Goal: Task Accomplishment & Management: Complete application form

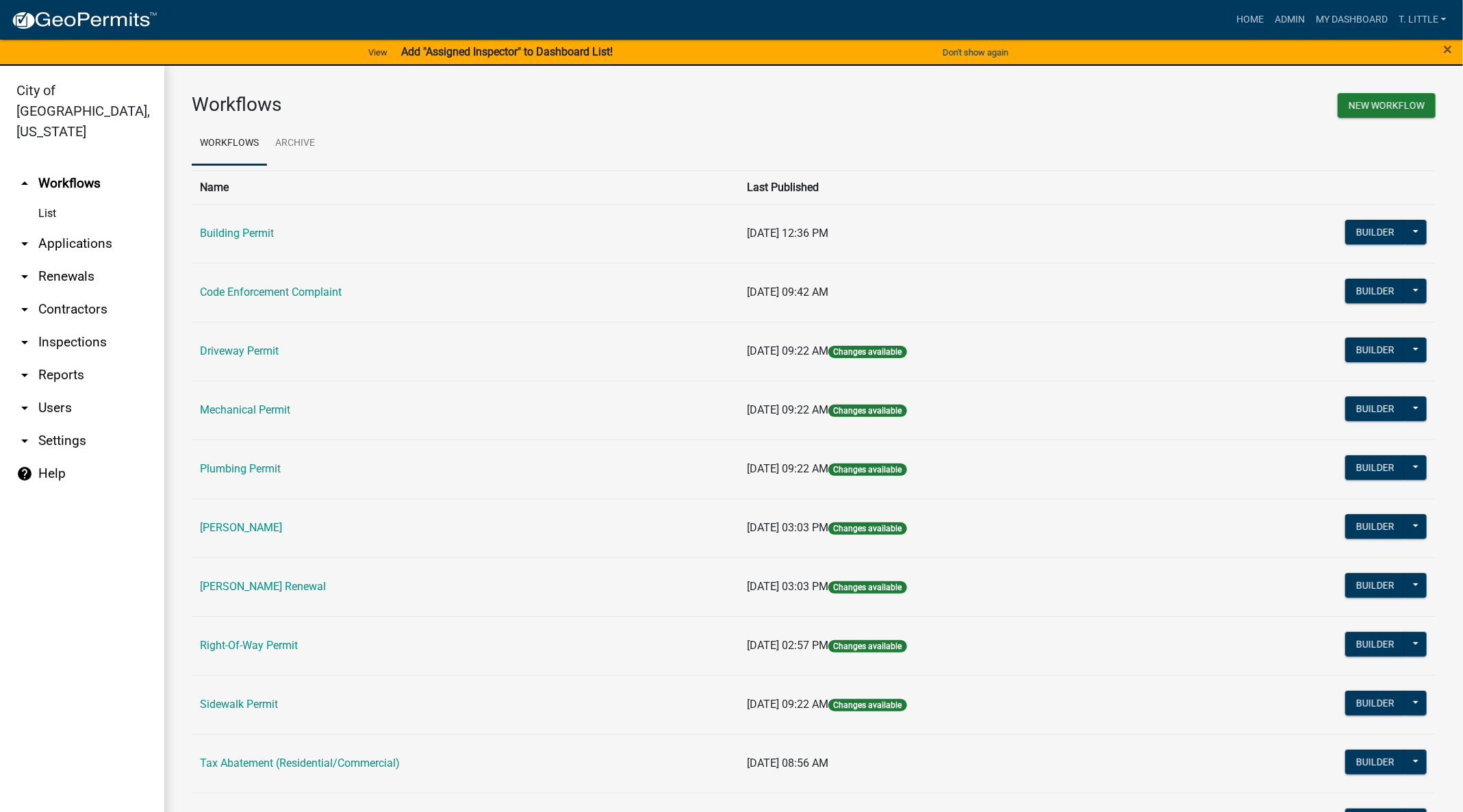
click at [238, 298] on td "Code Enforcement Complaint" at bounding box center [465, 292] width 548 height 59
click at [241, 295] on link "Code Enforcement Complaint" at bounding box center [271, 291] width 141 height 13
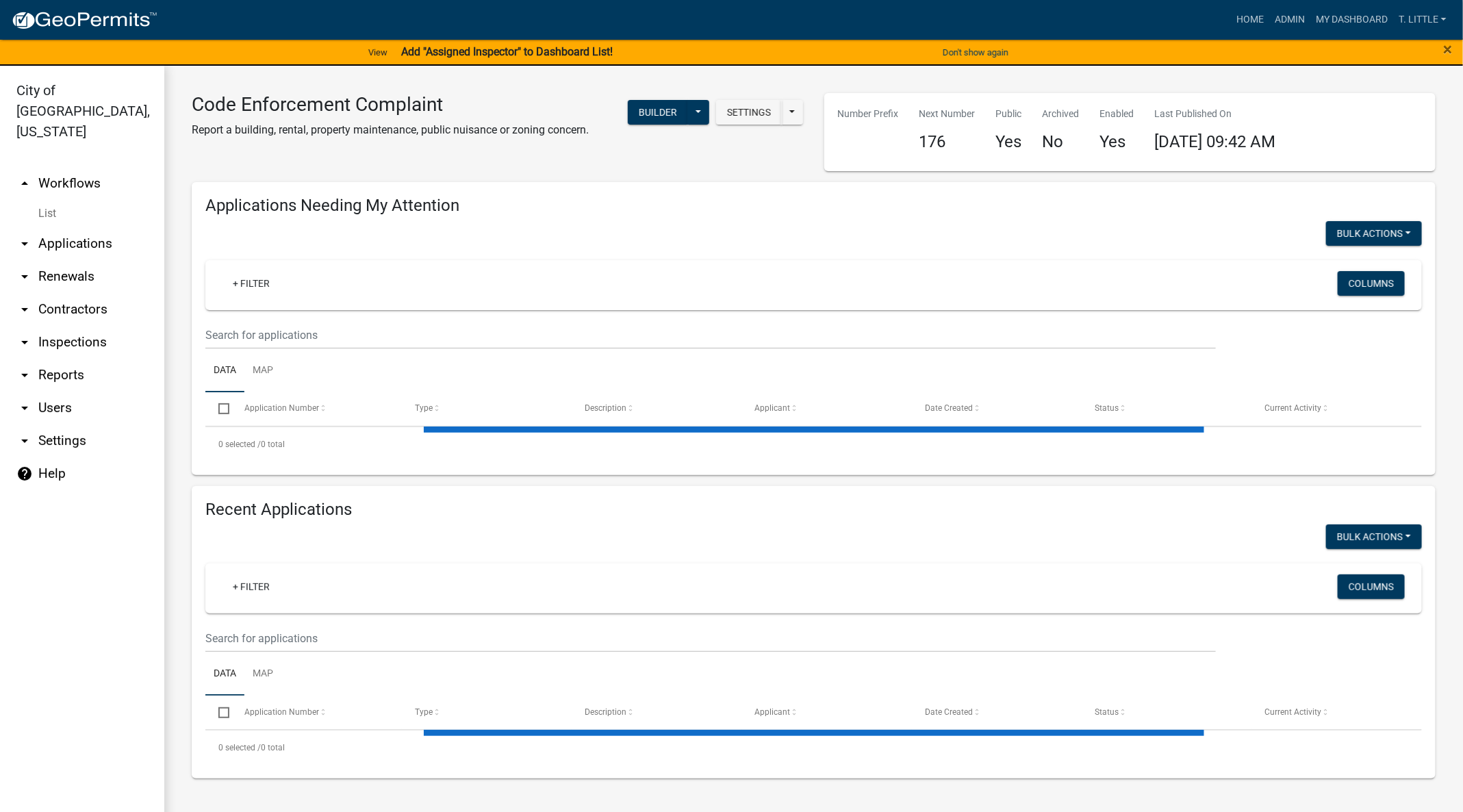
select select "3: 100"
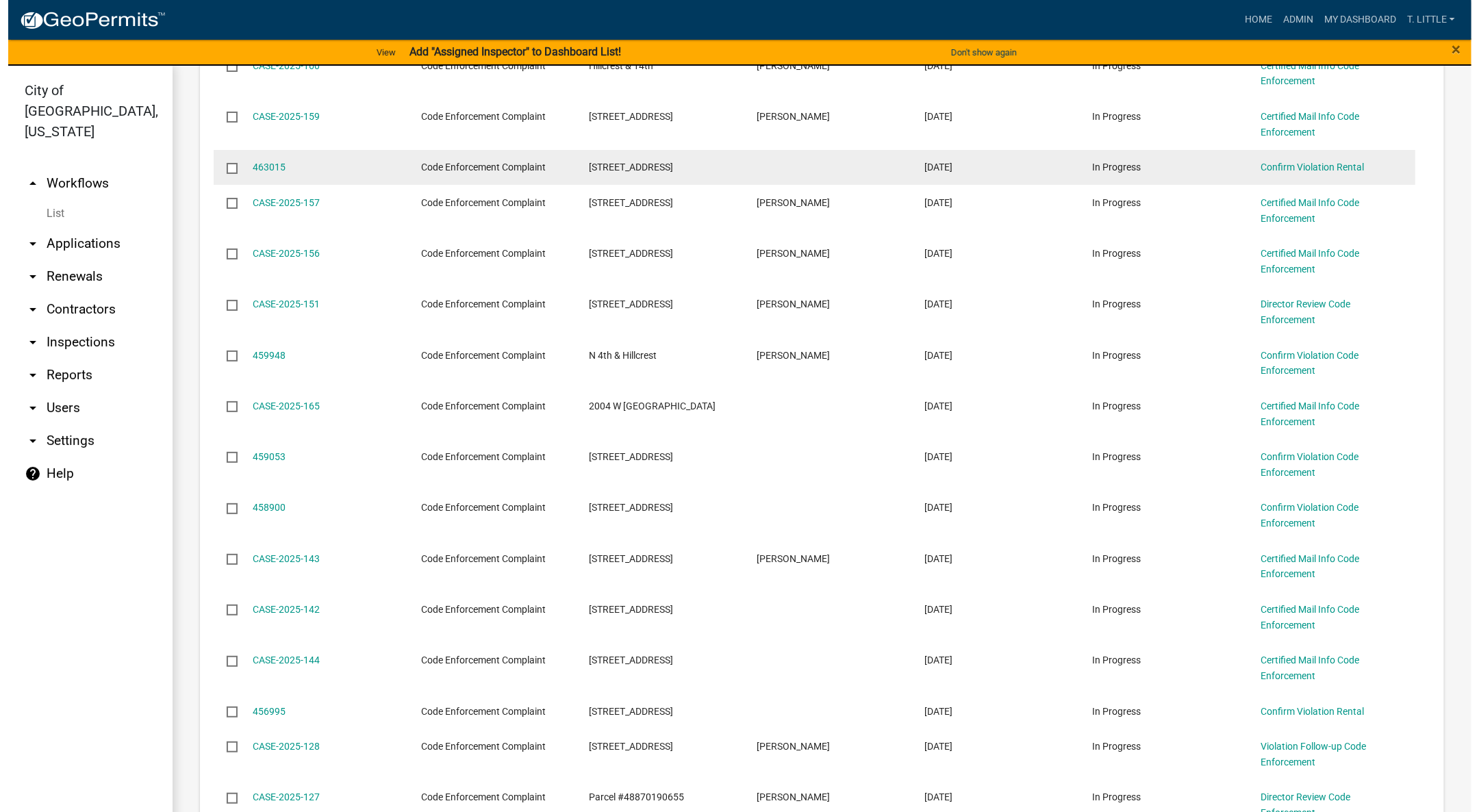
scroll to position [1129, 0]
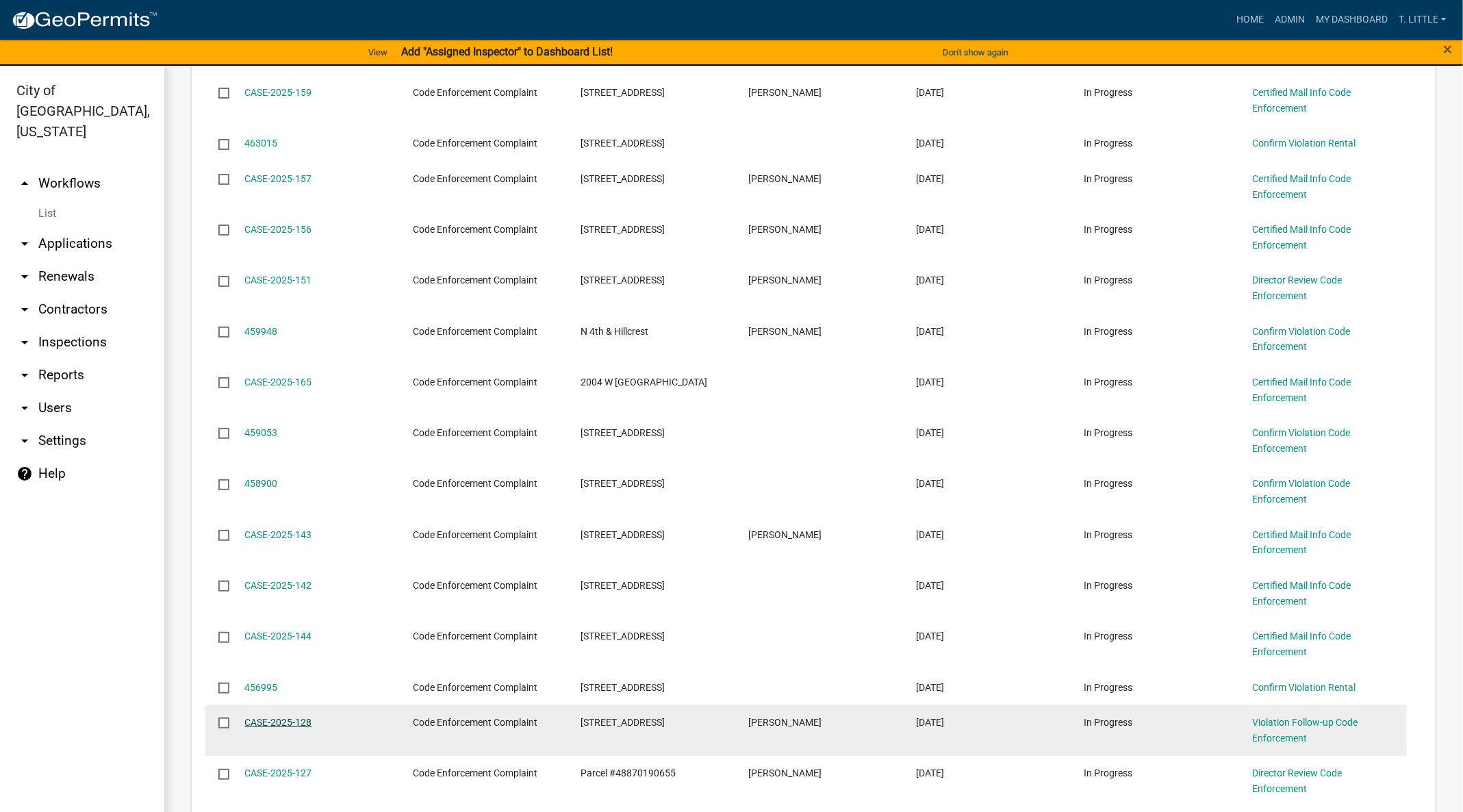
click at [263, 717] on link "CASE-2025-128" at bounding box center [278, 722] width 67 height 11
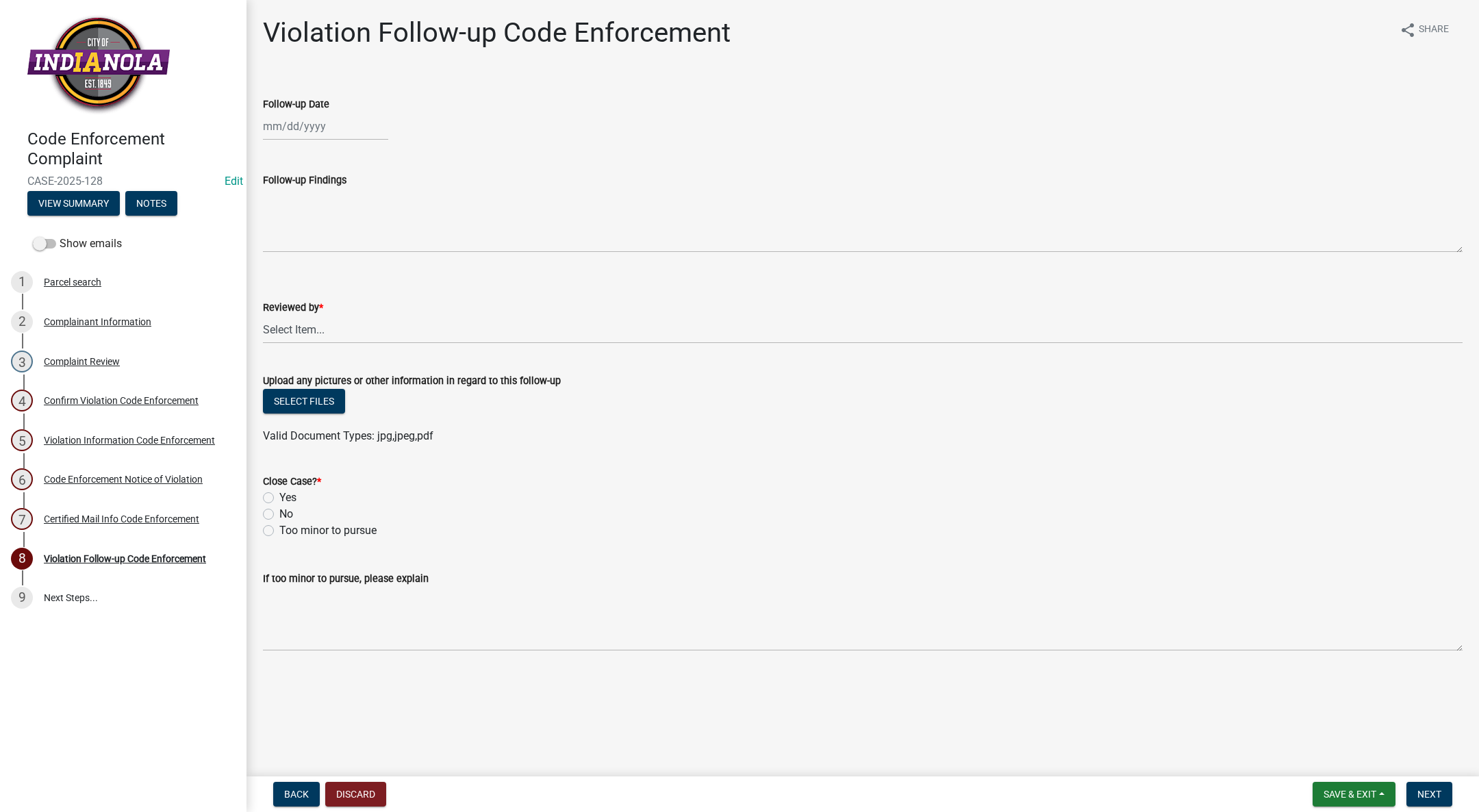
select select "8"
select select "2025"
click at [304, 121] on div "[PERSON_NAME] Feb Mar Apr [PERSON_NAME][DATE] Oct Nov [DATE] 1526 1527 1528 152…" at bounding box center [325, 126] width 125 height 28
click at [101, 267] on link "1 Parcel search" at bounding box center [123, 283] width 246 height 40
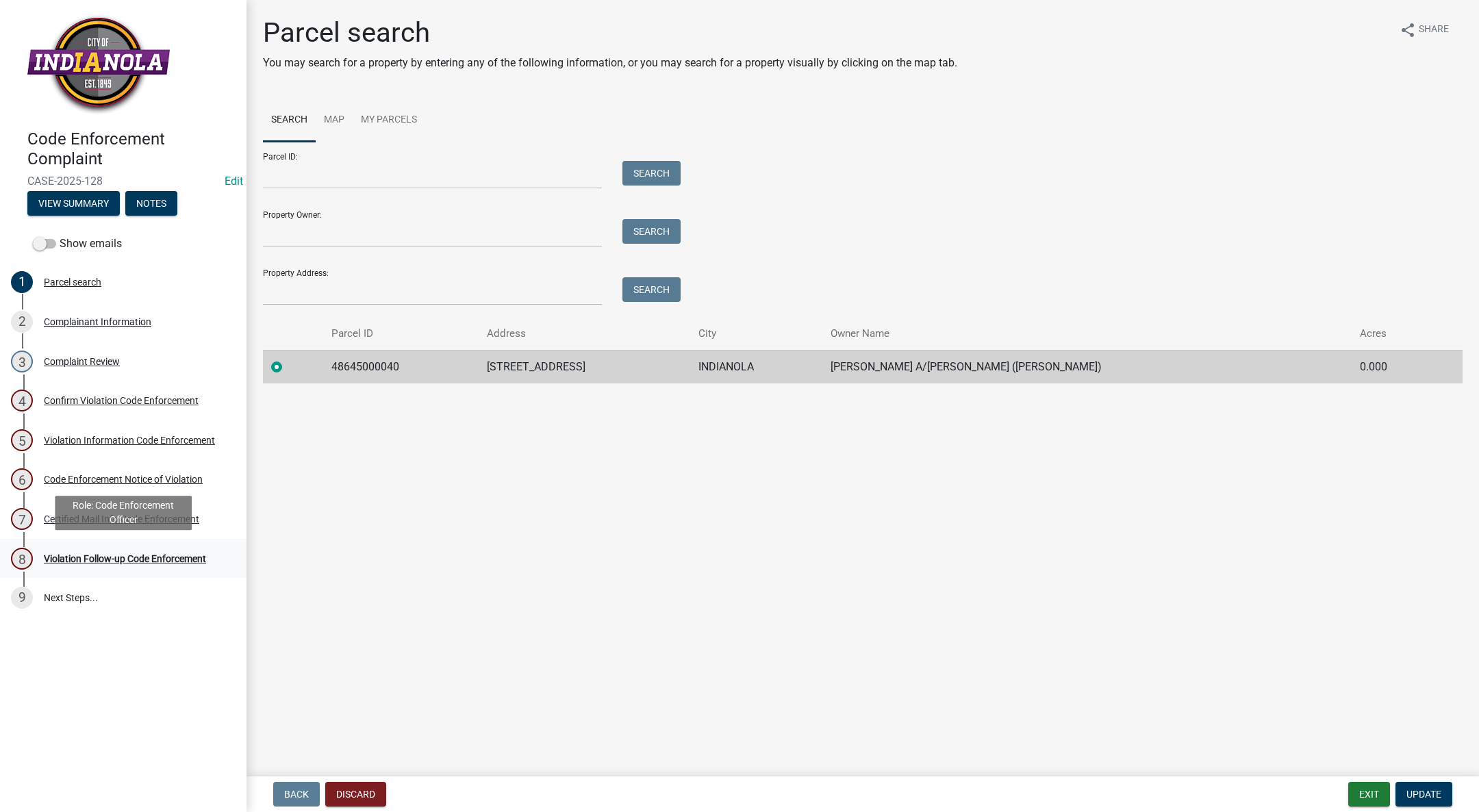
click at [140, 554] on div "Violation Follow-up Code Enforcement" at bounding box center [124, 558] width 163 height 9
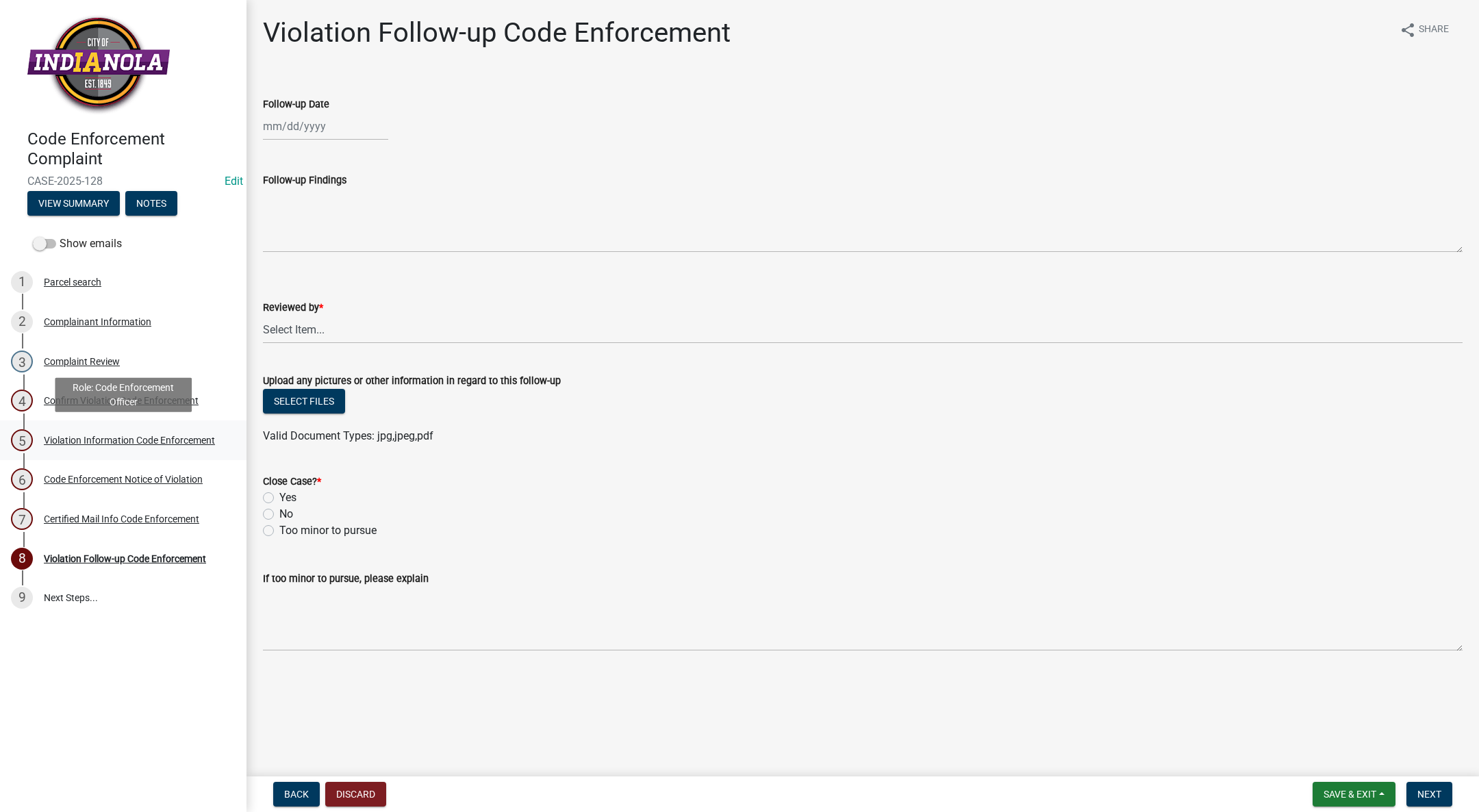
click at [131, 427] on link "5 Violation Information Code Enforcement" at bounding box center [123, 440] width 246 height 40
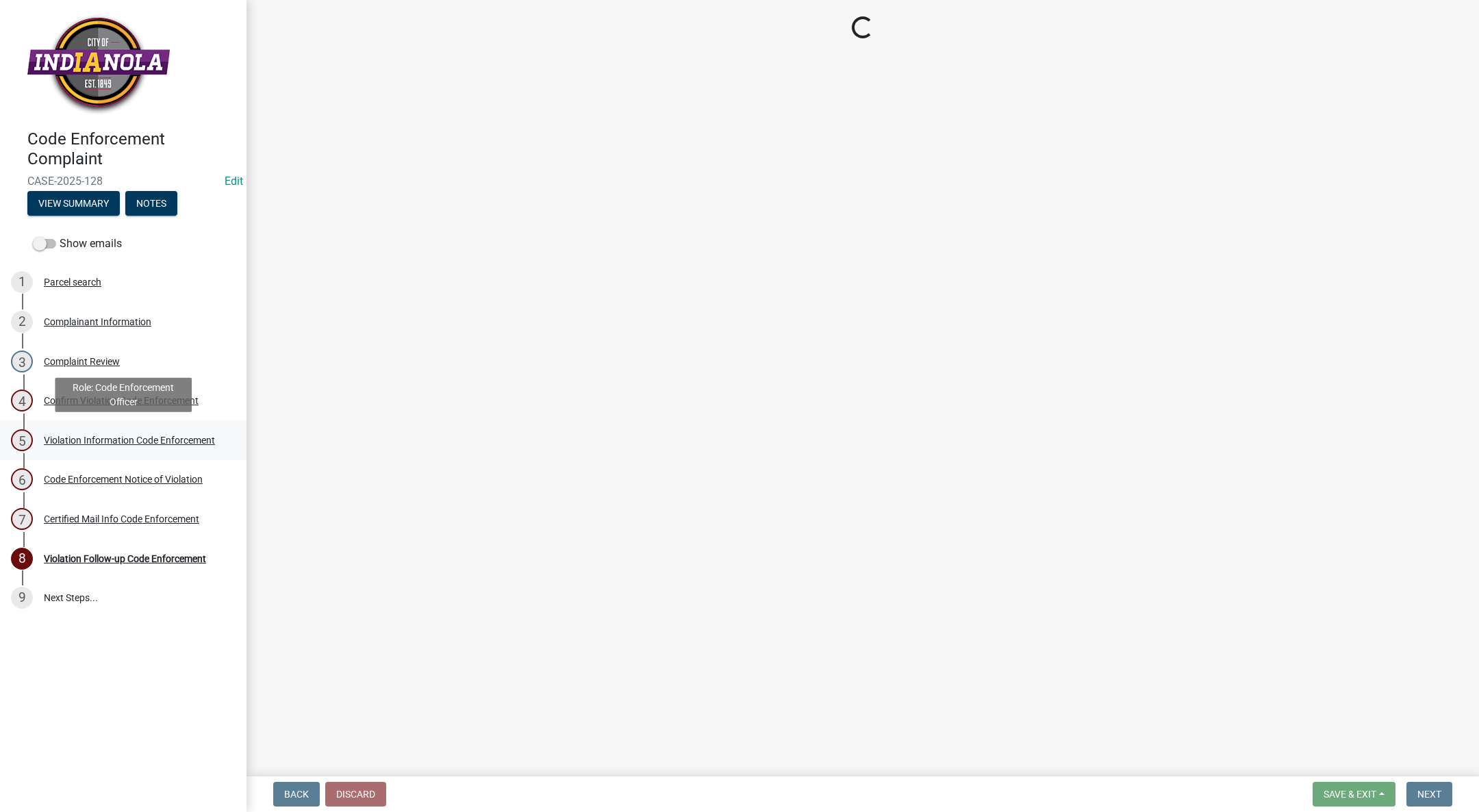
select select "017ac117-bf2b-4859-b4d0-b270a33394aa"
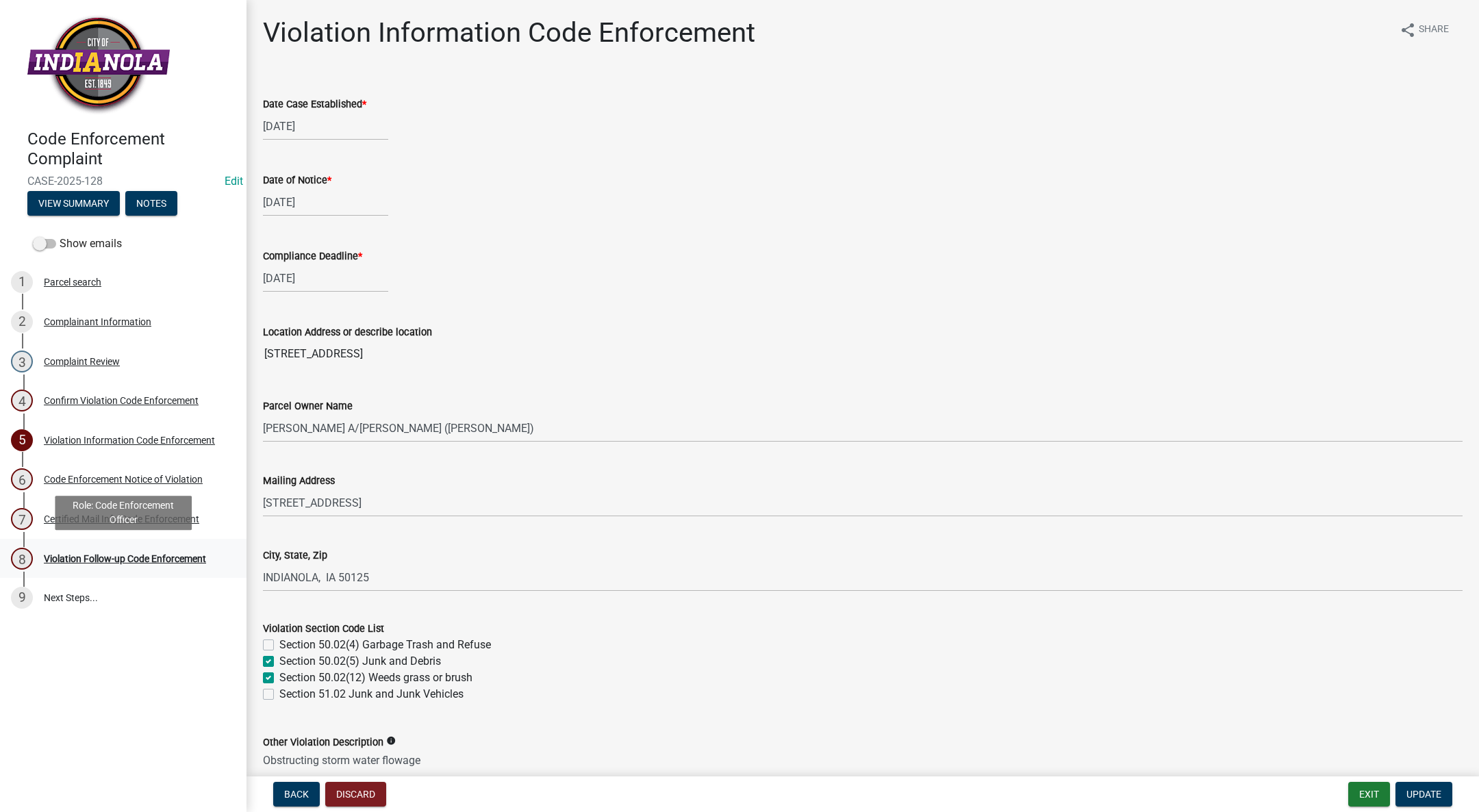
click at [61, 547] on div "8 Violation Follow-up Code Enforcement" at bounding box center [118, 558] width 214 height 22
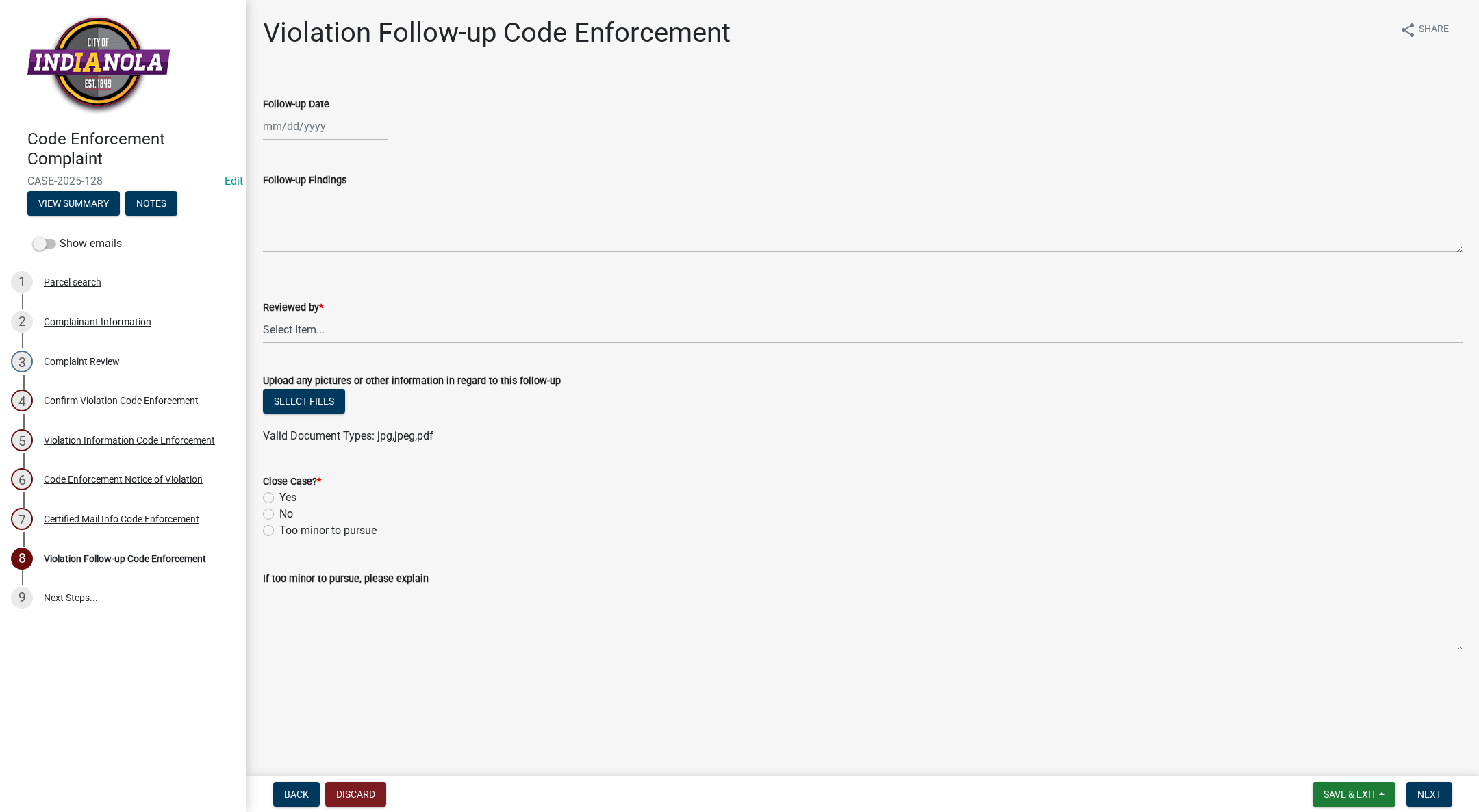
click at [315, 129] on div at bounding box center [325, 126] width 125 height 28
select select "8"
select select "2025"
click at [324, 191] on div "30" at bounding box center [320, 199] width 22 height 22
type input "[DATE]"
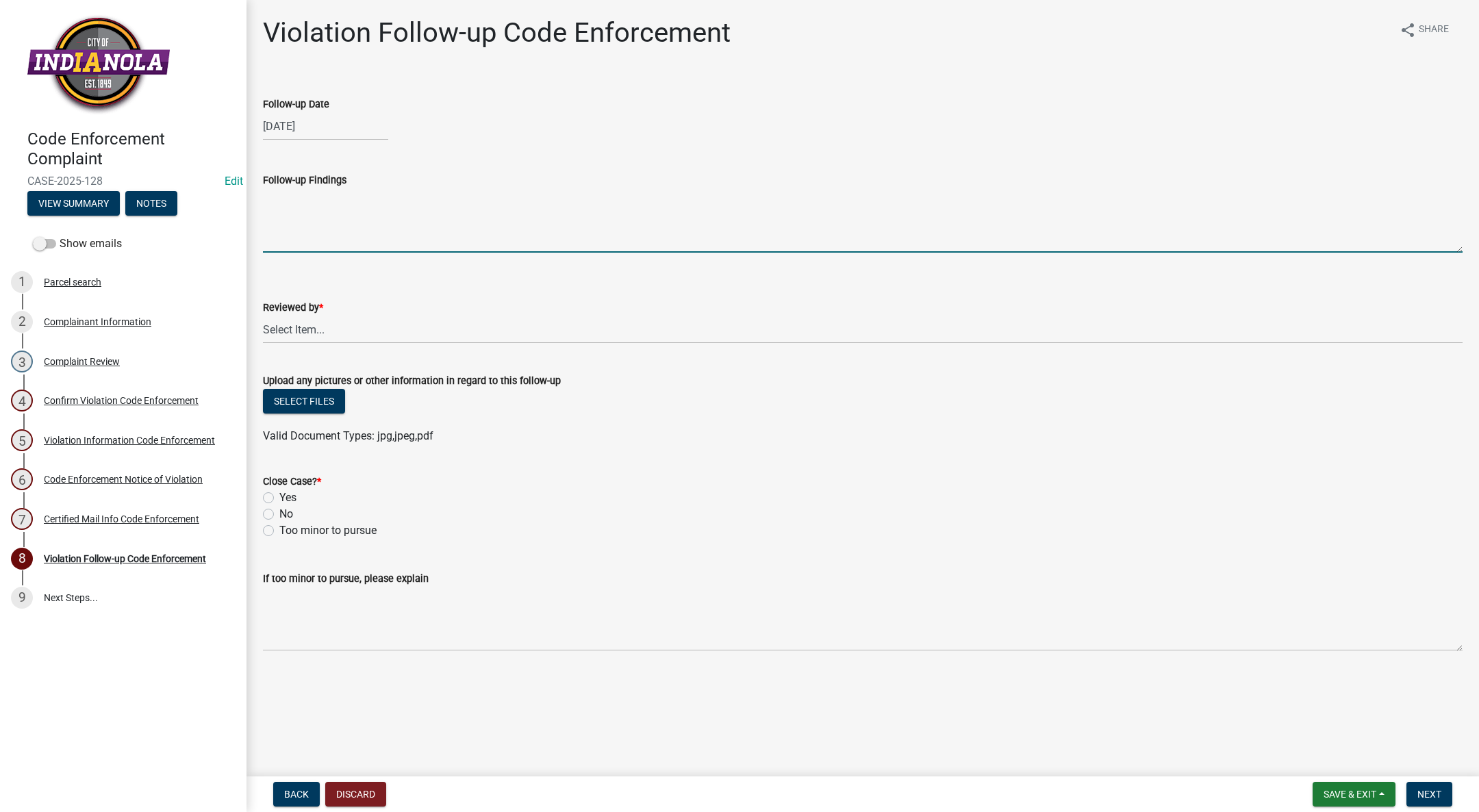
click at [306, 229] on textarea "Follow-up Findings" at bounding box center [863, 220] width 1200 height 65
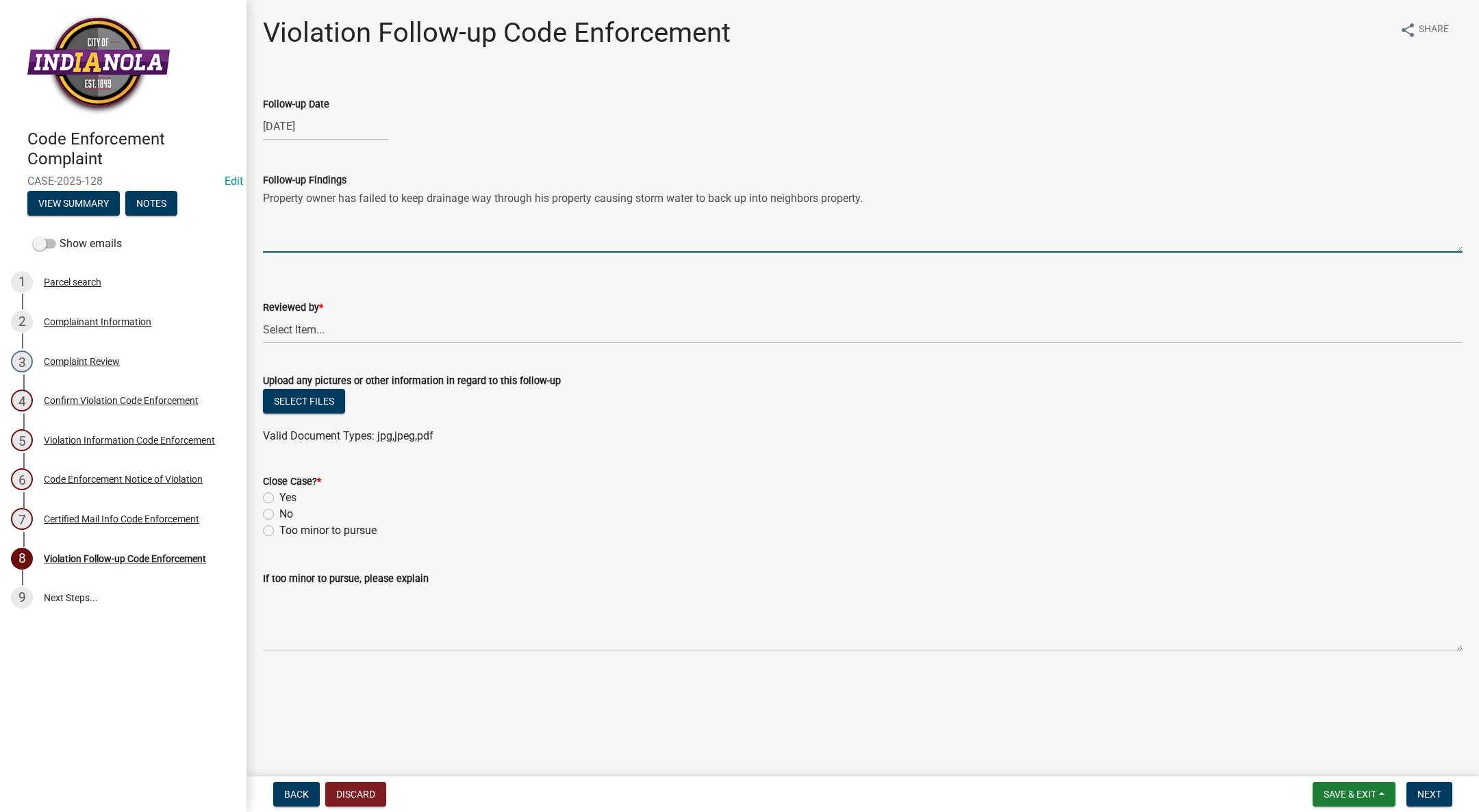
click at [495, 197] on textarea "Property owner has failed to keep drainage way through his property causing sto…" at bounding box center [863, 220] width 1200 height 65
click at [355, 199] on textarea "Property owner has failed to remove debris from the drainage way in the rear ya…" at bounding box center [863, 220] width 1200 height 65
click at [1027, 202] on textarea "Property owners have failed to remove debris from the drainage way in the rear …" at bounding box center [863, 220] width 1200 height 65
type textarea "Property owners have failed to remove debris from the drainage way in the rear …"
click at [293, 323] on select "Select Item... [PERSON_NAME] [PERSON_NAME] [PERSON_NAME] Other" at bounding box center [863, 329] width 1200 height 28
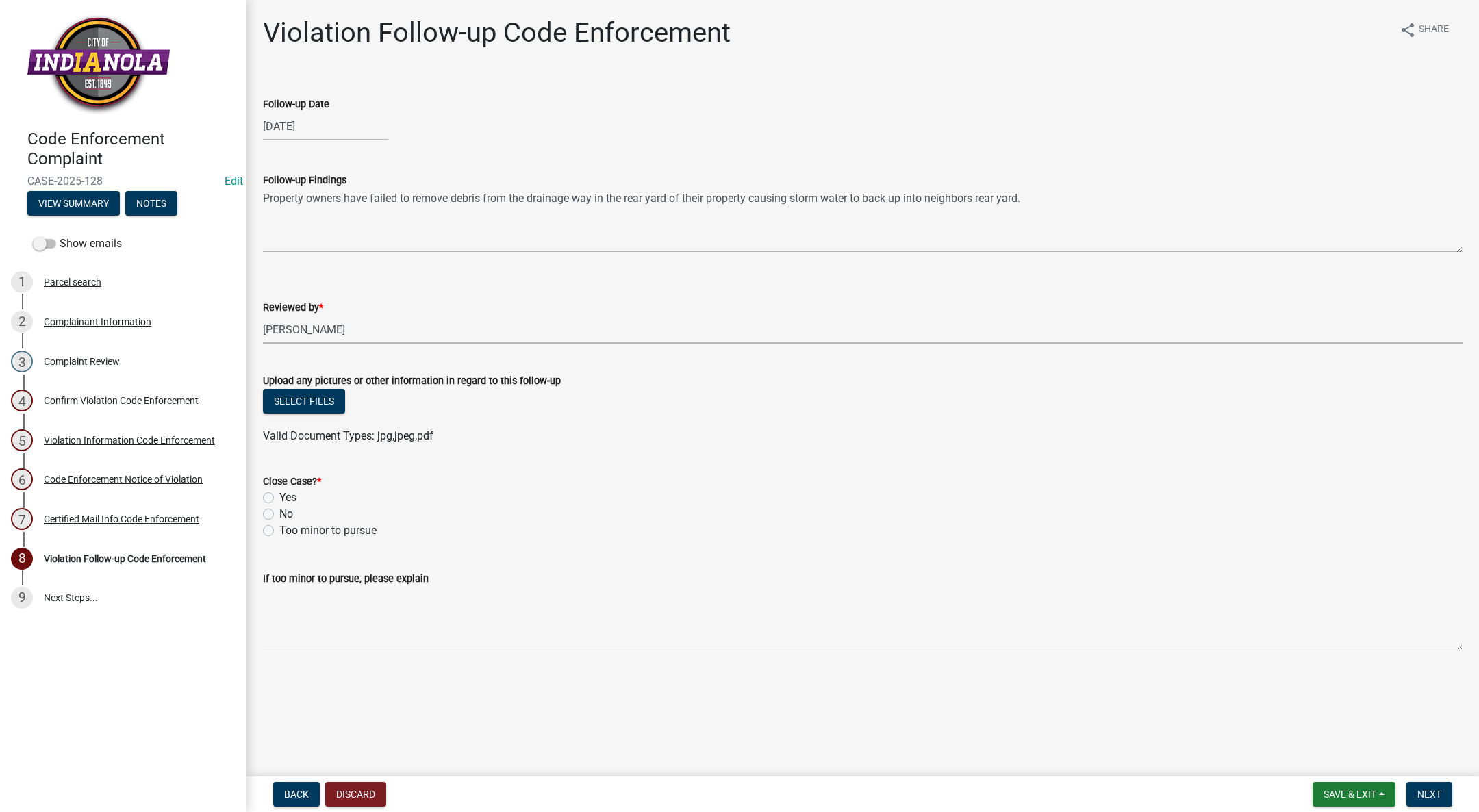
click at [263, 316] on select "Select Item... [PERSON_NAME] [PERSON_NAME] [PERSON_NAME] Other" at bounding box center [863, 329] width 1200 height 28
select select "017ac117-bf2b-4859-b4d0-b270a33394aa"
click at [279, 510] on label "No" at bounding box center [286, 513] width 14 height 16
click at [279, 510] on input "No" at bounding box center [284, 510] width 9 height 9
radio input "true"
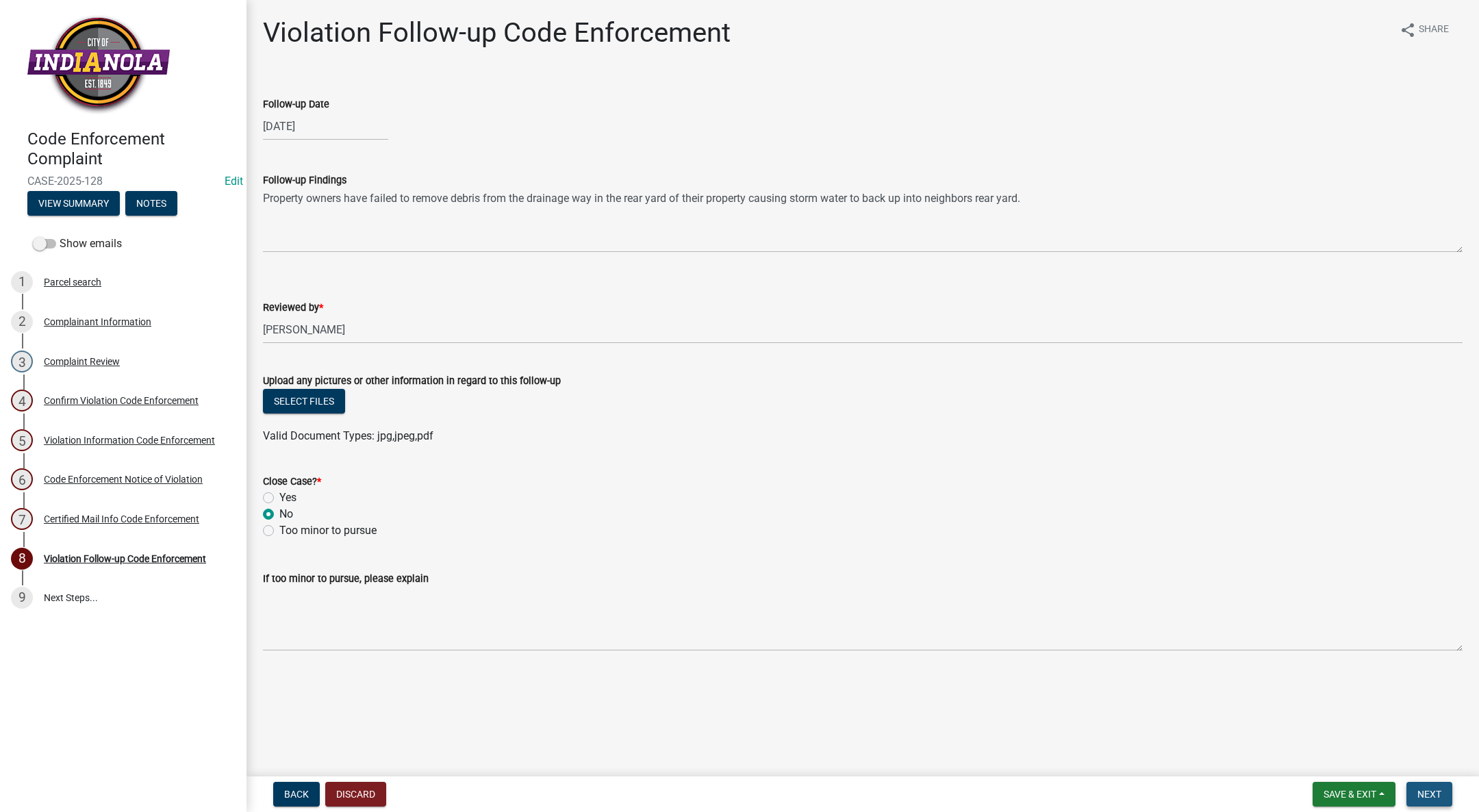
click at [1431, 791] on span "Next" at bounding box center [1430, 793] width 24 height 11
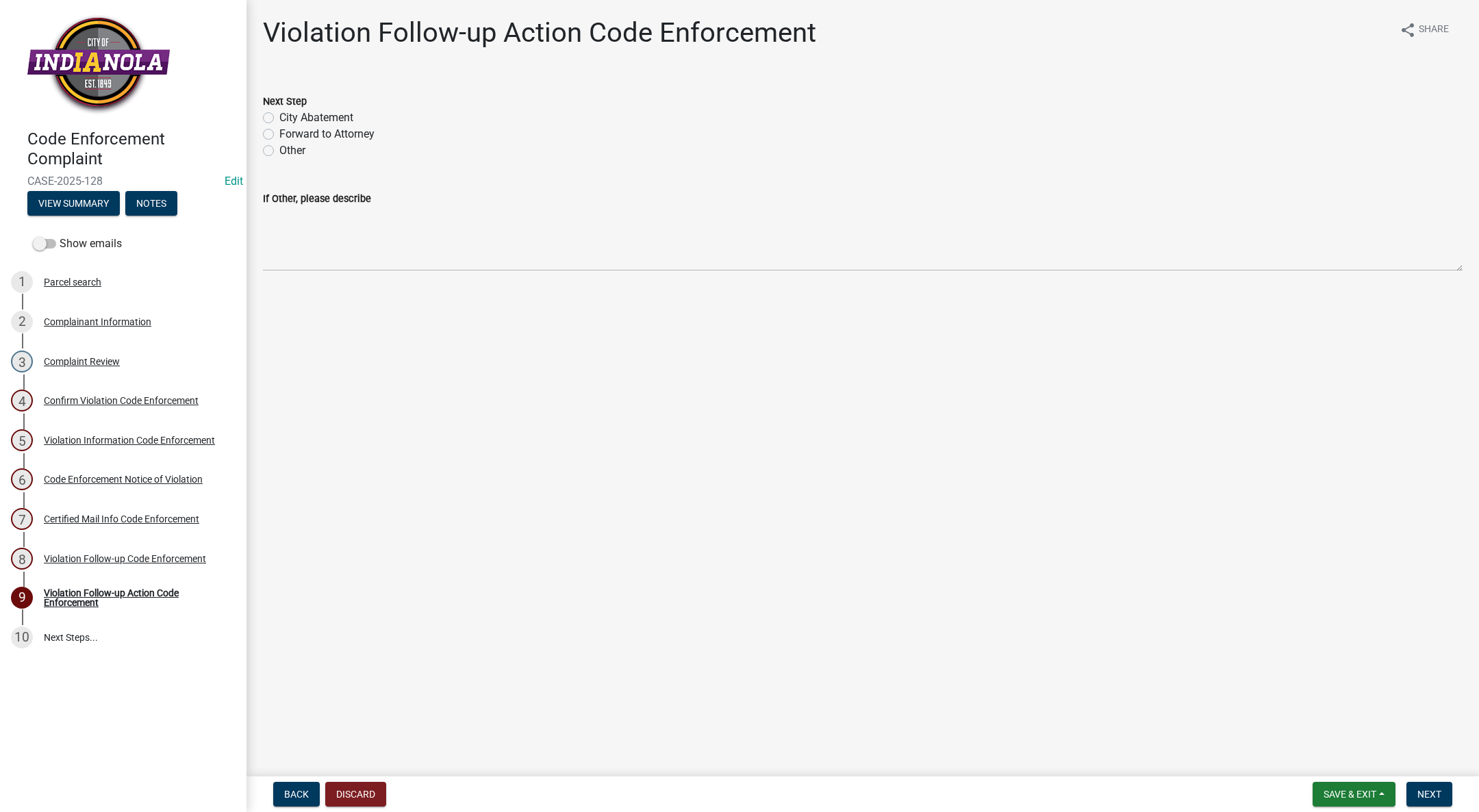
click at [279, 133] on label "Forward to Attorney" at bounding box center [327, 134] width 95 height 16
click at [279, 133] on input "Forward to Attorney" at bounding box center [284, 130] width 9 height 9
radio input "true"
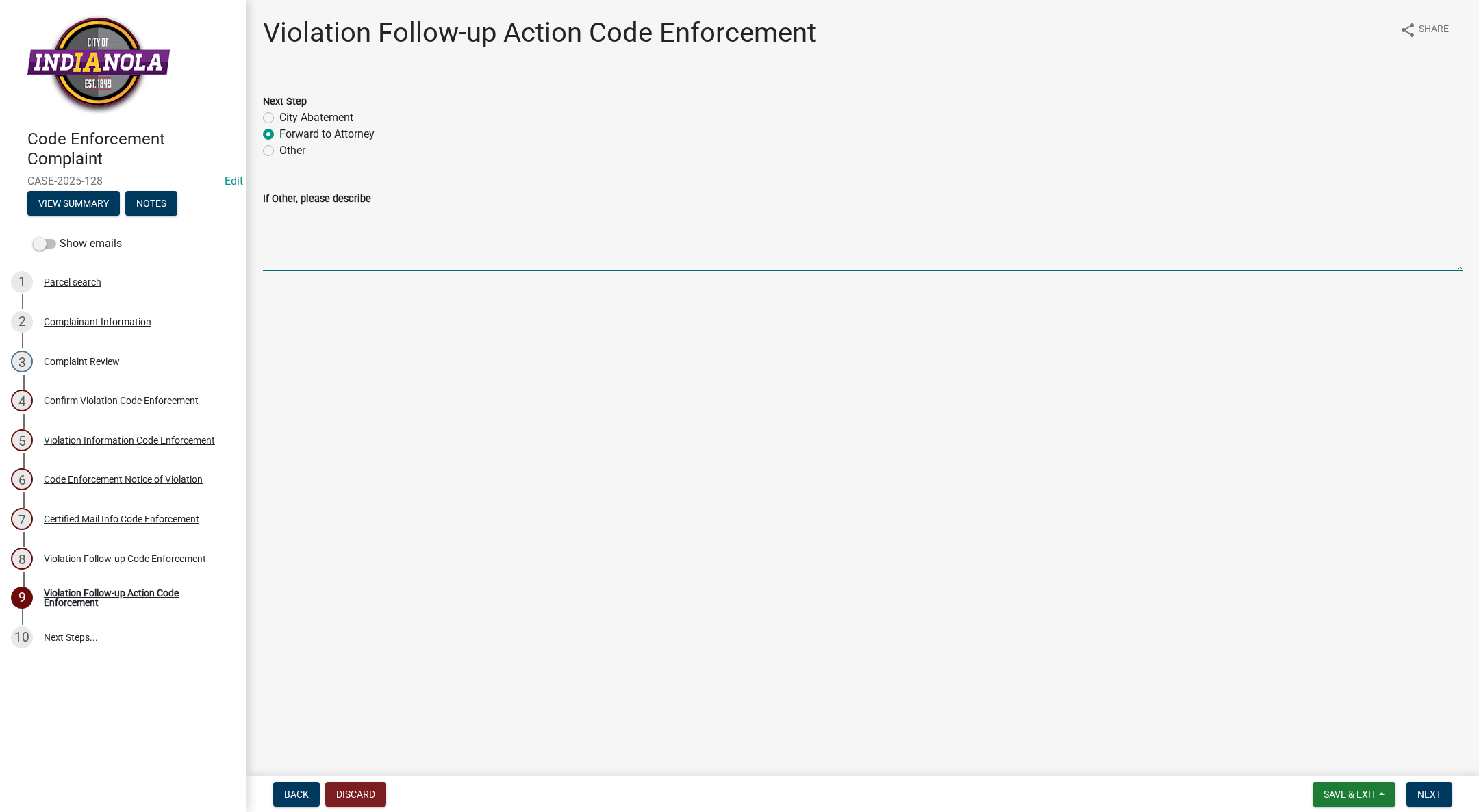
click at [295, 232] on textarea "If Other, please describe" at bounding box center [863, 239] width 1200 height 65
click at [1436, 791] on span "Next" at bounding box center [1430, 793] width 24 height 11
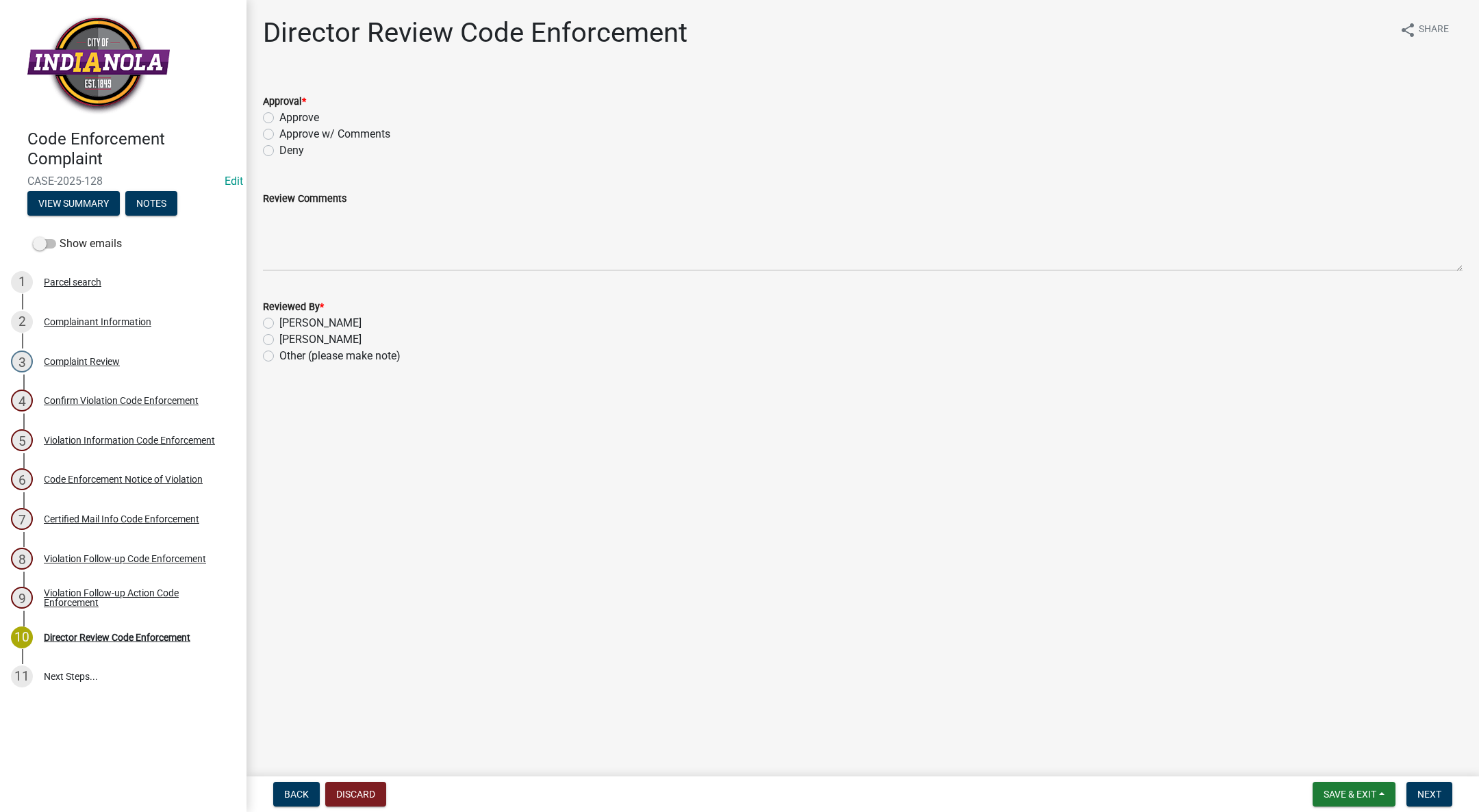
click at [279, 113] on label "Approve" at bounding box center [299, 117] width 40 height 16
click at [279, 113] on input "Approve" at bounding box center [284, 114] width 9 height 9
radio input "true"
click at [279, 338] on label "[PERSON_NAME]" at bounding box center [320, 339] width 82 height 16
click at [279, 338] on input "[PERSON_NAME]" at bounding box center [284, 335] width 9 height 9
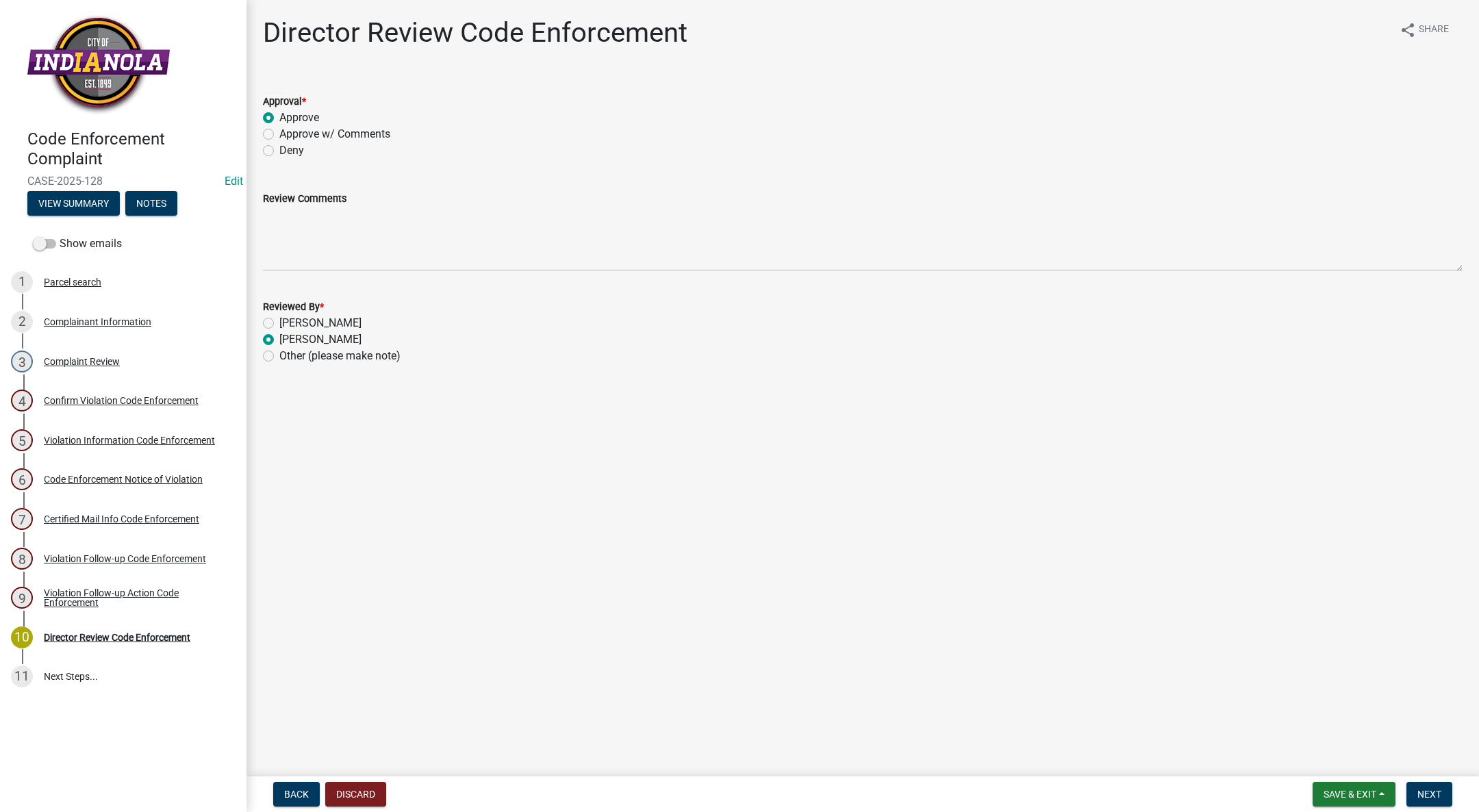
radio input "true"
click at [1450, 791] on button "Next" at bounding box center [1430, 793] width 46 height 25
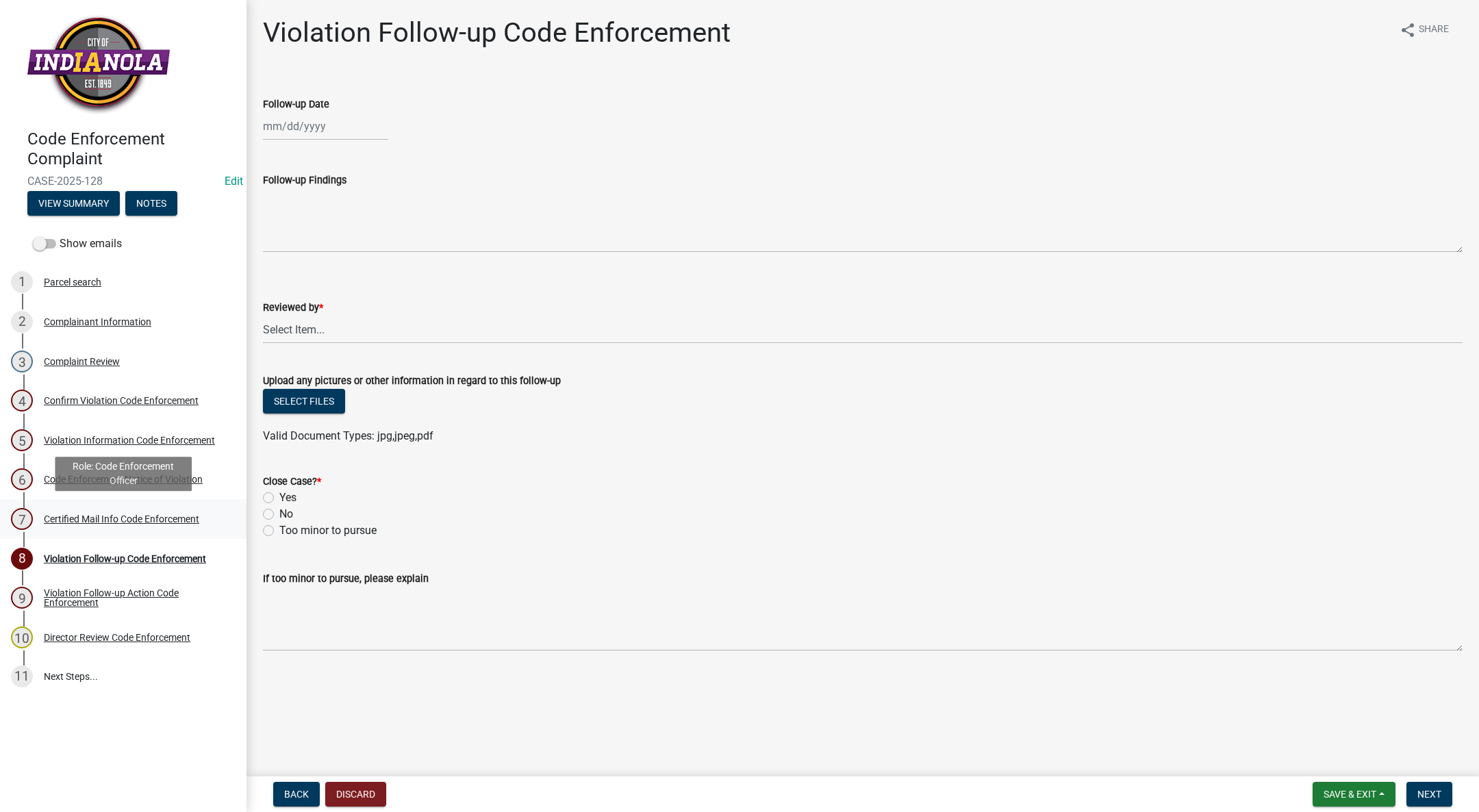
click at [103, 512] on div "7 Certified Mail Info Code Enforcement" at bounding box center [118, 519] width 214 height 22
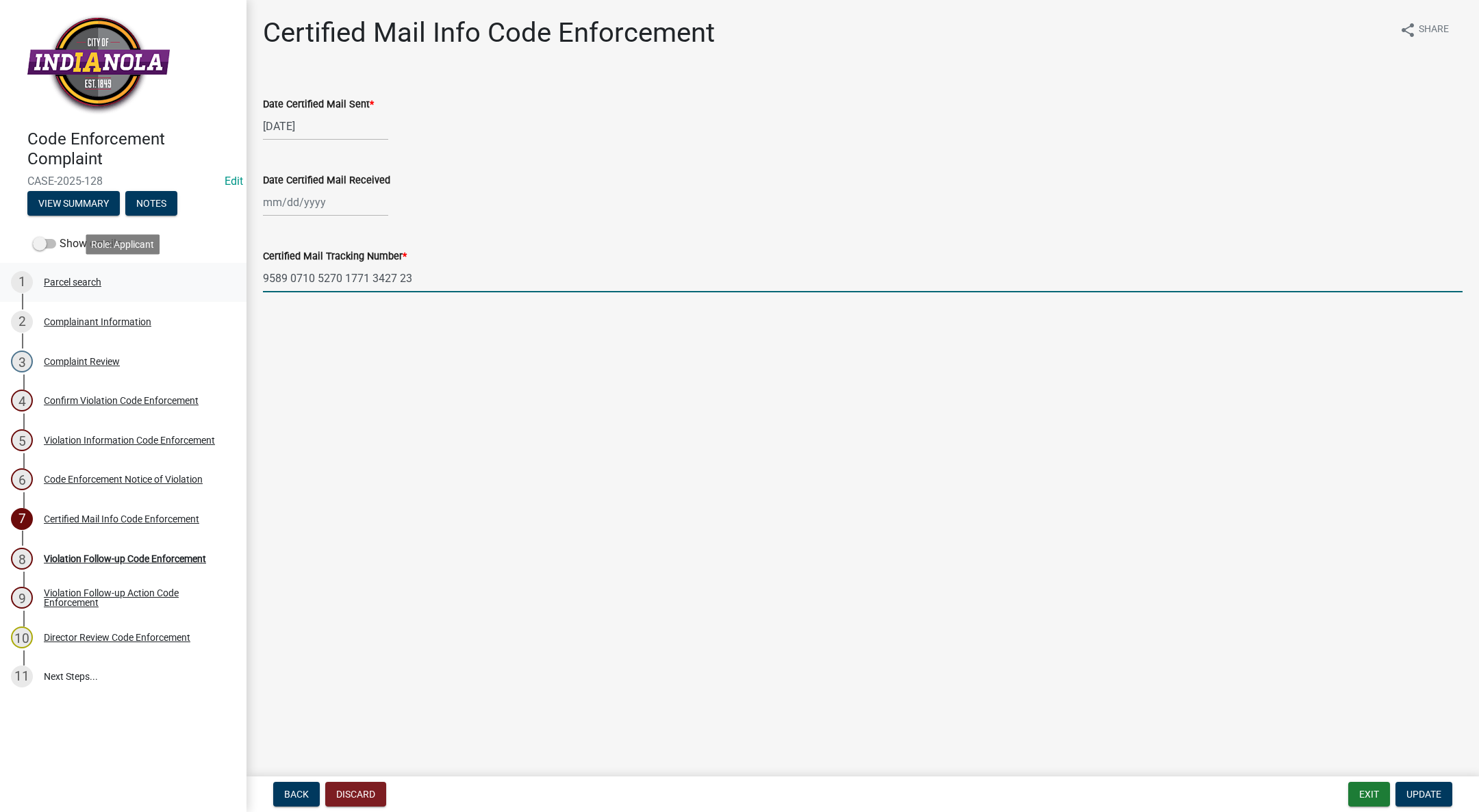
drag, startPoint x: 450, startPoint y: 274, endPoint x: 230, endPoint y: 289, distance: 220.5
click at [230, 289] on div "Code Enforcement Complaint CASE-2025-128 Edit View Summary Notes Show emails 1 …" at bounding box center [739, 406] width 1479 height 812
click at [335, 194] on div at bounding box center [325, 202] width 125 height 28
select select "8"
select select "2025"
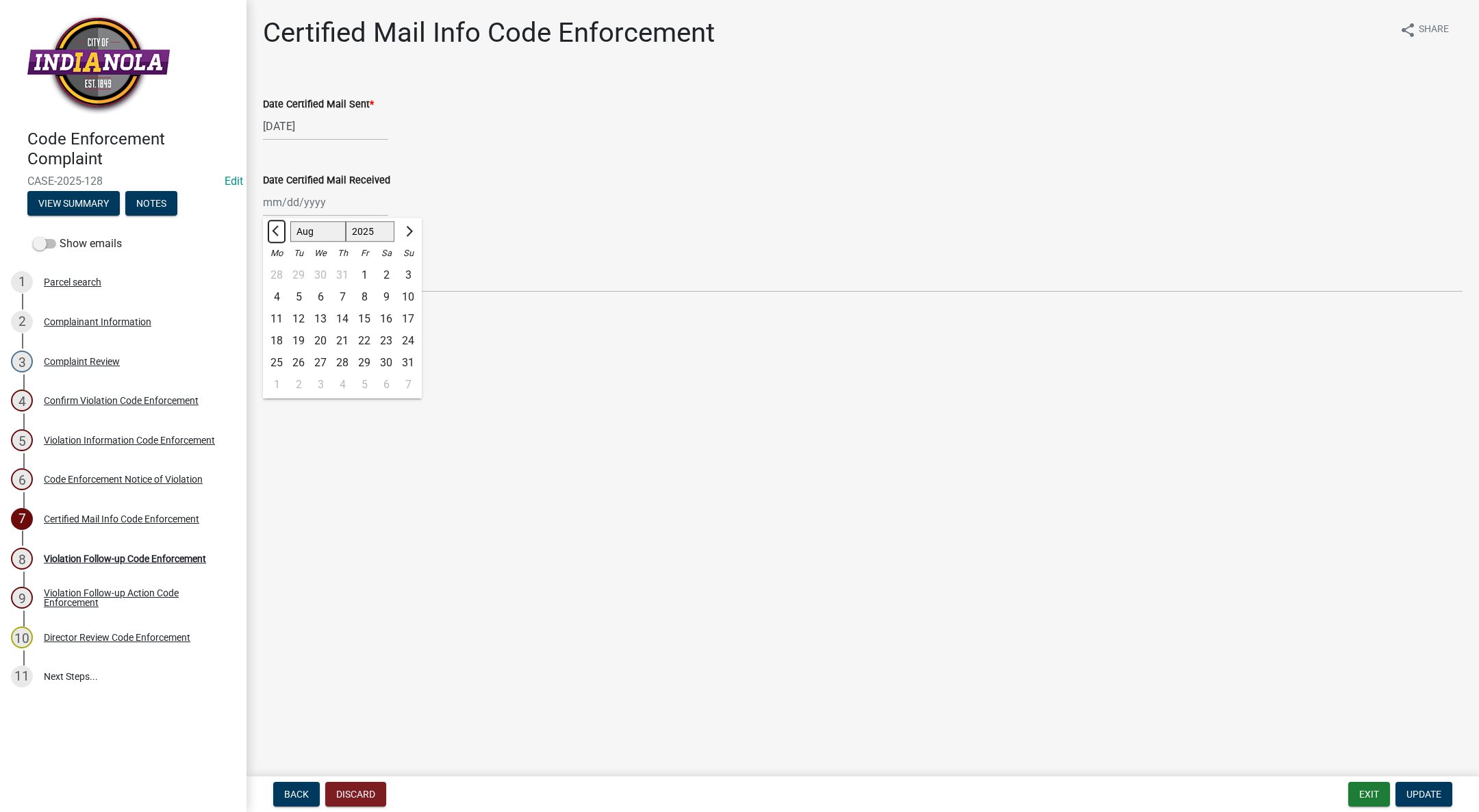
click at [278, 230] on span "Previous month" at bounding box center [277, 231] width 10 height 10
select select "7"
click at [275, 358] on div "28" at bounding box center [277, 363] width 22 height 22
type input "[DATE]"
click at [1435, 792] on span "Update" at bounding box center [1424, 793] width 35 height 11
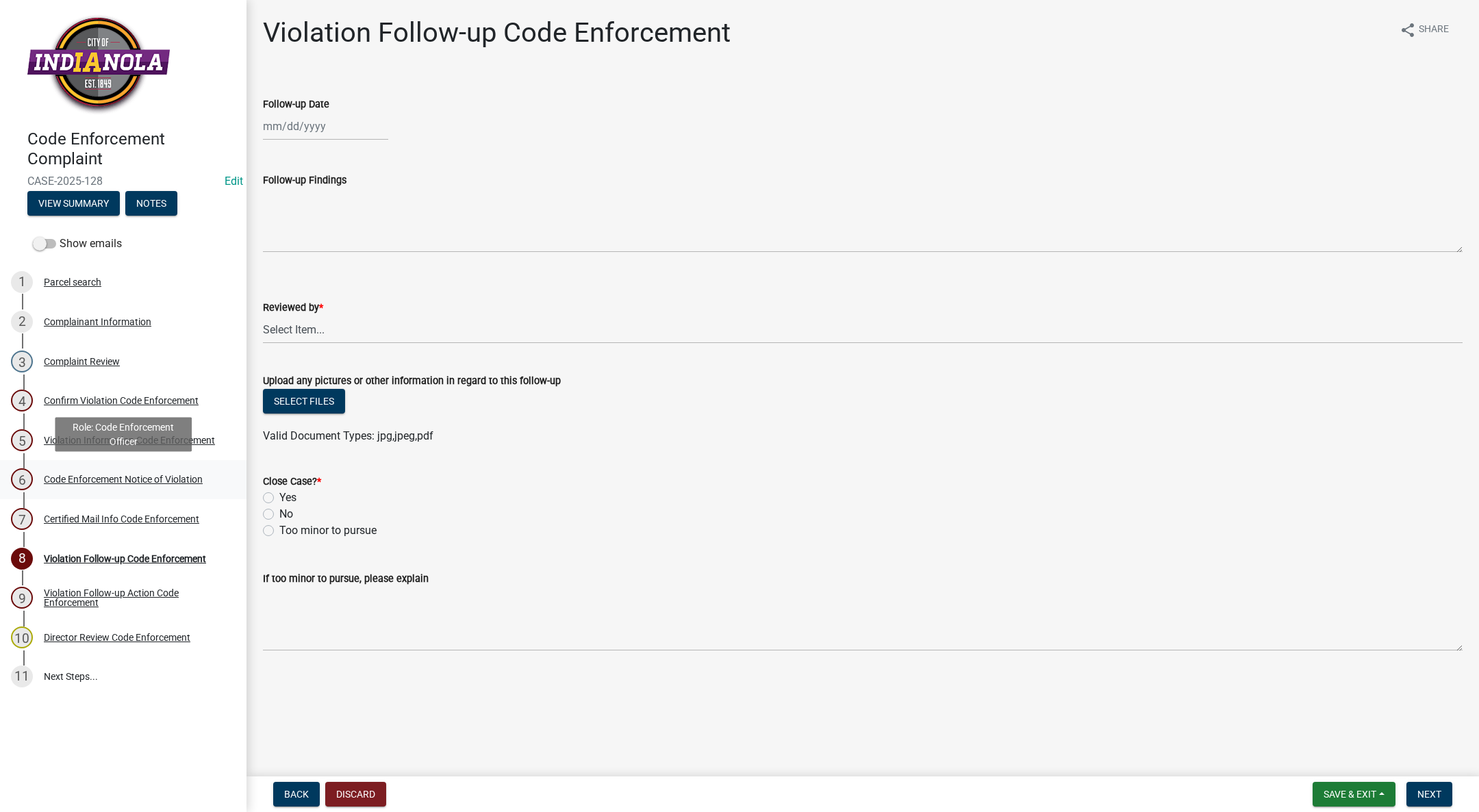
click at [169, 477] on div "Code Enforcement Notice of Violation" at bounding box center [123, 478] width 159 height 9
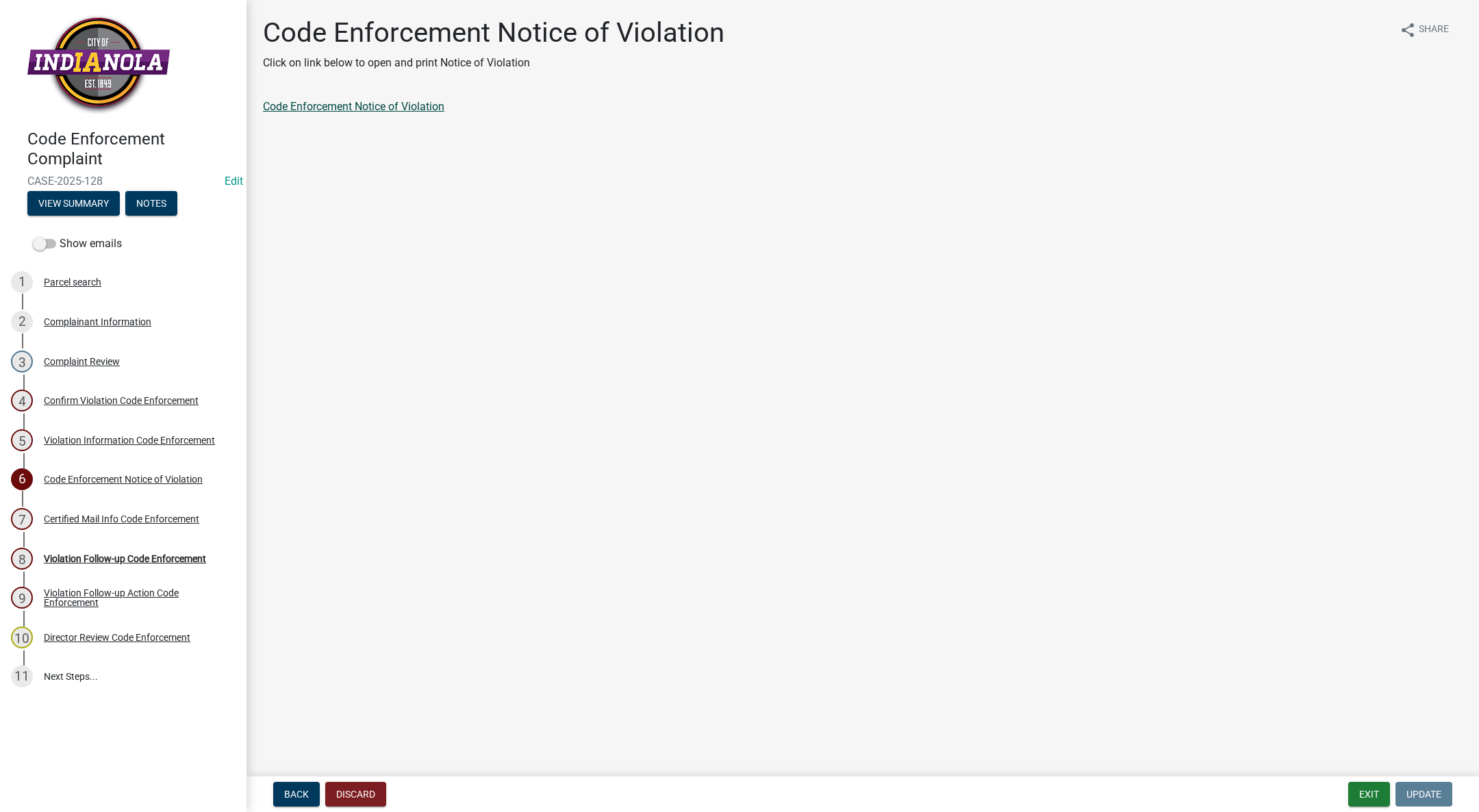
click at [376, 106] on link "Code Enforcement Notice of Violation" at bounding box center [353, 106] width 181 height 13
click at [106, 561] on div "Violation Follow-up Code Enforcement" at bounding box center [124, 558] width 163 height 9
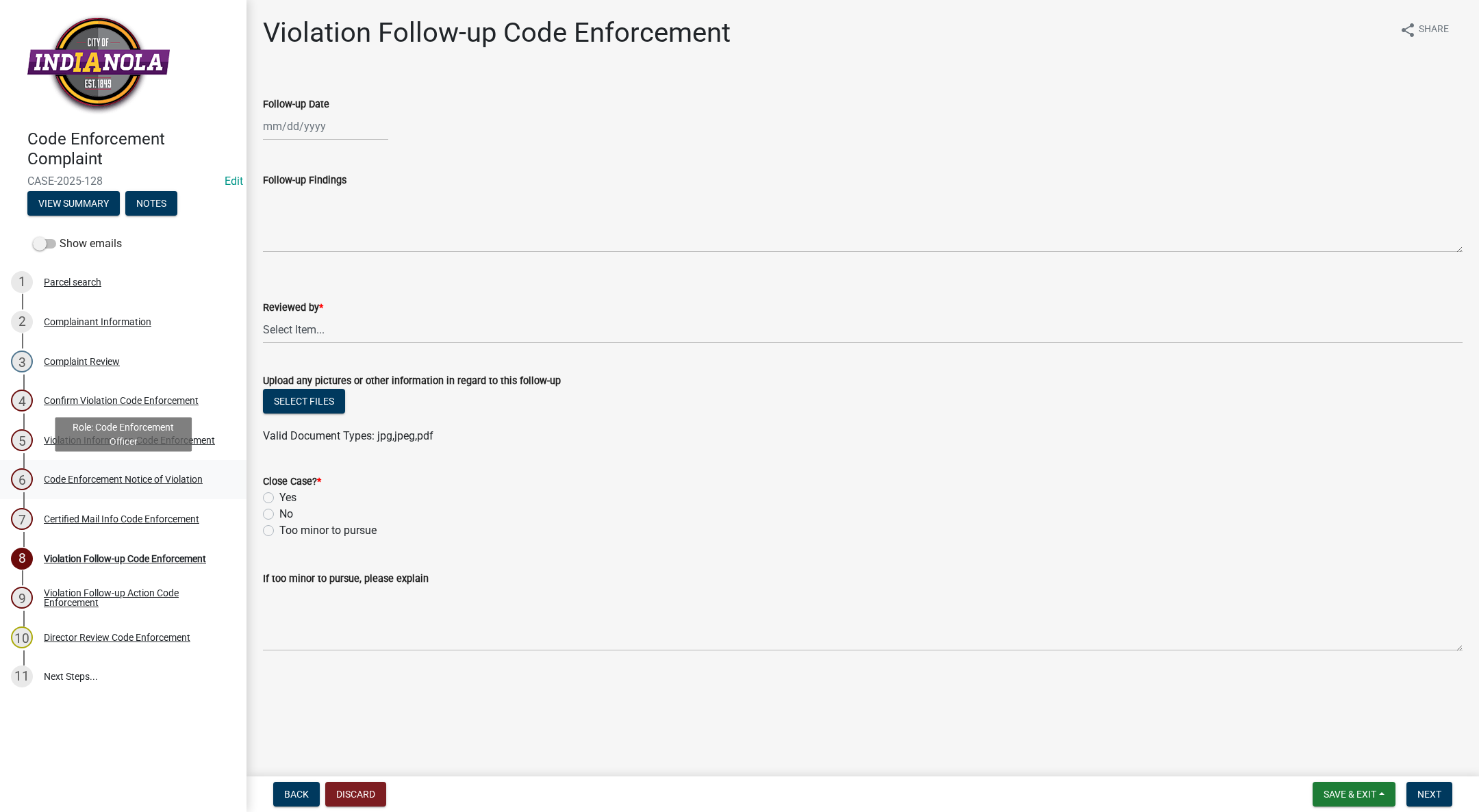
click at [145, 477] on div "Code Enforcement Notice of Violation" at bounding box center [123, 478] width 159 height 9
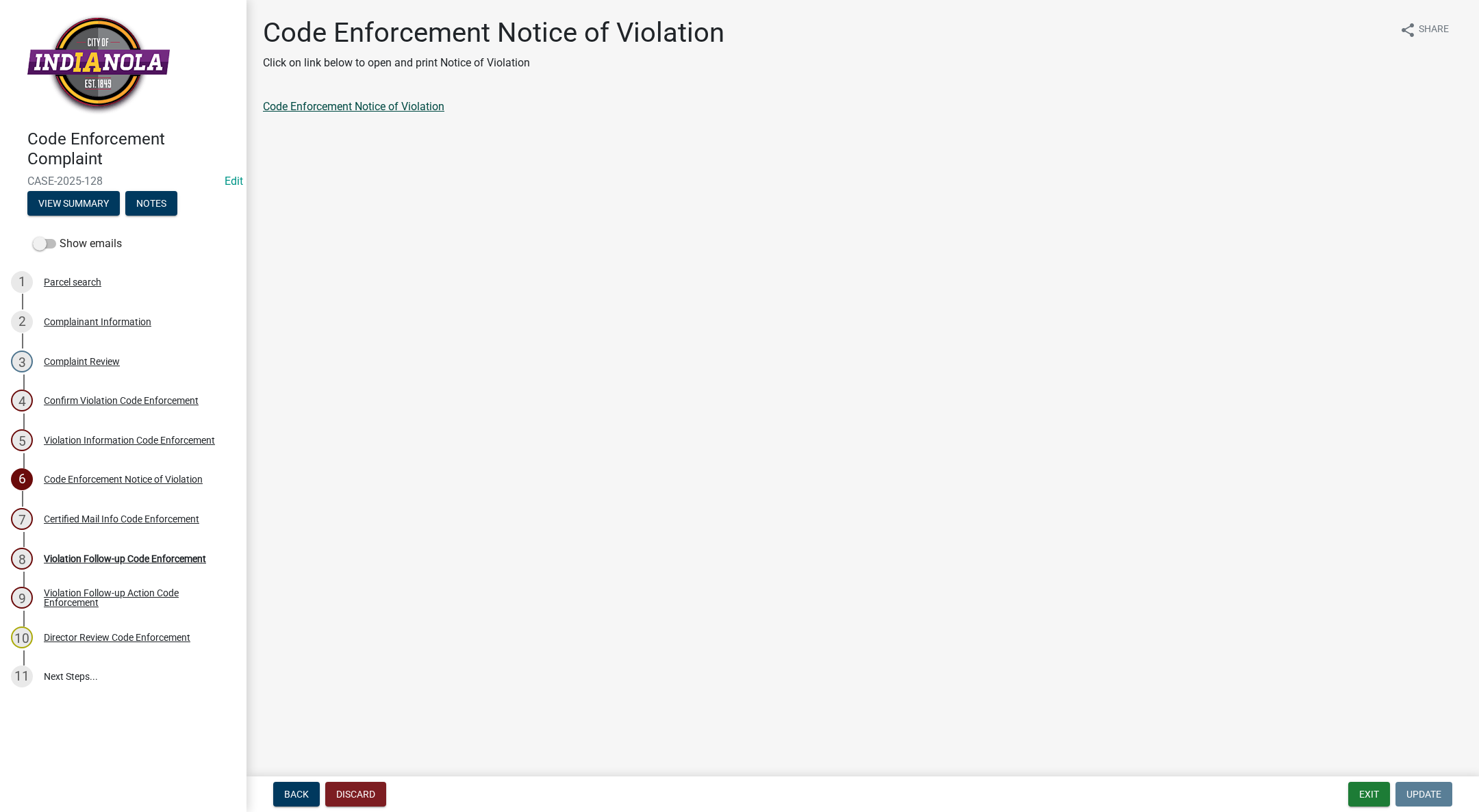
click at [431, 106] on link "Code Enforcement Notice of Violation" at bounding box center [353, 106] width 181 height 13
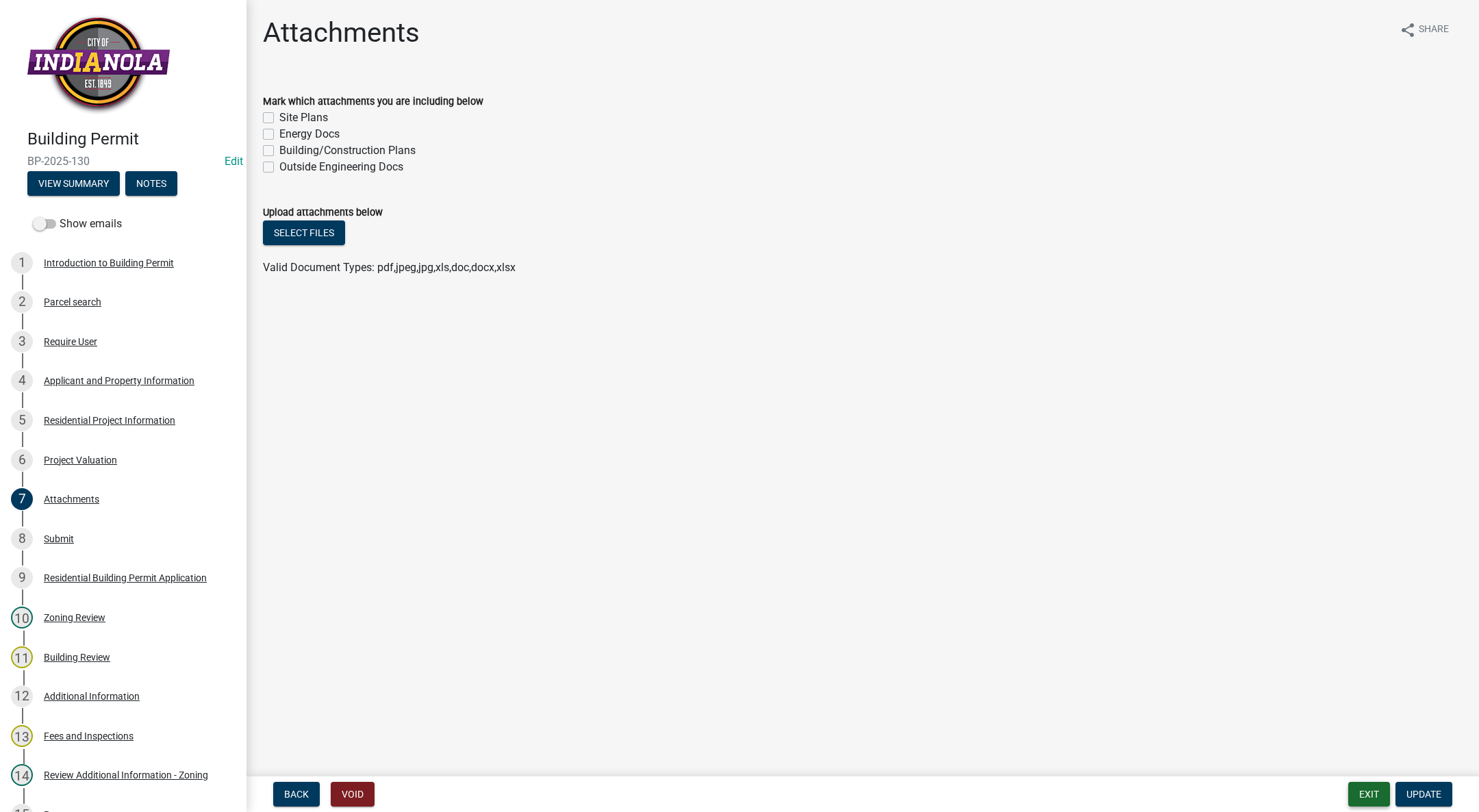
click at [1379, 786] on button "Exit" at bounding box center [1368, 793] width 42 height 25
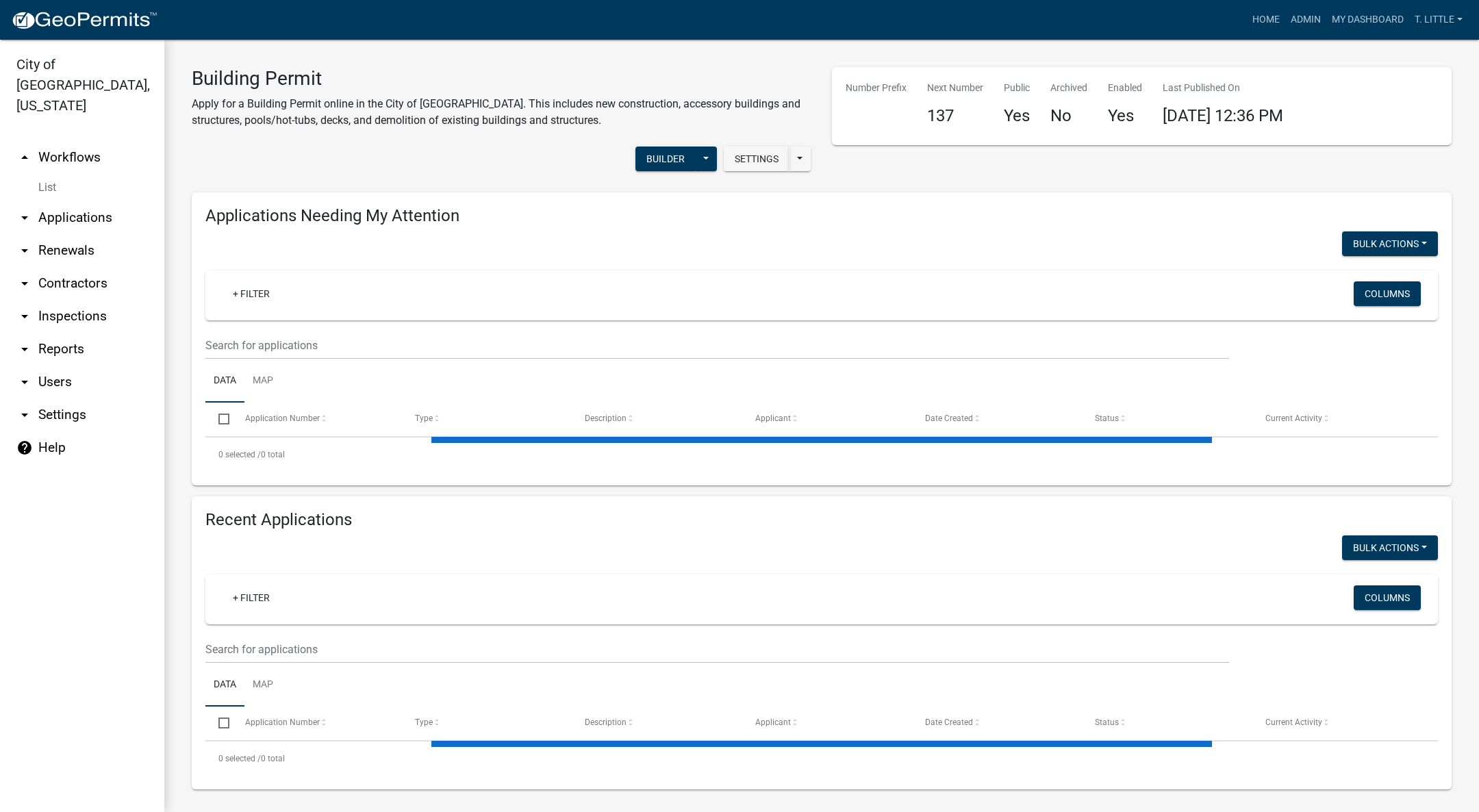
select select "3: 100"
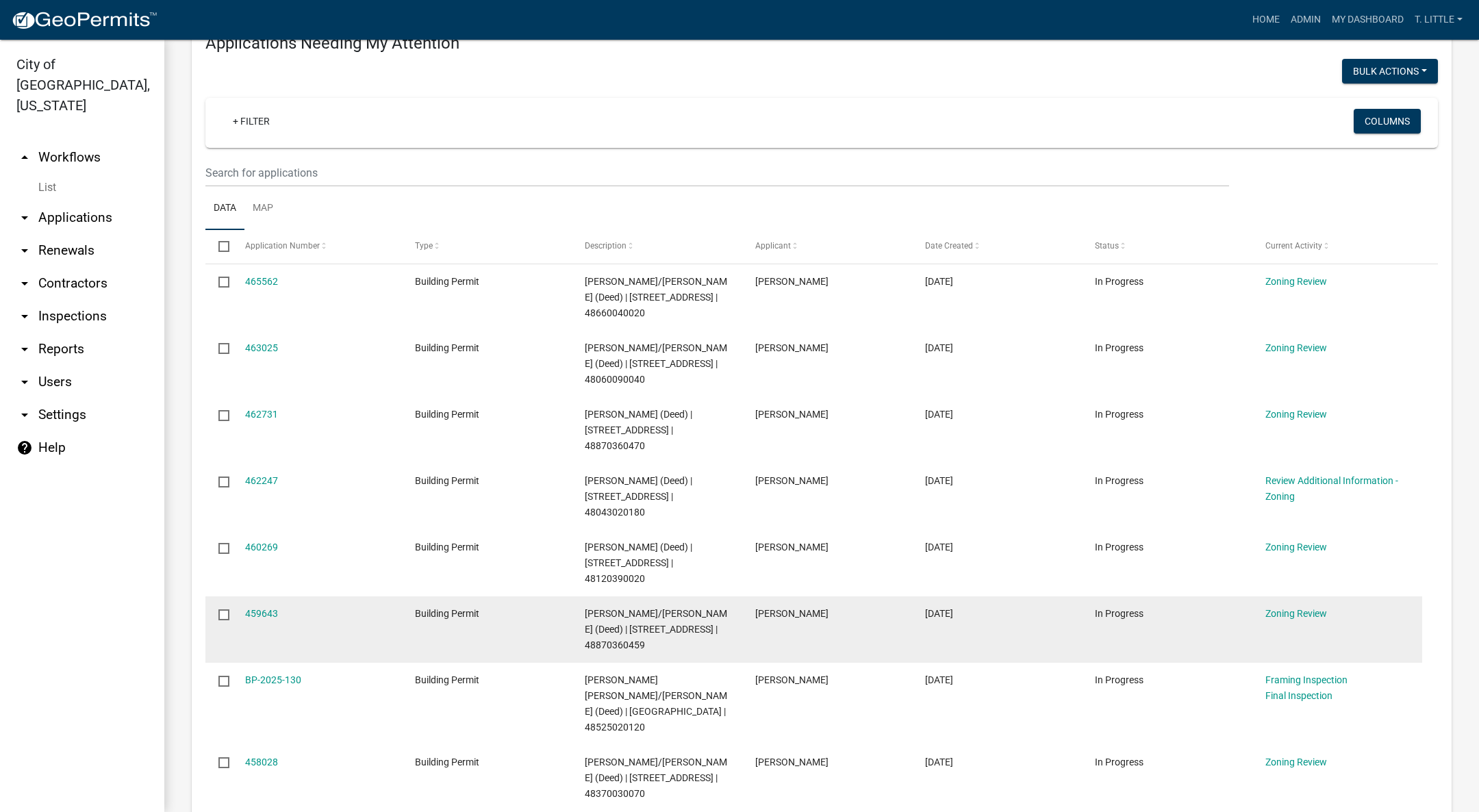
scroll to position [205, 0]
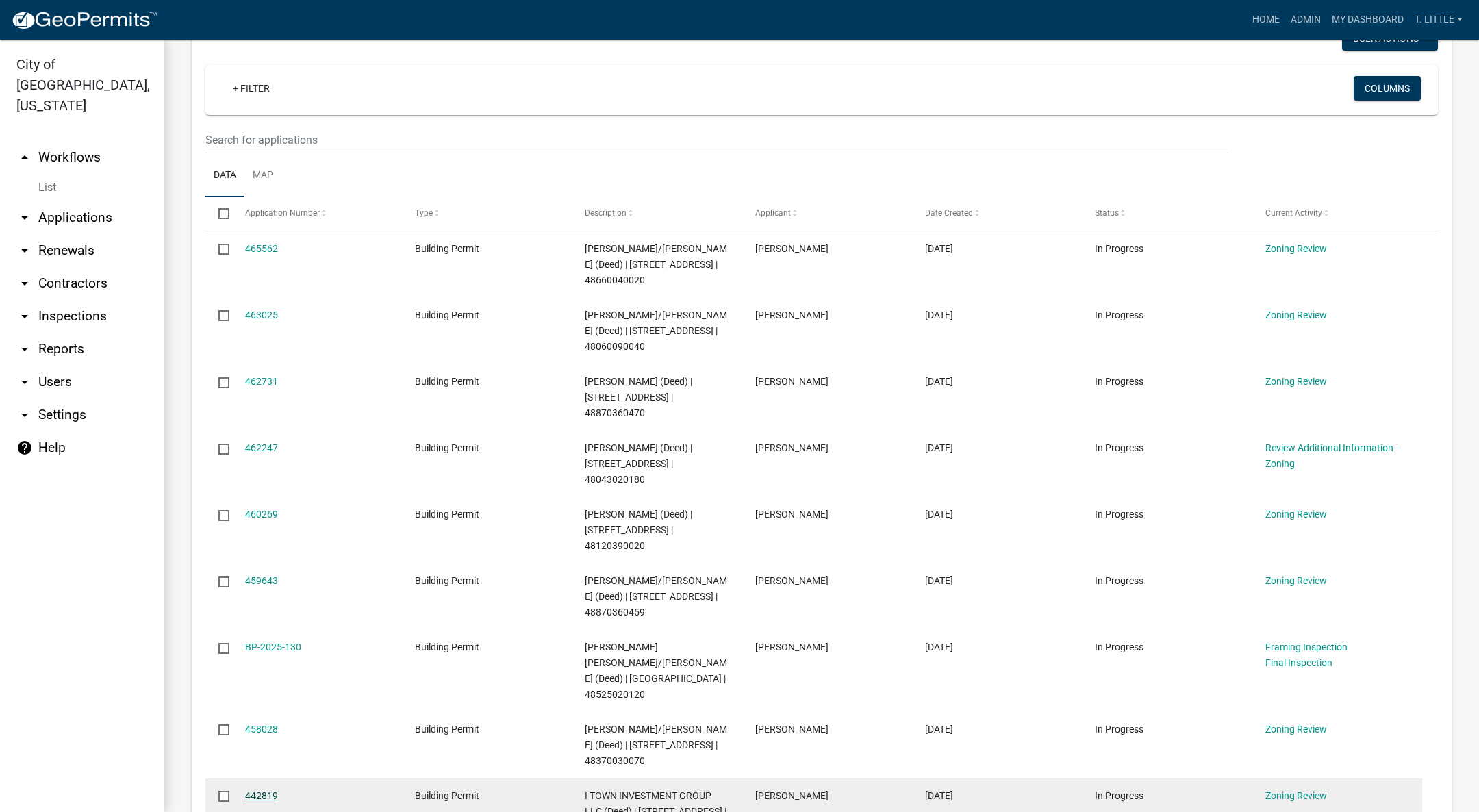
click at [256, 790] on link "442819" at bounding box center [261, 795] width 33 height 11
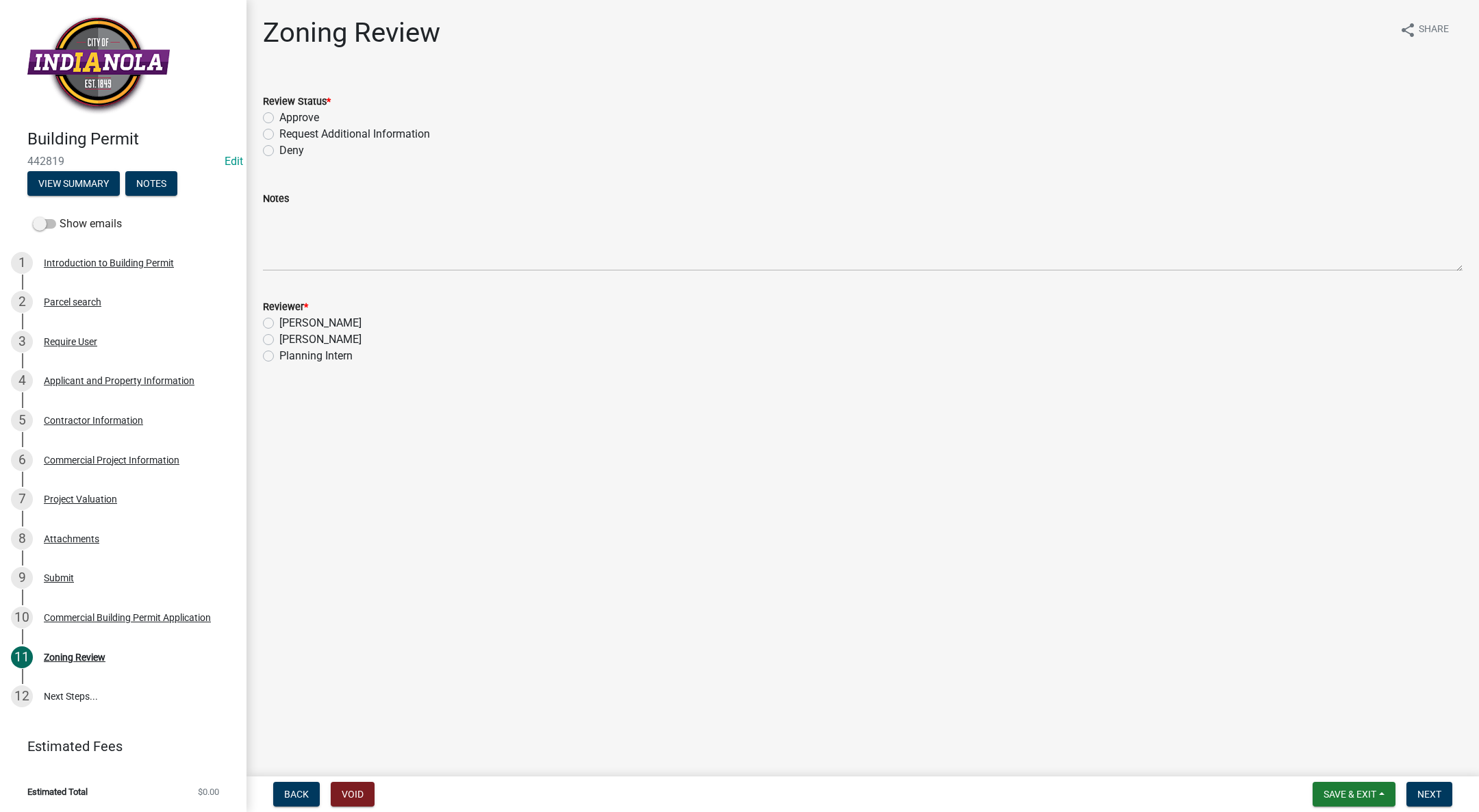
click at [279, 117] on label "Approve" at bounding box center [299, 117] width 40 height 16
click at [279, 117] on input "Approve" at bounding box center [284, 114] width 9 height 9
radio input "true"
click at [279, 341] on label "[PERSON_NAME]" at bounding box center [320, 339] width 82 height 16
click at [279, 340] on input "[PERSON_NAME]" at bounding box center [284, 335] width 9 height 9
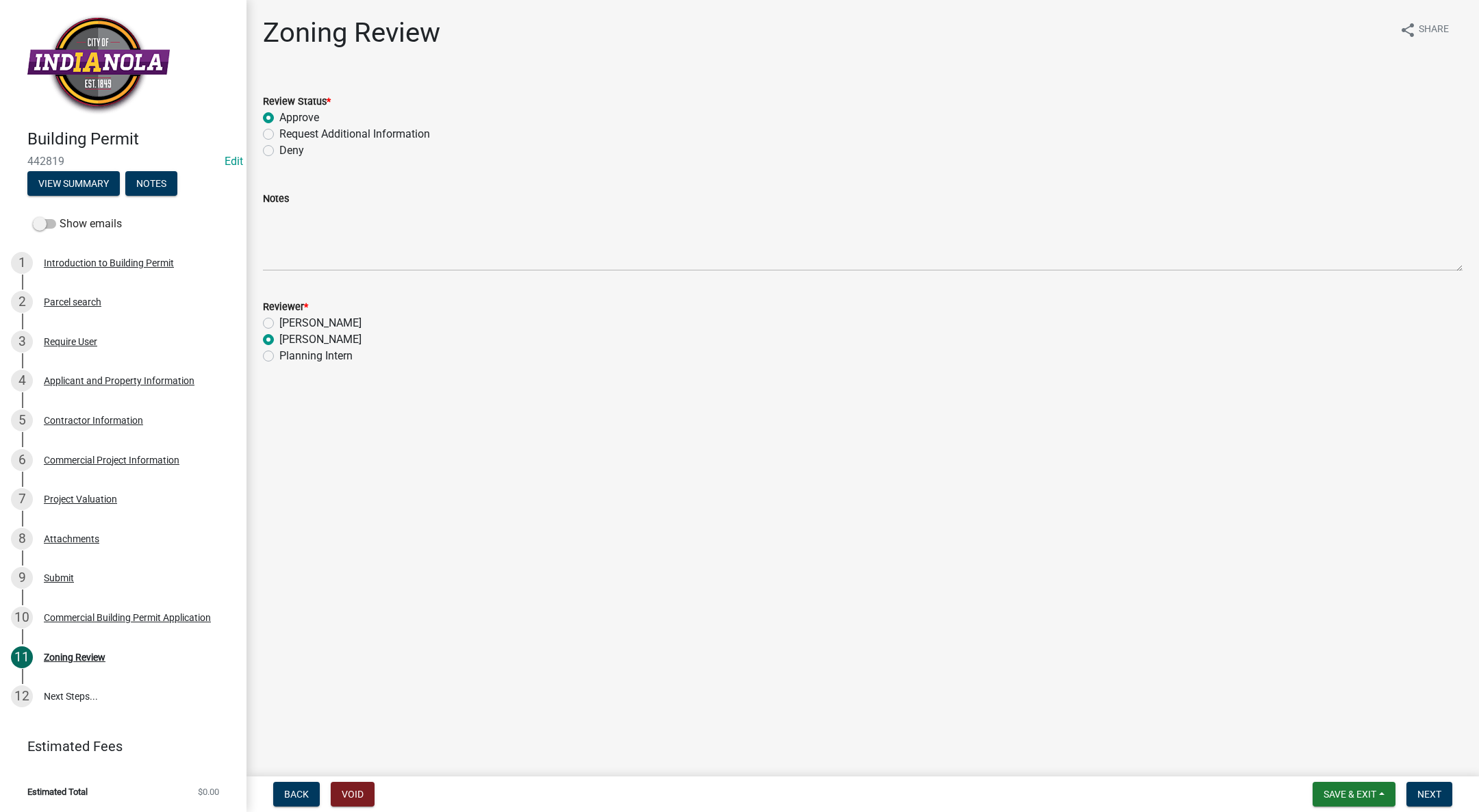
radio input "true"
click at [1440, 791] on span "Next" at bounding box center [1430, 793] width 24 height 11
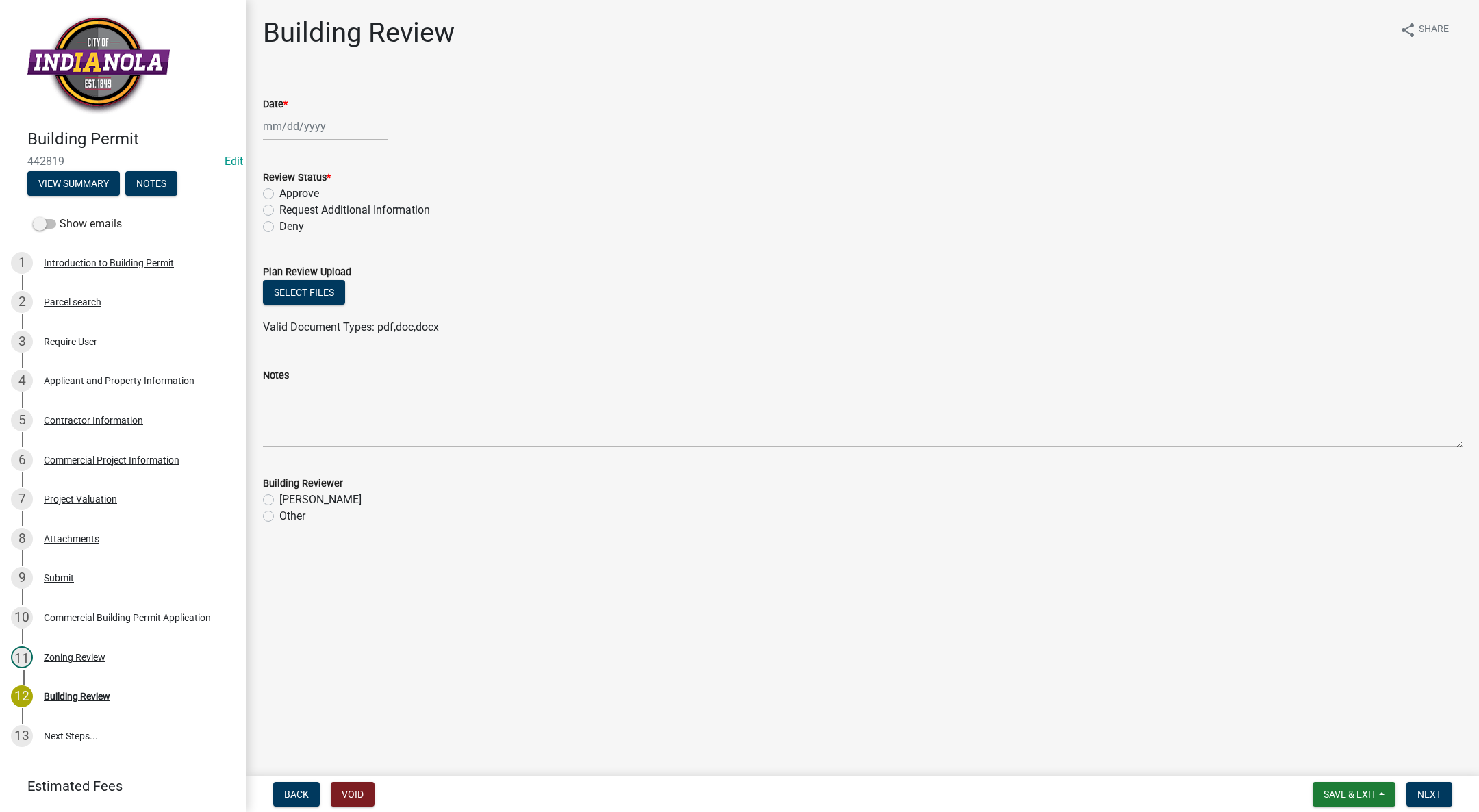
select select "8"
select select "2025"
click at [284, 123] on input "Date *" at bounding box center [325, 126] width 125 height 28
click at [297, 260] on div "19" at bounding box center [299, 265] width 22 height 22
type input "[DATE]"
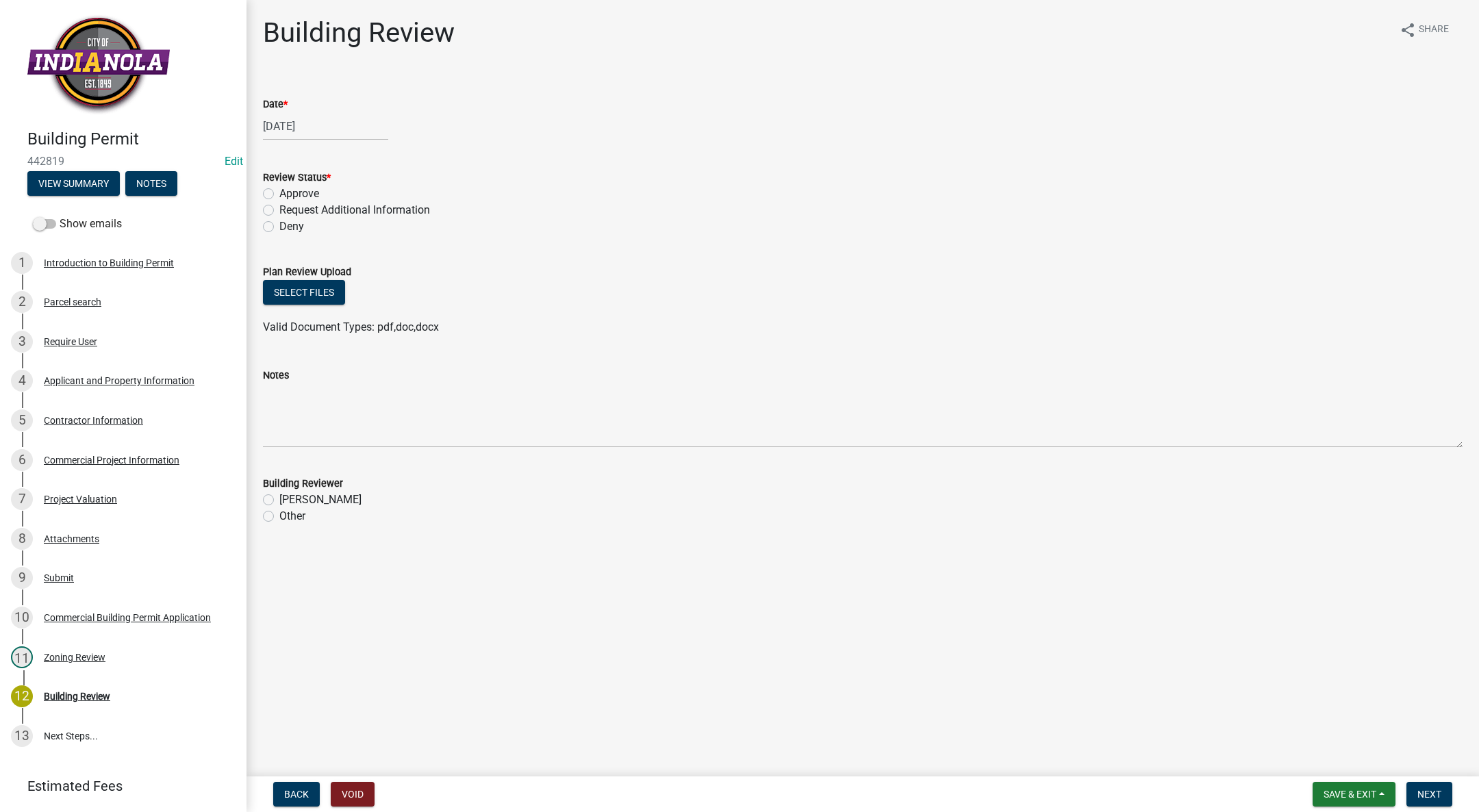
click at [279, 194] on label "Approve" at bounding box center [299, 193] width 40 height 16
click at [279, 194] on input "Approve" at bounding box center [284, 190] width 9 height 9
radio input "true"
click at [279, 498] on label "[PERSON_NAME]" at bounding box center [320, 499] width 82 height 16
click at [279, 498] on input "[PERSON_NAME]" at bounding box center [284, 495] width 9 height 9
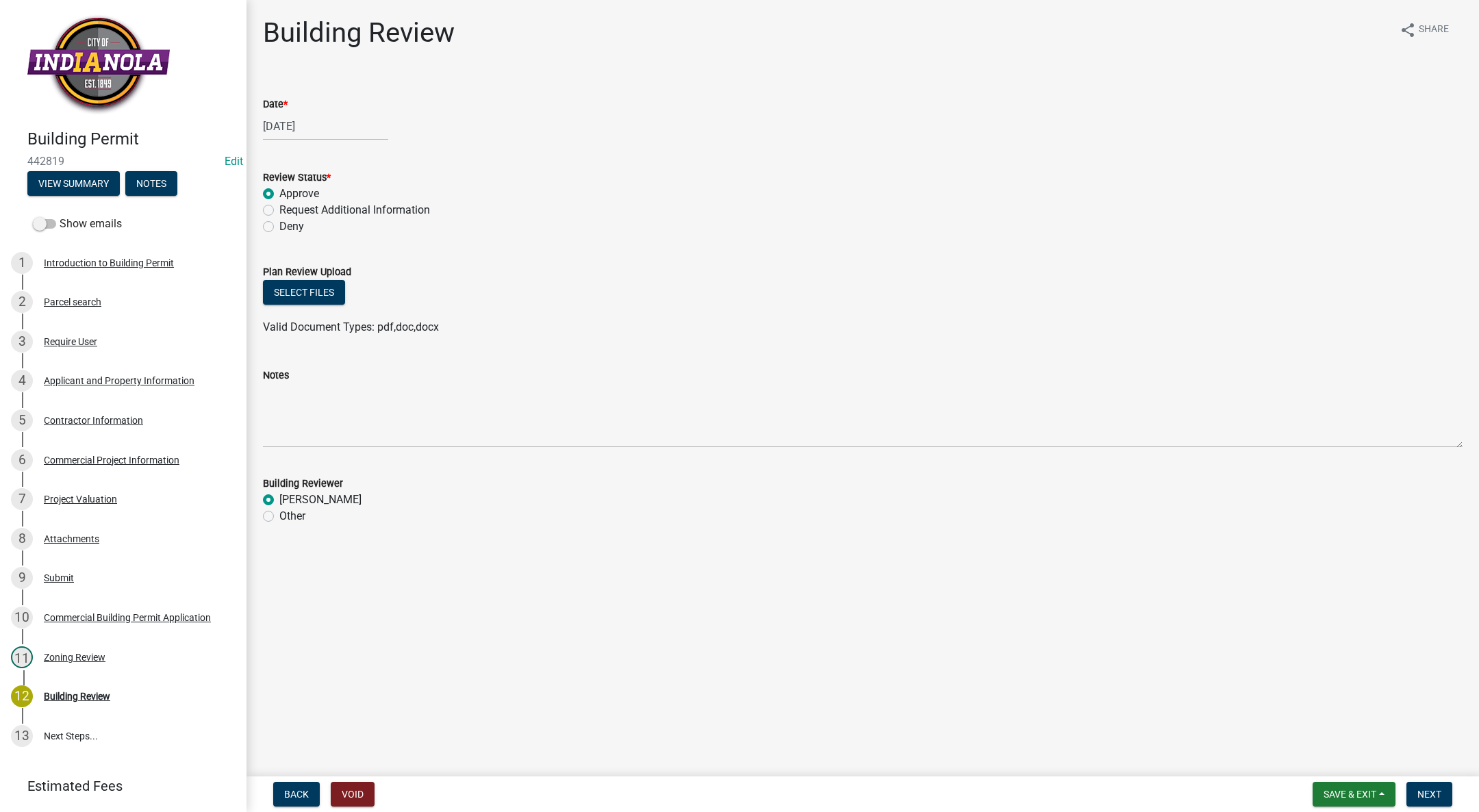
radio input "true"
click at [1430, 788] on span "Next" at bounding box center [1430, 793] width 24 height 11
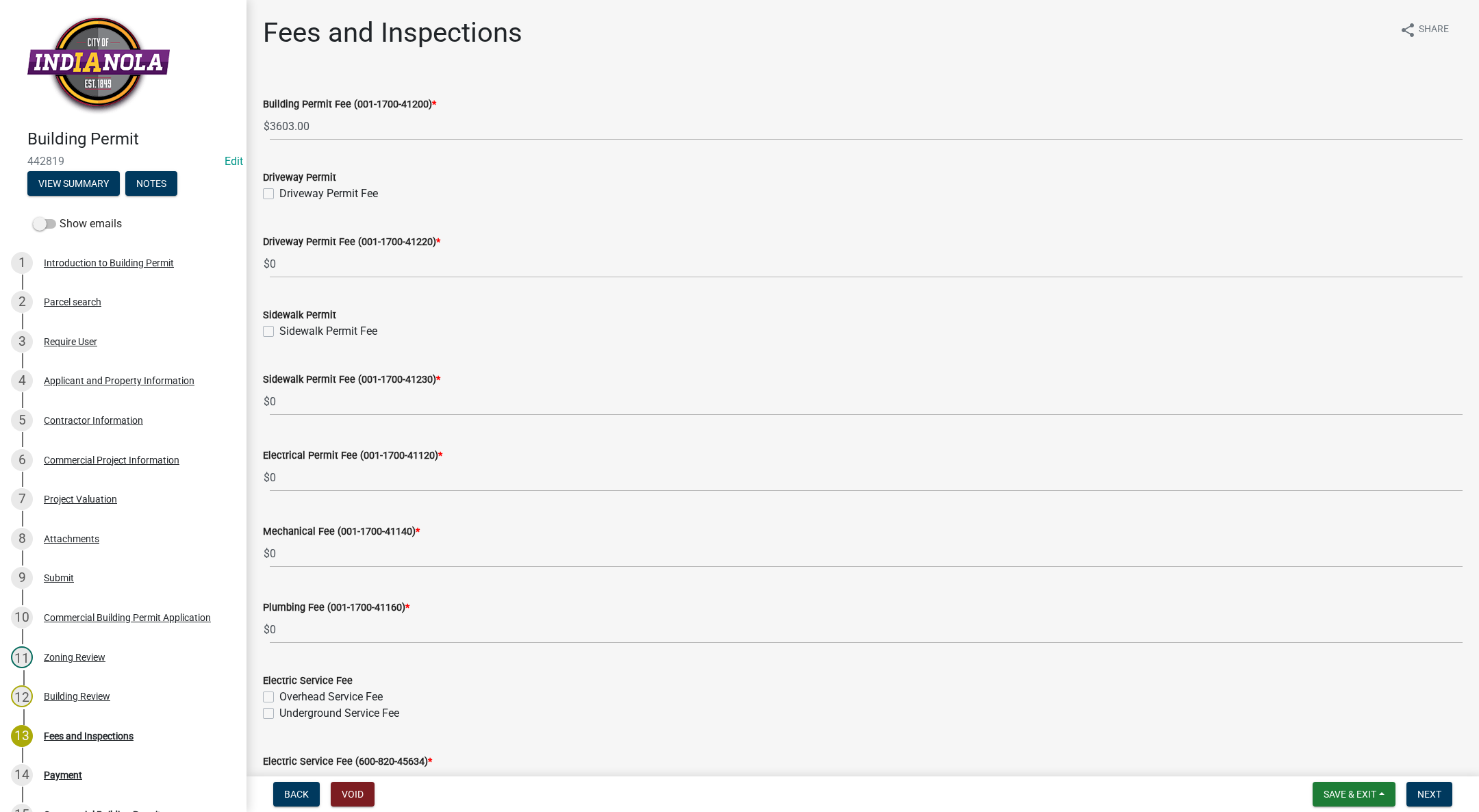
click at [279, 192] on label "Driveway Permit Fee" at bounding box center [329, 193] width 99 height 16
click at [279, 192] on input "Driveway Permit Fee" at bounding box center [284, 190] width 9 height 9
checkbox input "true"
click at [279, 330] on label "Sidewalk Permit Fee" at bounding box center [328, 331] width 98 height 16
click at [279, 330] on input "Sidewalk Permit Fee" at bounding box center [284, 328] width 9 height 9
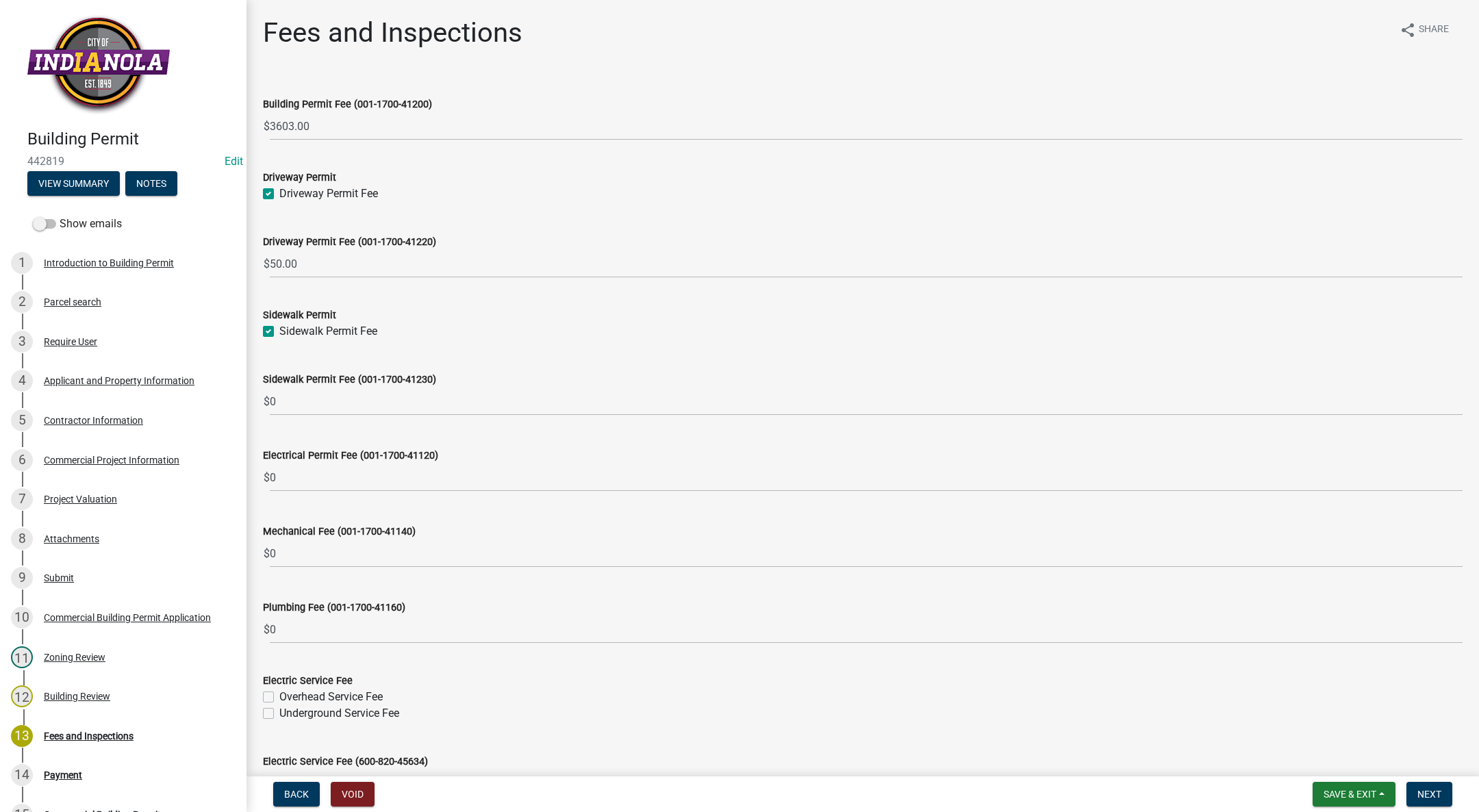
checkbox input "true"
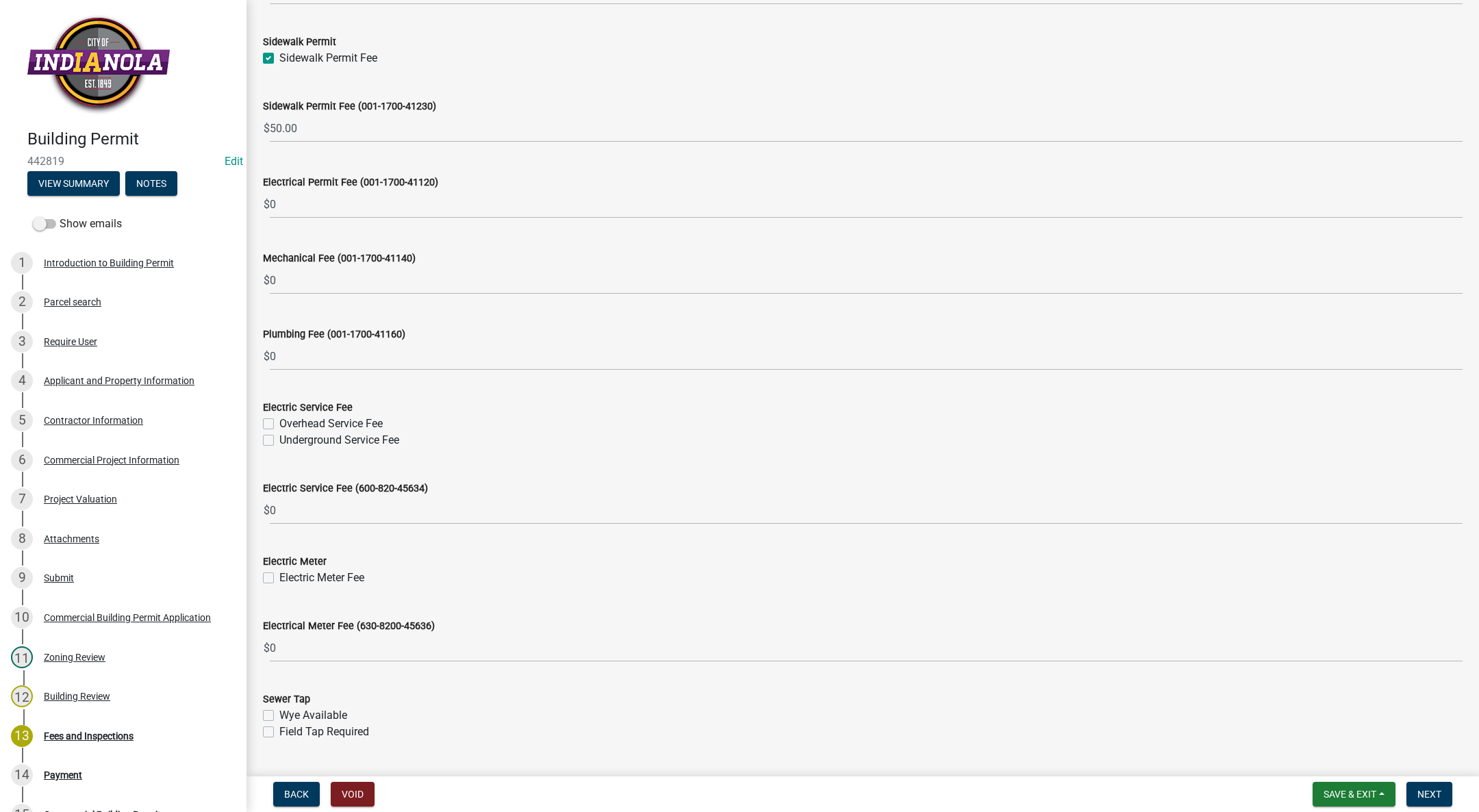
scroll to position [308, 0]
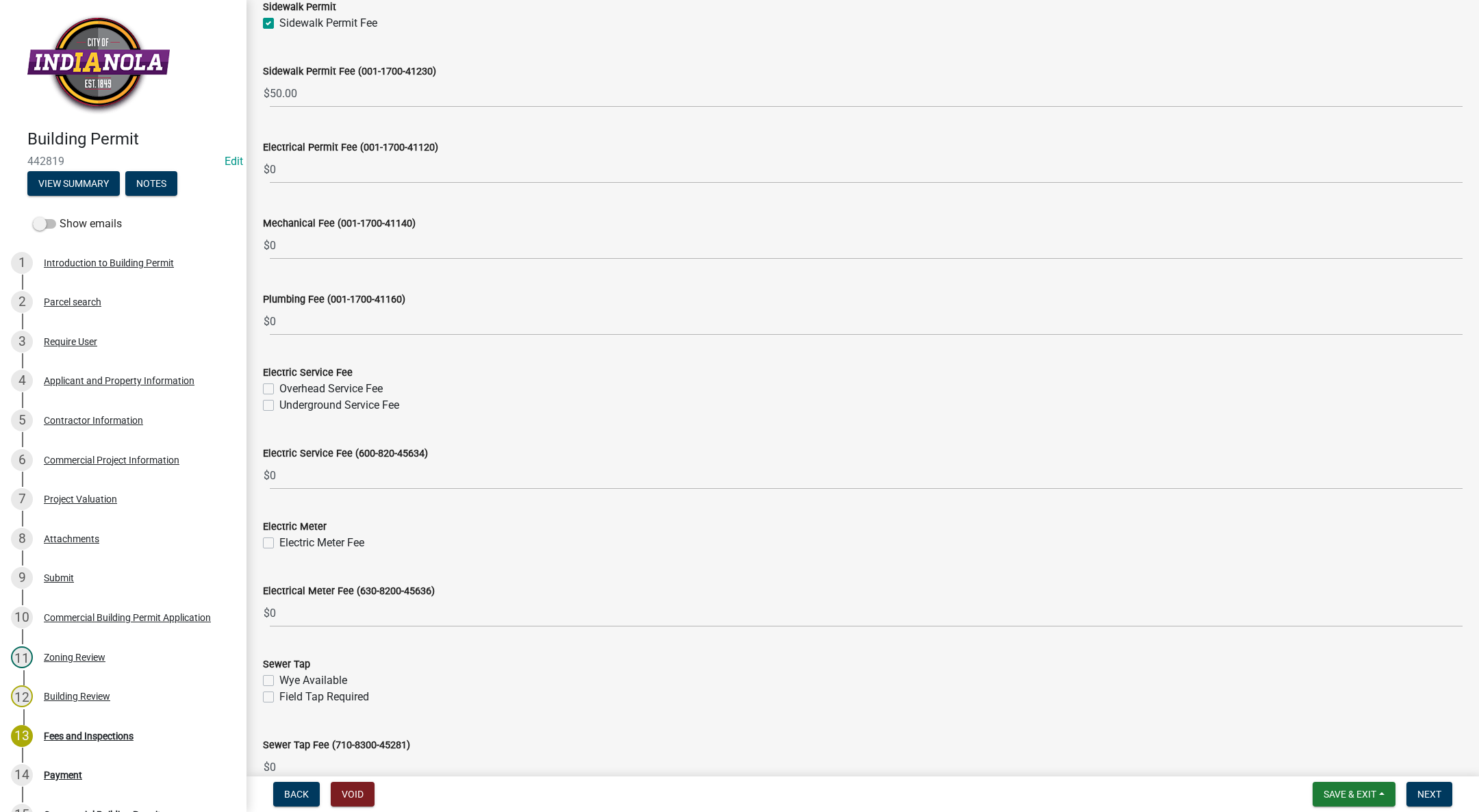
click at [279, 407] on label "Underground Service Fee" at bounding box center [339, 404] width 120 height 16
click at [279, 406] on input "Underground Service Fee" at bounding box center [284, 401] width 9 height 9
checkbox input "true"
checkbox input "false"
checkbox input "true"
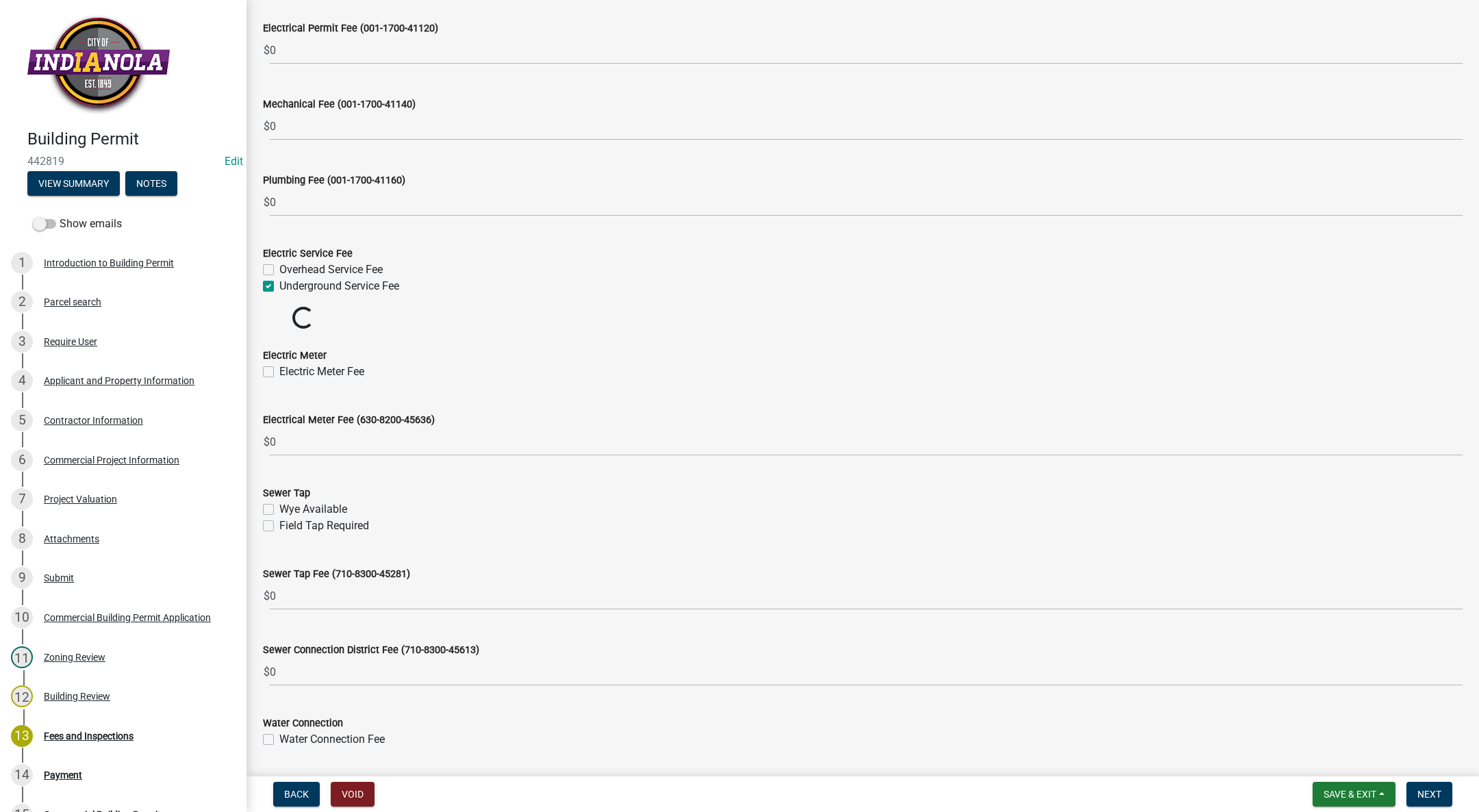
scroll to position [513, 0]
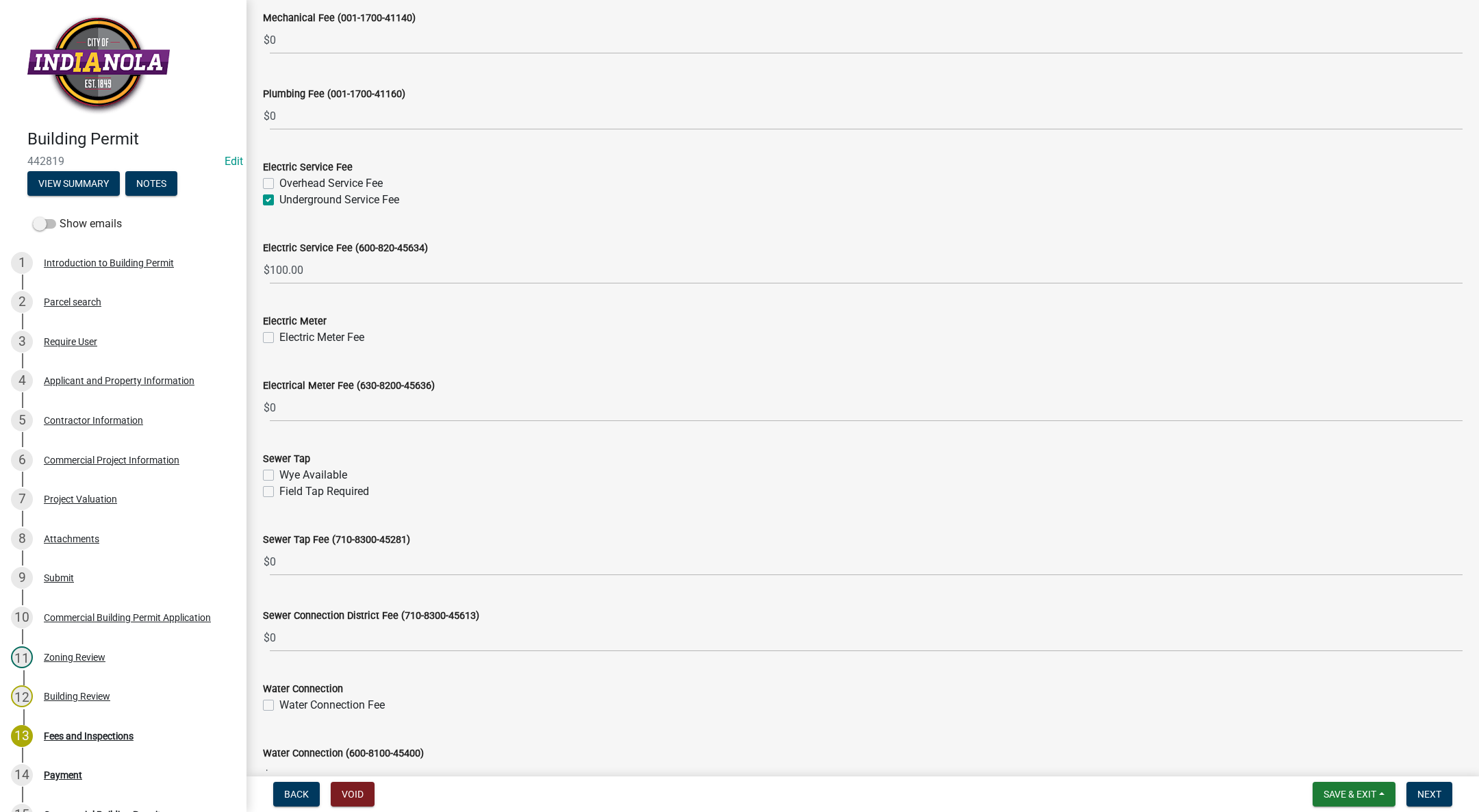
click at [279, 334] on label "Electric Meter Fee" at bounding box center [322, 337] width 85 height 16
click at [279, 334] on input "Electric Meter Fee" at bounding box center [284, 334] width 9 height 9
checkbox input "true"
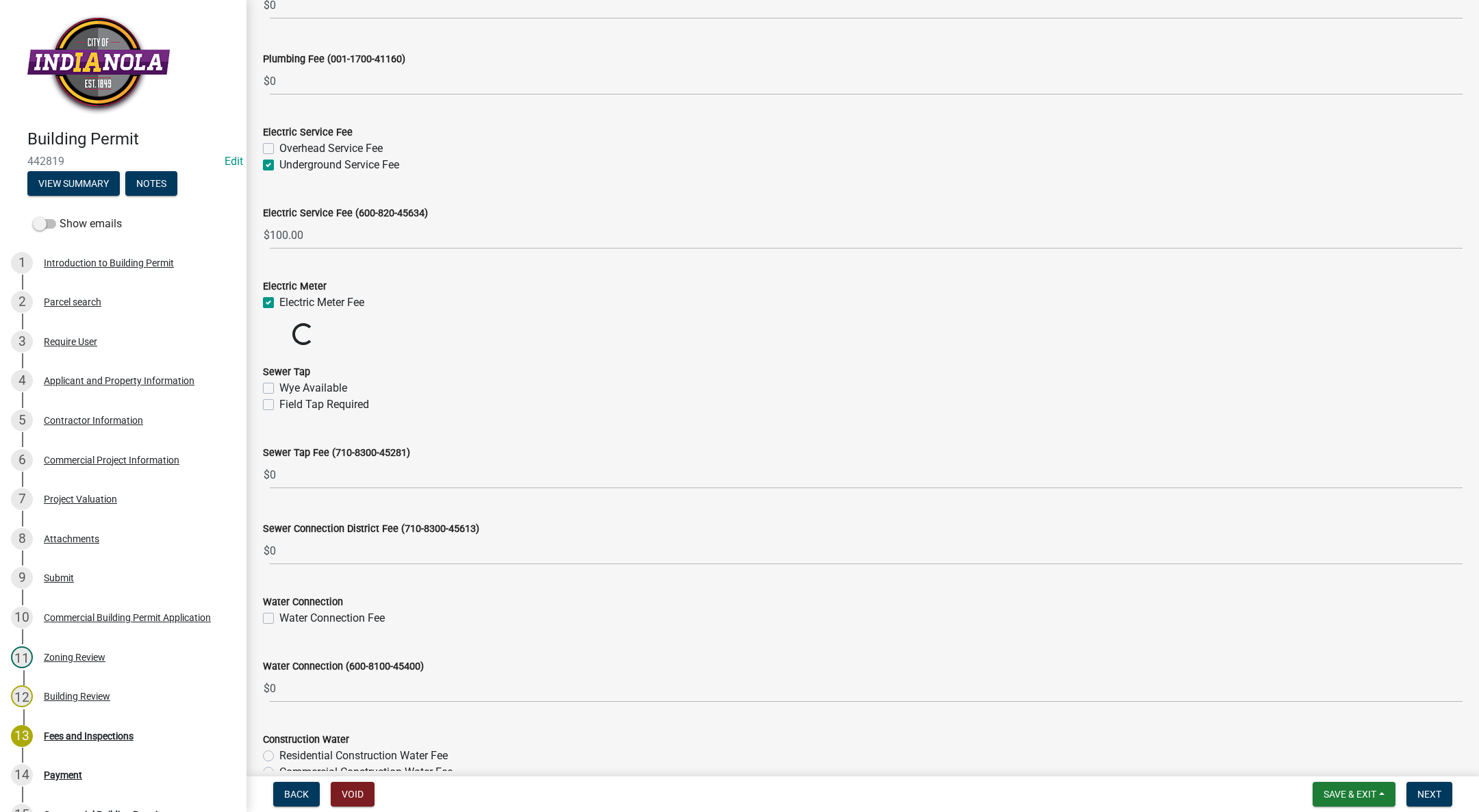
scroll to position [718, 0]
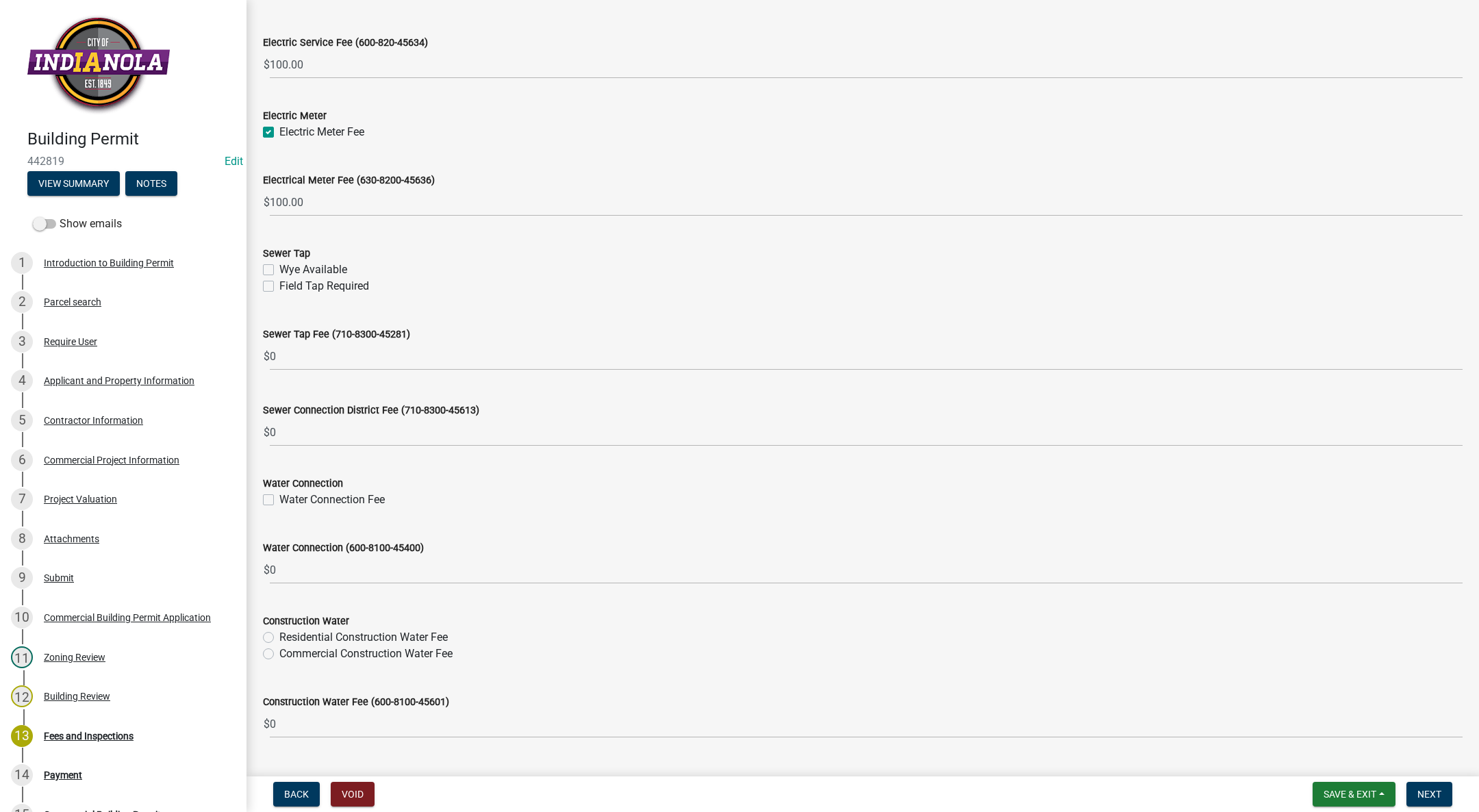
click at [279, 270] on label "Wye Available" at bounding box center [313, 269] width 68 height 16
click at [279, 270] on input "Wye Available" at bounding box center [284, 266] width 9 height 9
checkbox input "true"
checkbox input "false"
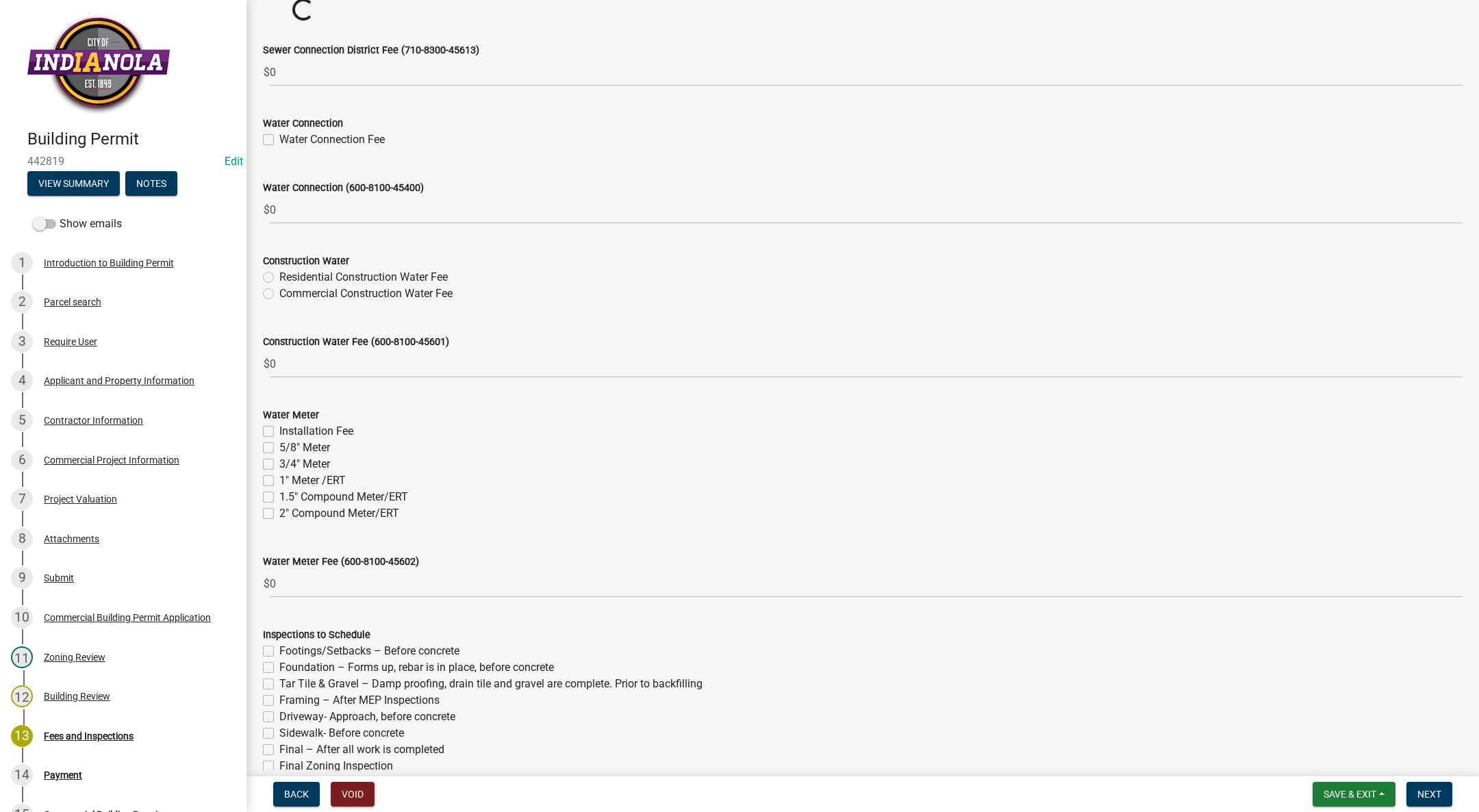
scroll to position [1102, 0]
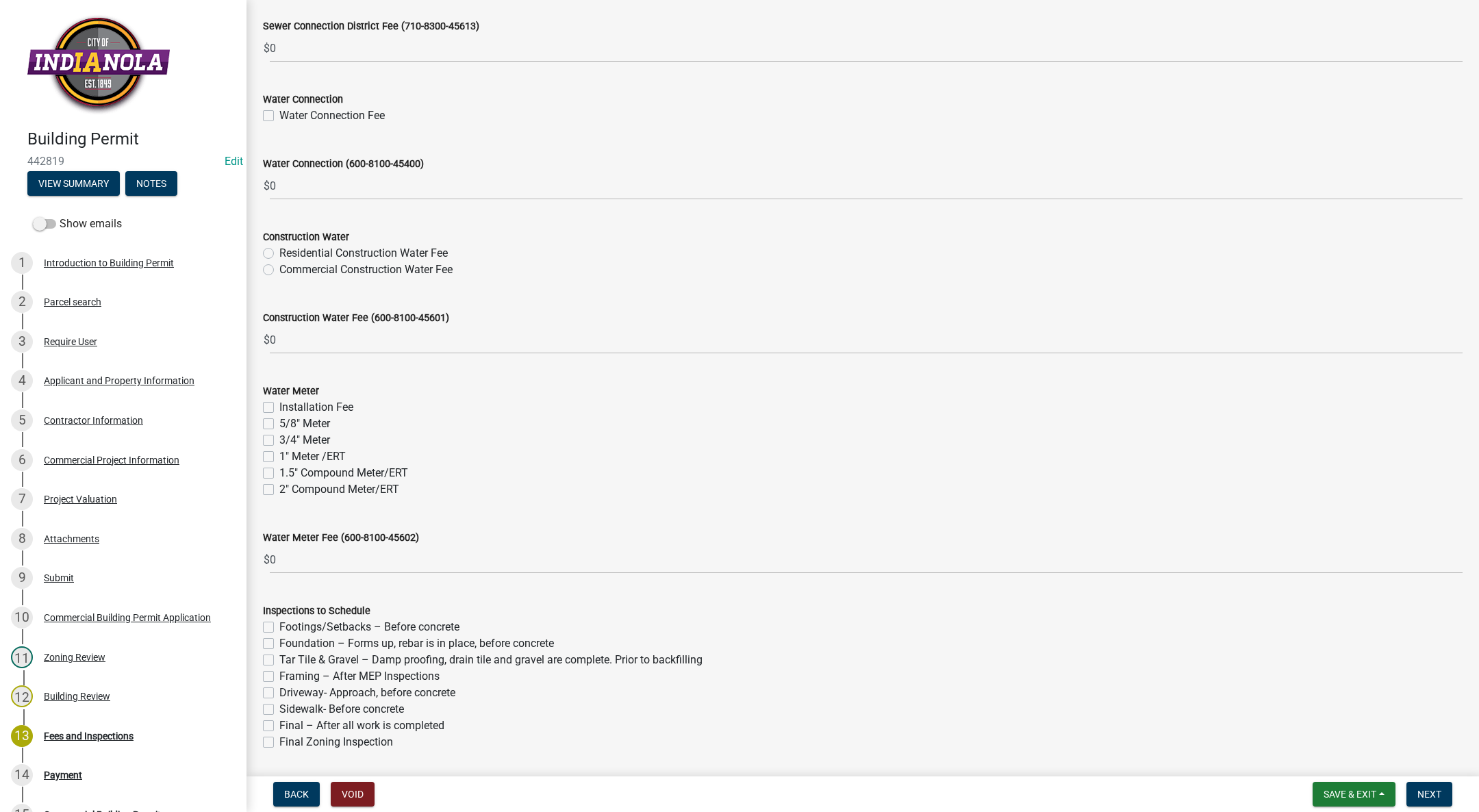
click at [279, 112] on label "Water Connection Fee" at bounding box center [332, 115] width 106 height 16
click at [279, 112] on input "Water Connection Fee" at bounding box center [284, 112] width 9 height 9
checkbox input "true"
click at [279, 266] on label "Commercial Construction Water Fee" at bounding box center [365, 269] width 173 height 16
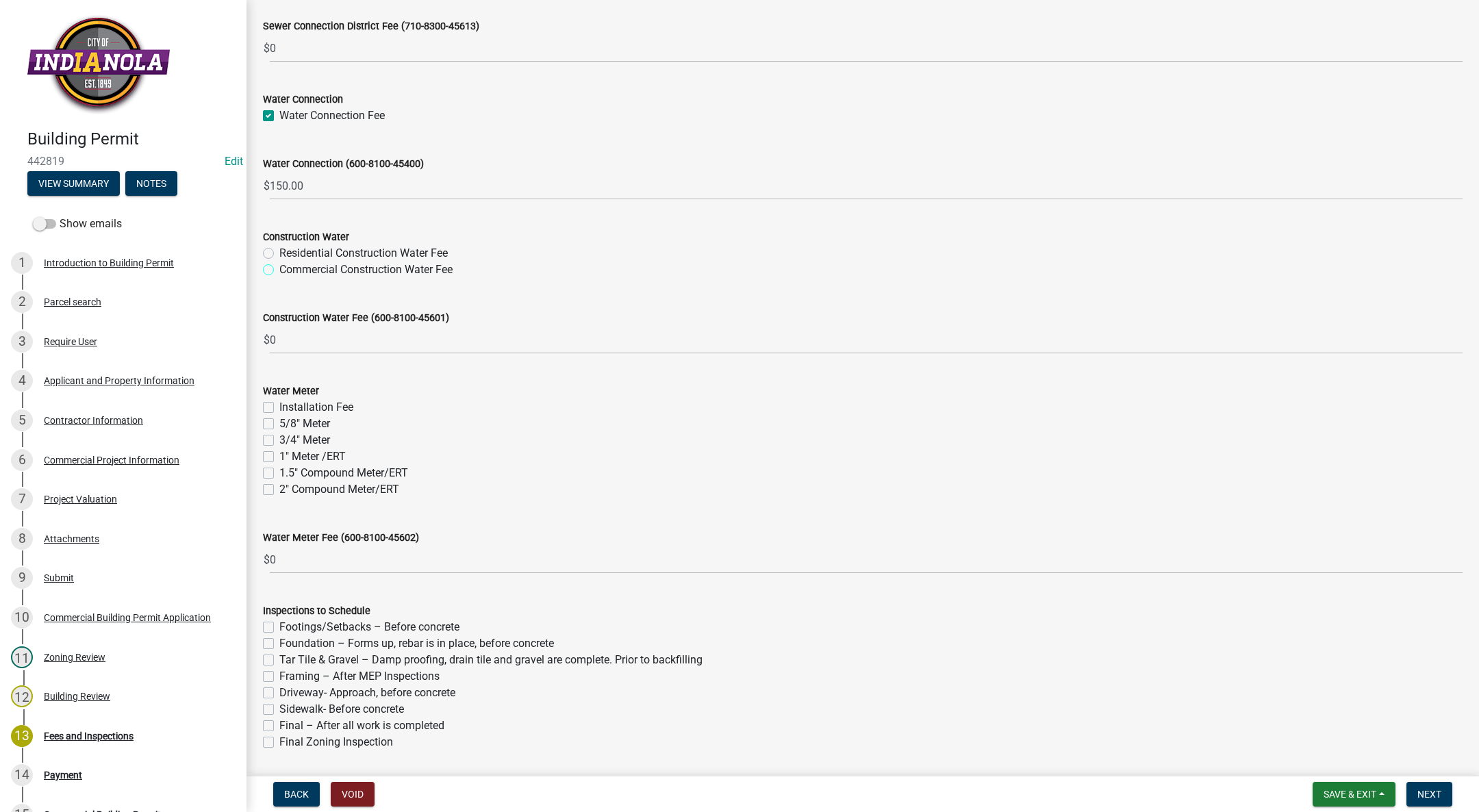
click at [279, 266] on input "Commercial Construction Water Fee" at bounding box center [284, 266] width 9 height 9
radio input "true"
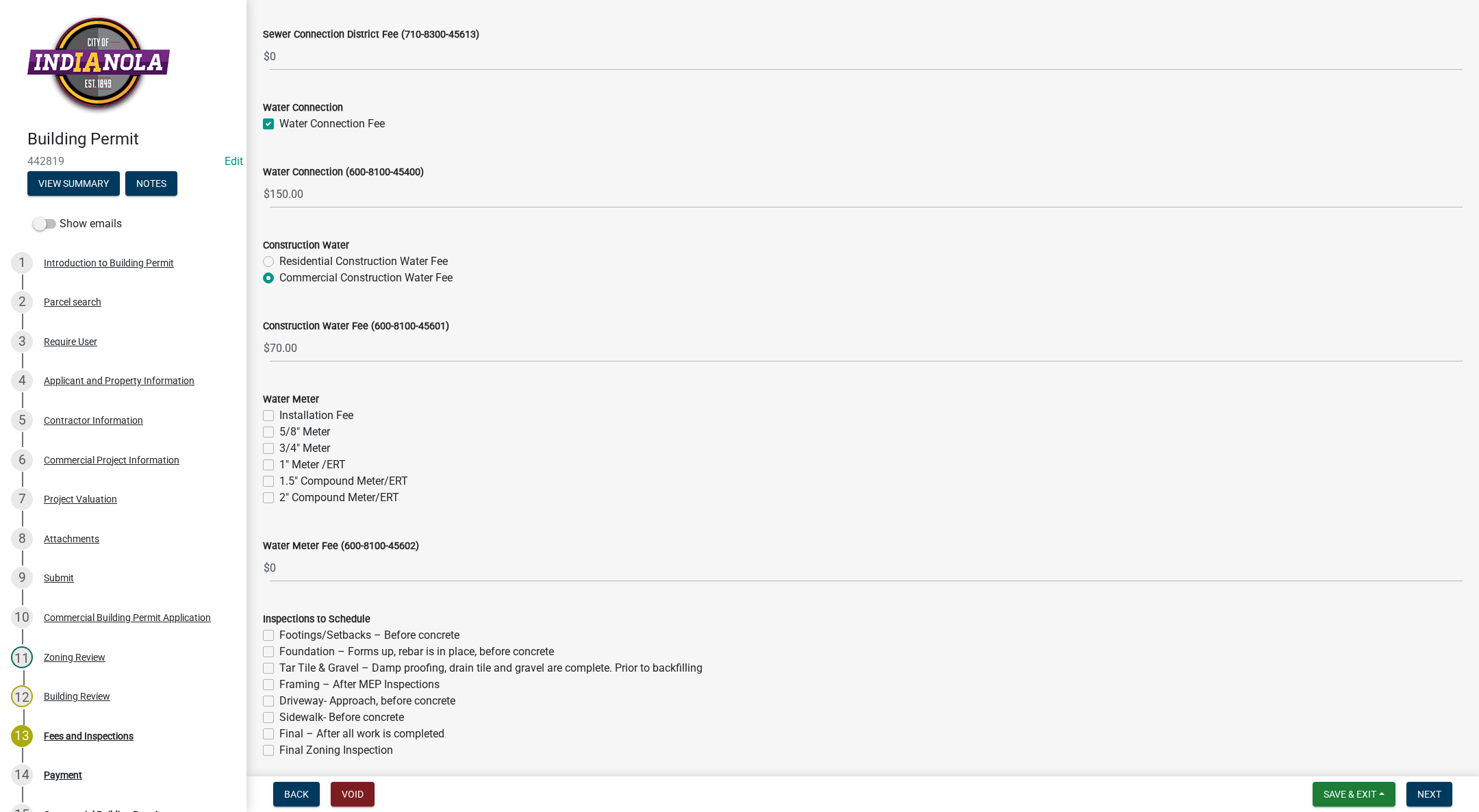
scroll to position [1102, 0]
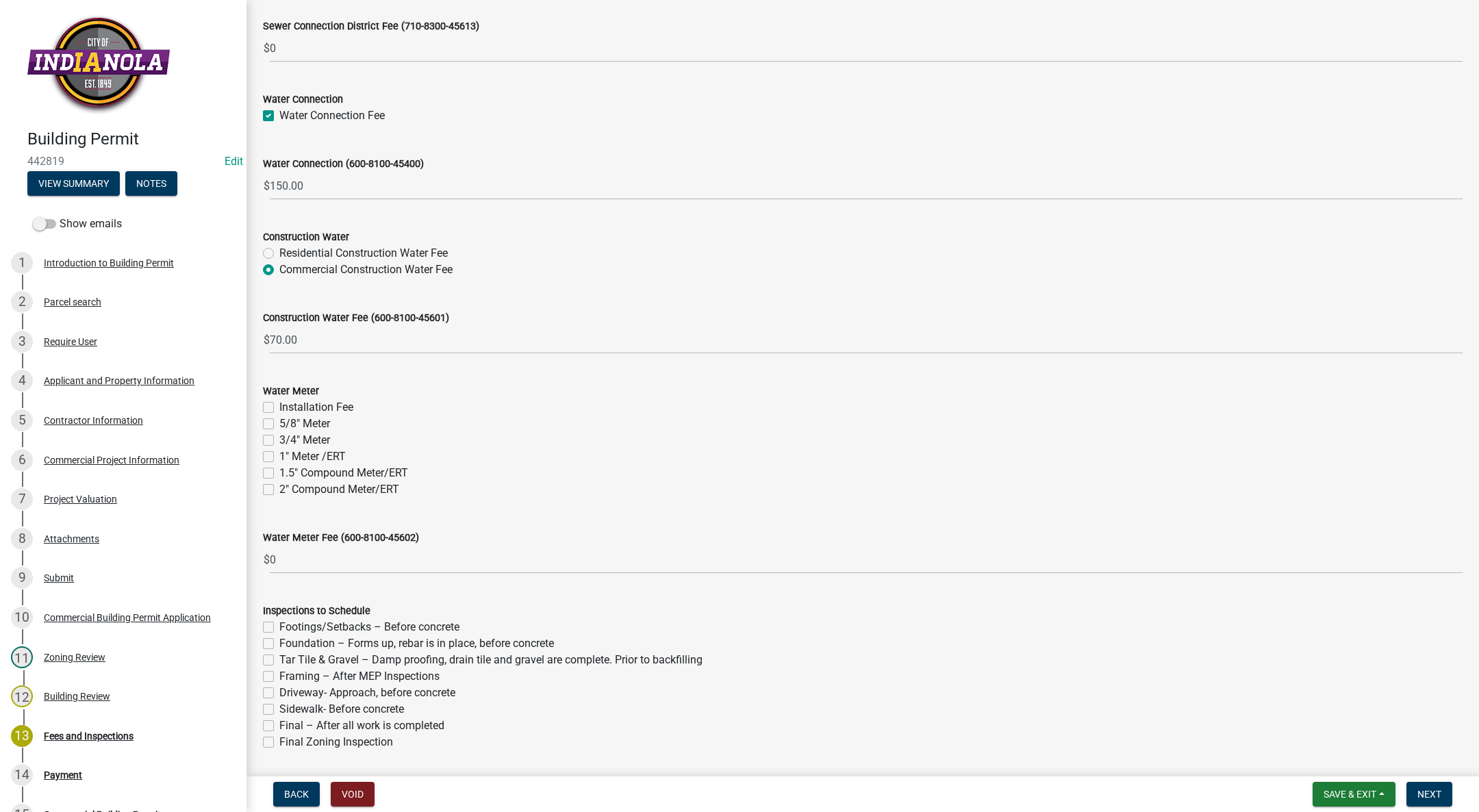
click at [279, 405] on label "Installation Fee" at bounding box center [316, 407] width 74 height 16
click at [279, 405] on input "Installation Fee" at bounding box center [284, 403] width 9 height 9
checkbox input "true"
checkbox input "false"
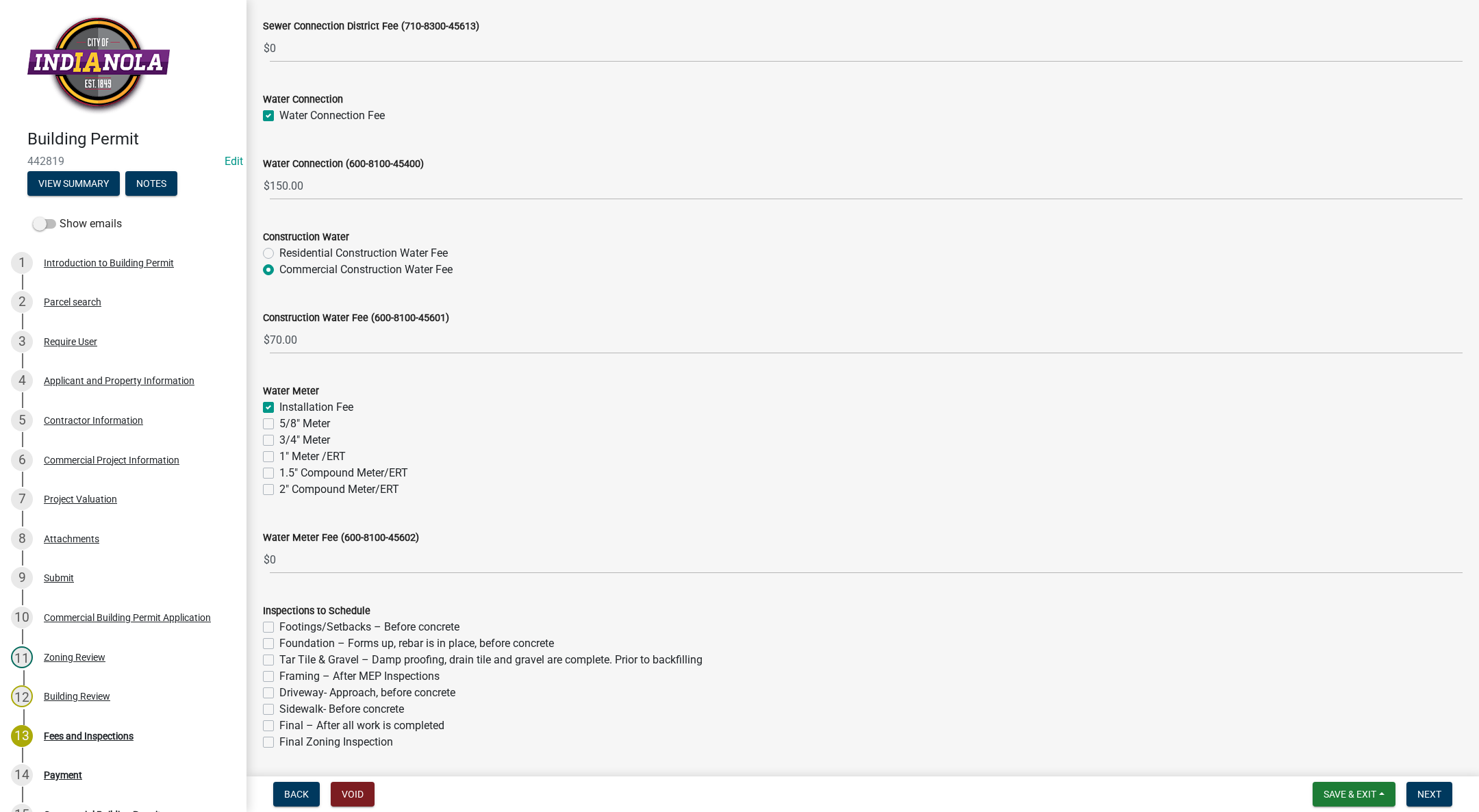
checkbox input "false"
click at [279, 437] on label "3/4" Meter" at bounding box center [305, 439] width 51 height 16
click at [279, 437] on input "3/4" Meter" at bounding box center [284, 436] width 9 height 9
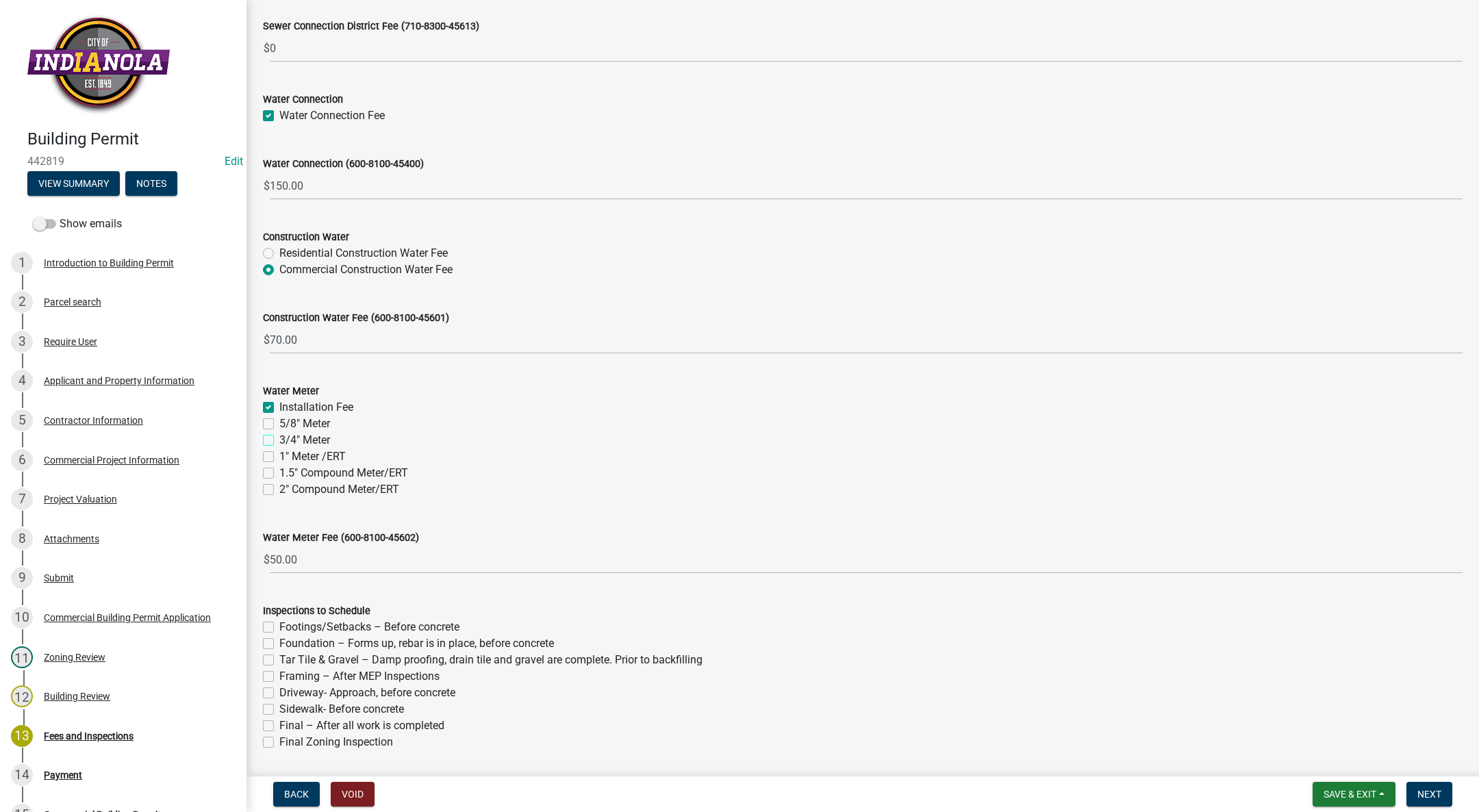
checkbox input "true"
checkbox input "false"
checkbox input "true"
checkbox input "false"
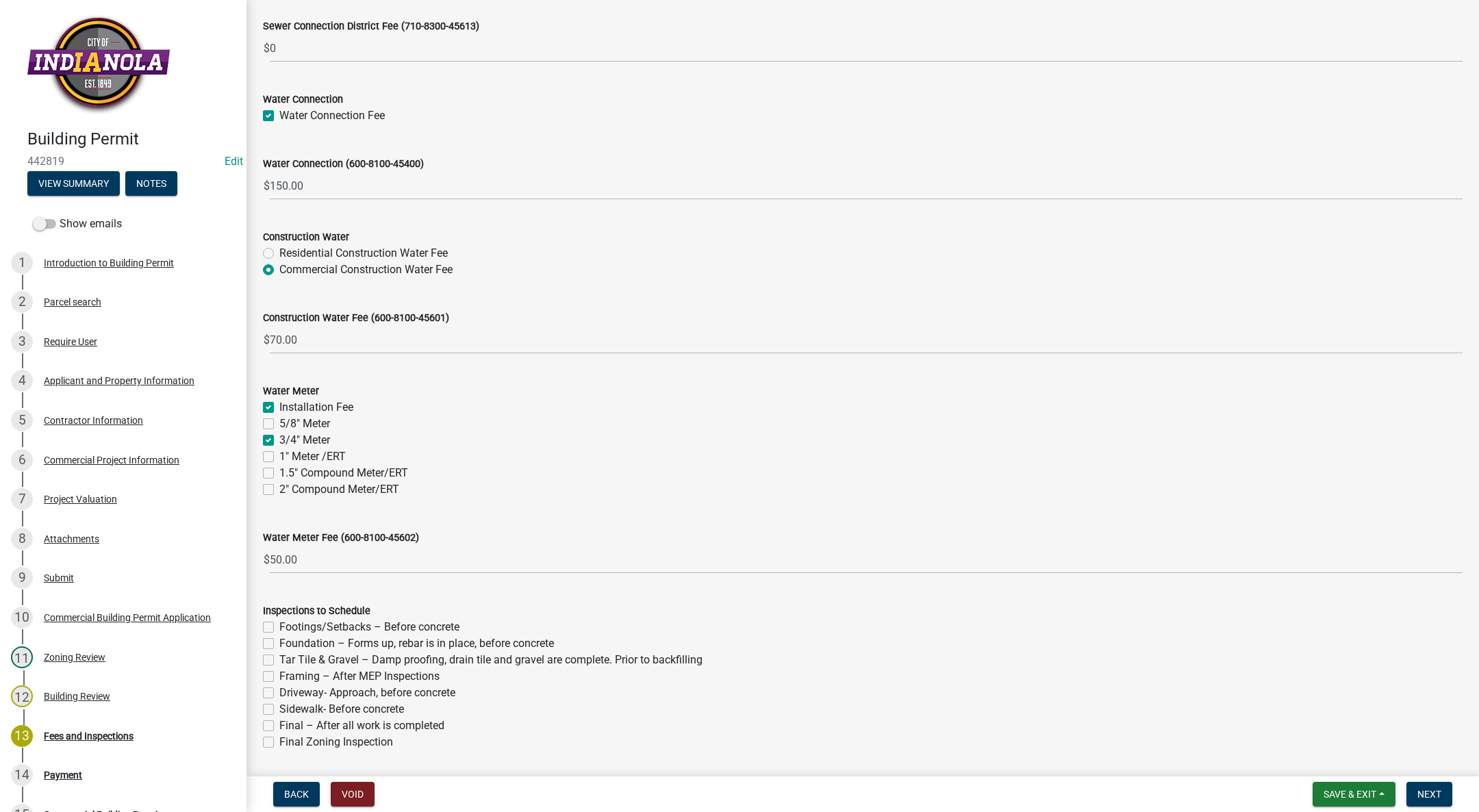
checkbox input "false"
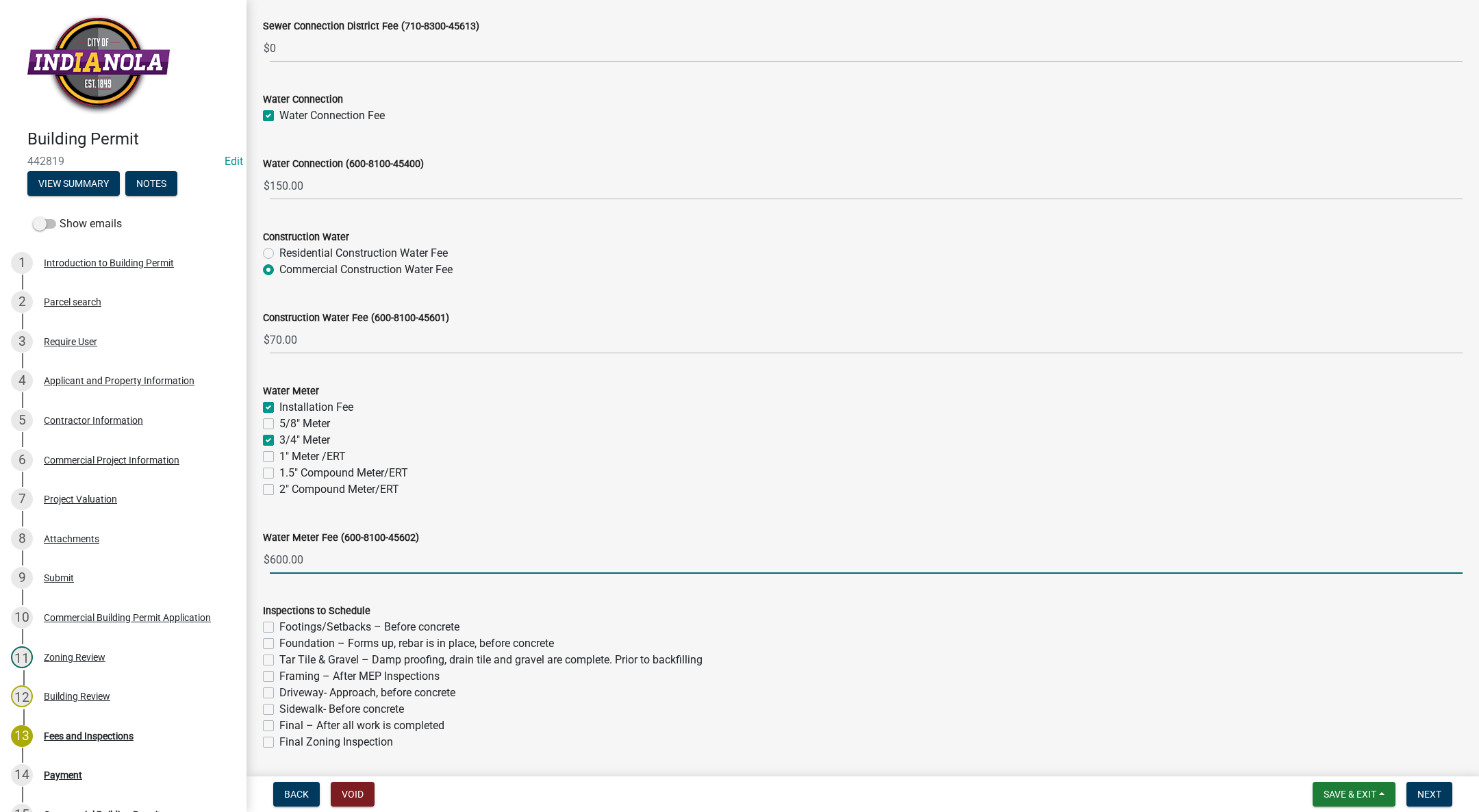
click at [358, 558] on input "600.00" at bounding box center [866, 559] width 1193 height 28
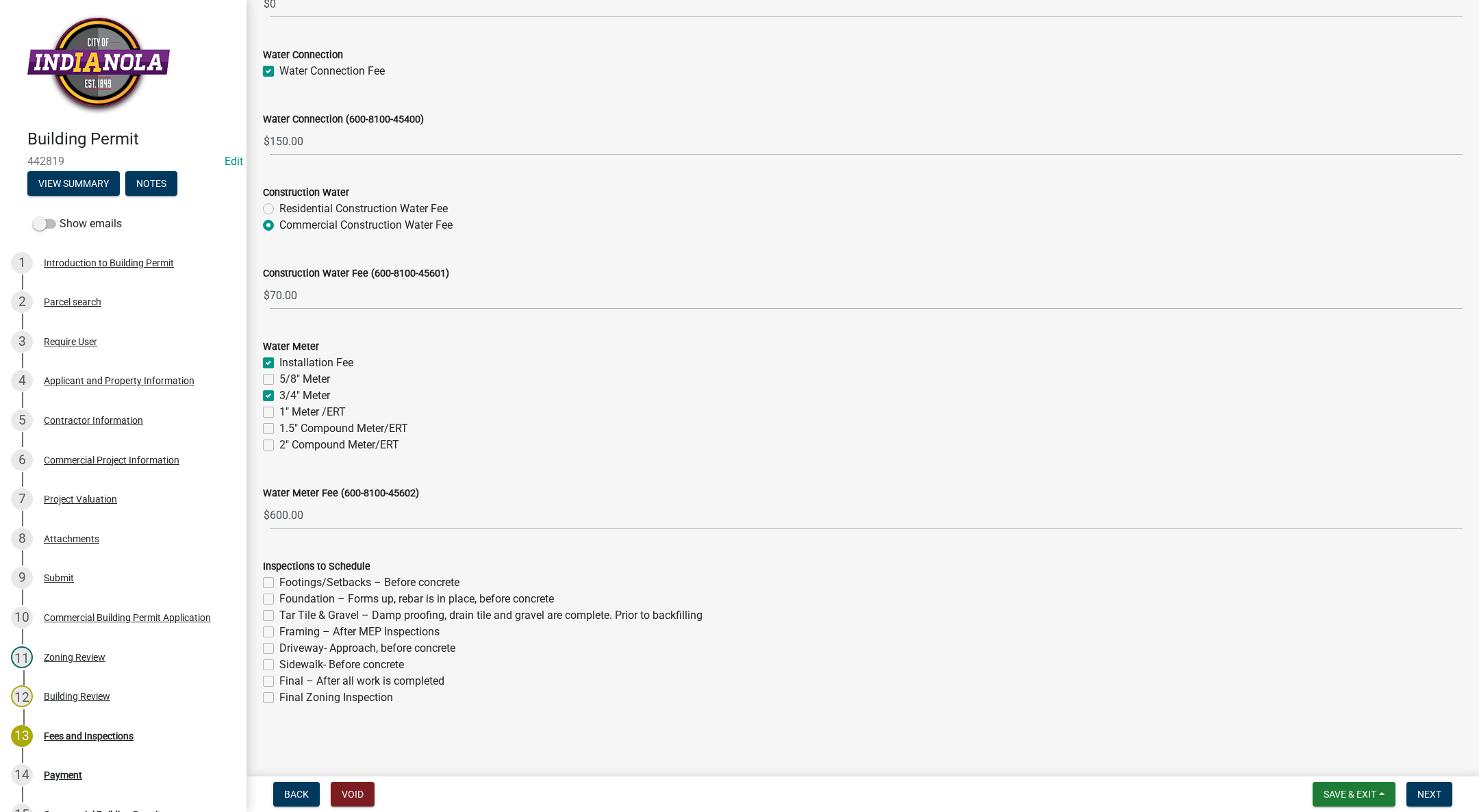
click at [279, 578] on label "Footings/Setbacks – Before concrete" at bounding box center [369, 582] width 180 height 16
click at [279, 578] on input "Footings/Setbacks – Before concrete" at bounding box center [284, 579] width 9 height 9
checkbox input "true"
checkbox input "false"
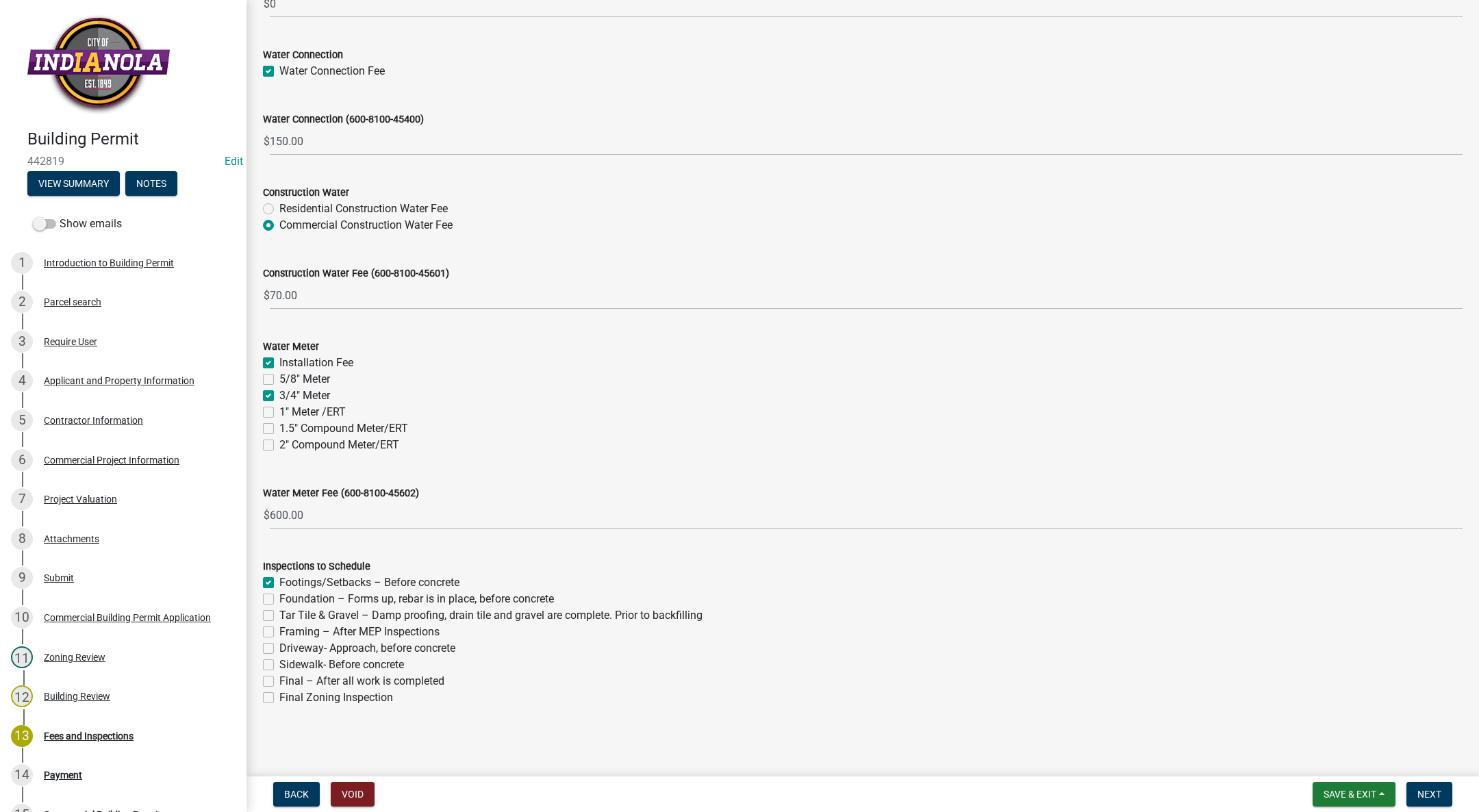
checkbox input "false"
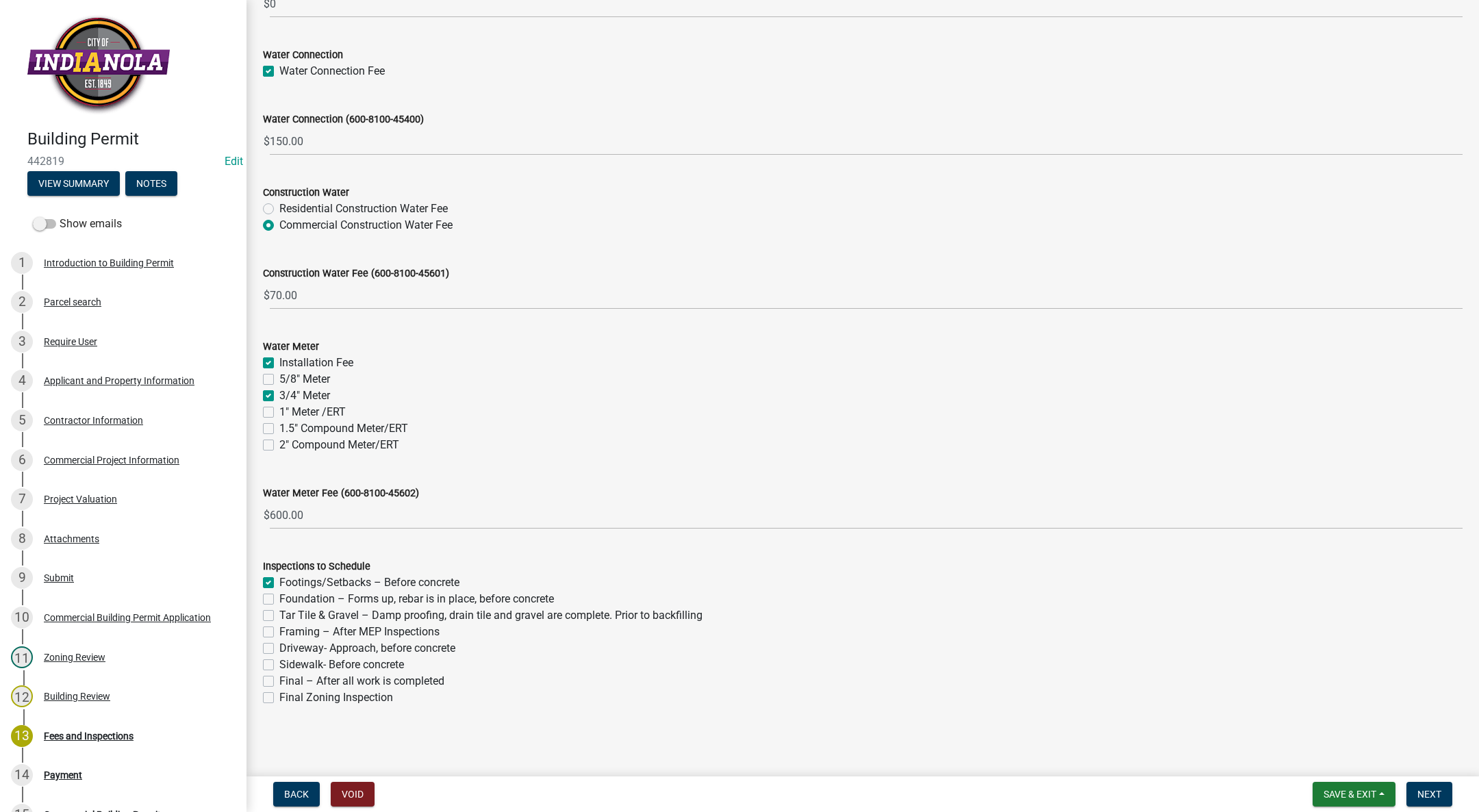
click at [279, 631] on label "Framing – After MEP Inspections" at bounding box center [359, 632] width 160 height 16
click at [279, 631] on input "Framing – After MEP Inspections" at bounding box center [284, 628] width 9 height 9
checkbox input "true"
checkbox input "false"
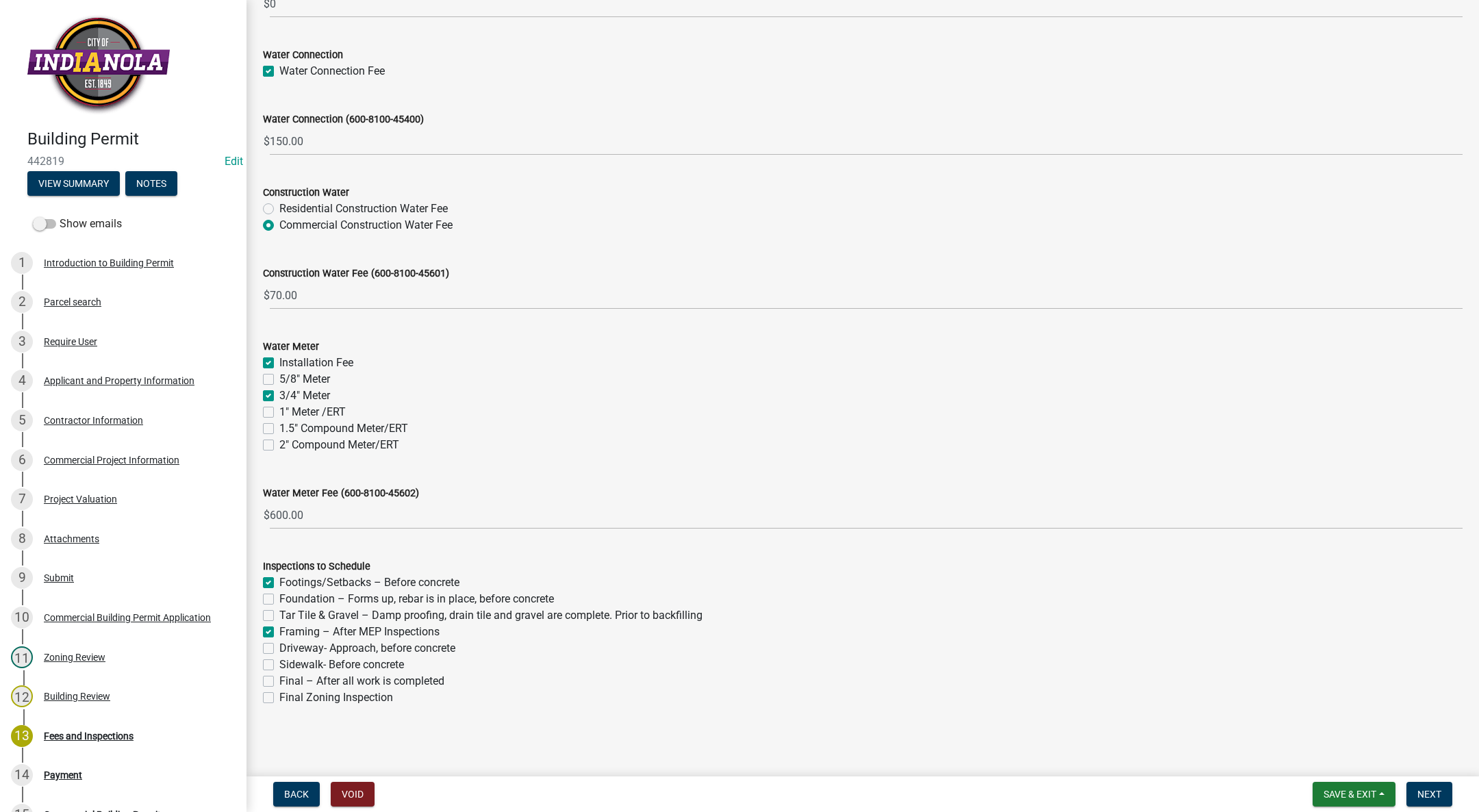
checkbox input "false"
checkbox input "true"
checkbox input "false"
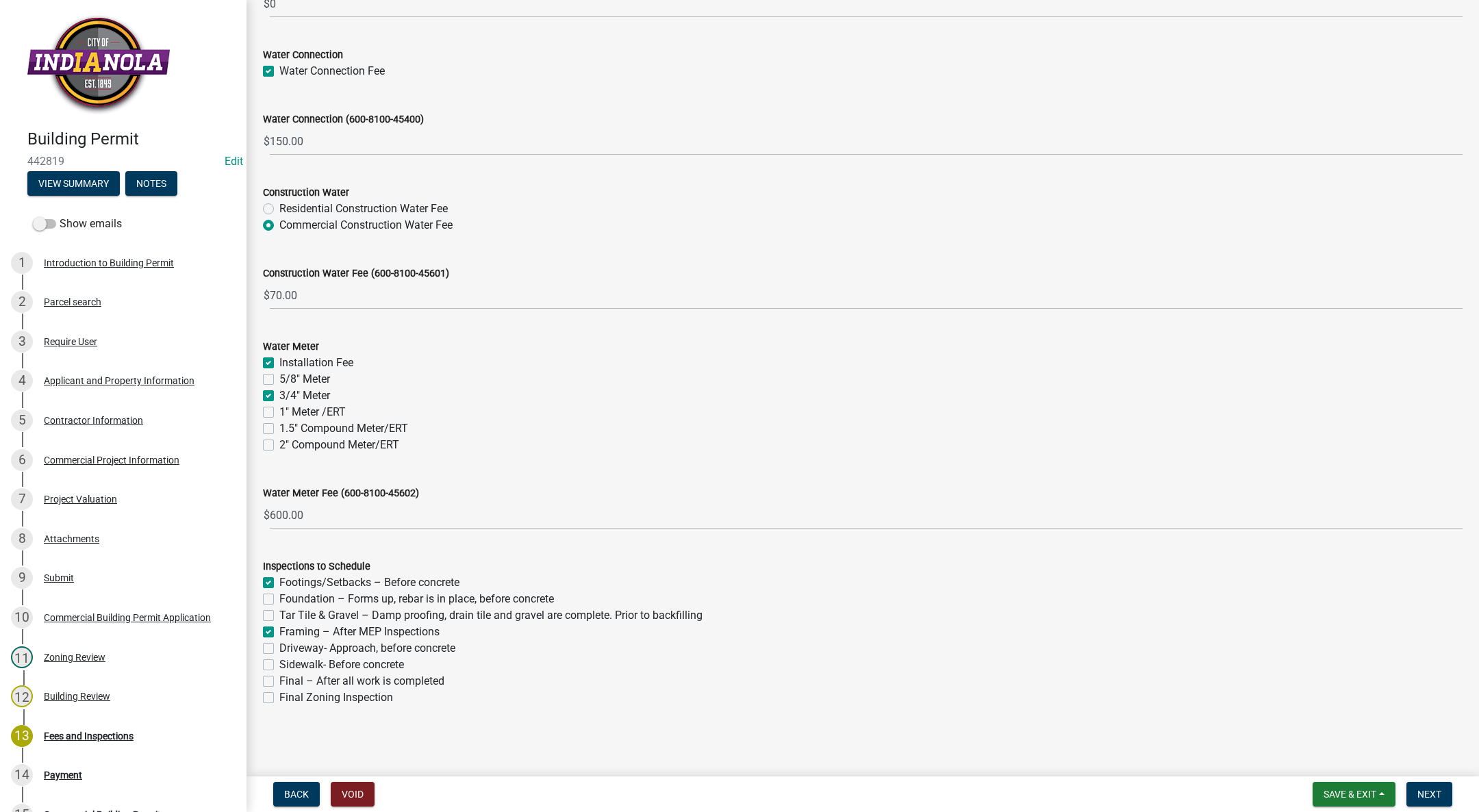
checkbox input "false"
click at [279, 644] on label "Driveway- Approach, before concrete" at bounding box center [367, 648] width 176 height 16
click at [279, 644] on input "Driveway- Approach, before concrete" at bounding box center [284, 644] width 9 height 9
checkbox input "true"
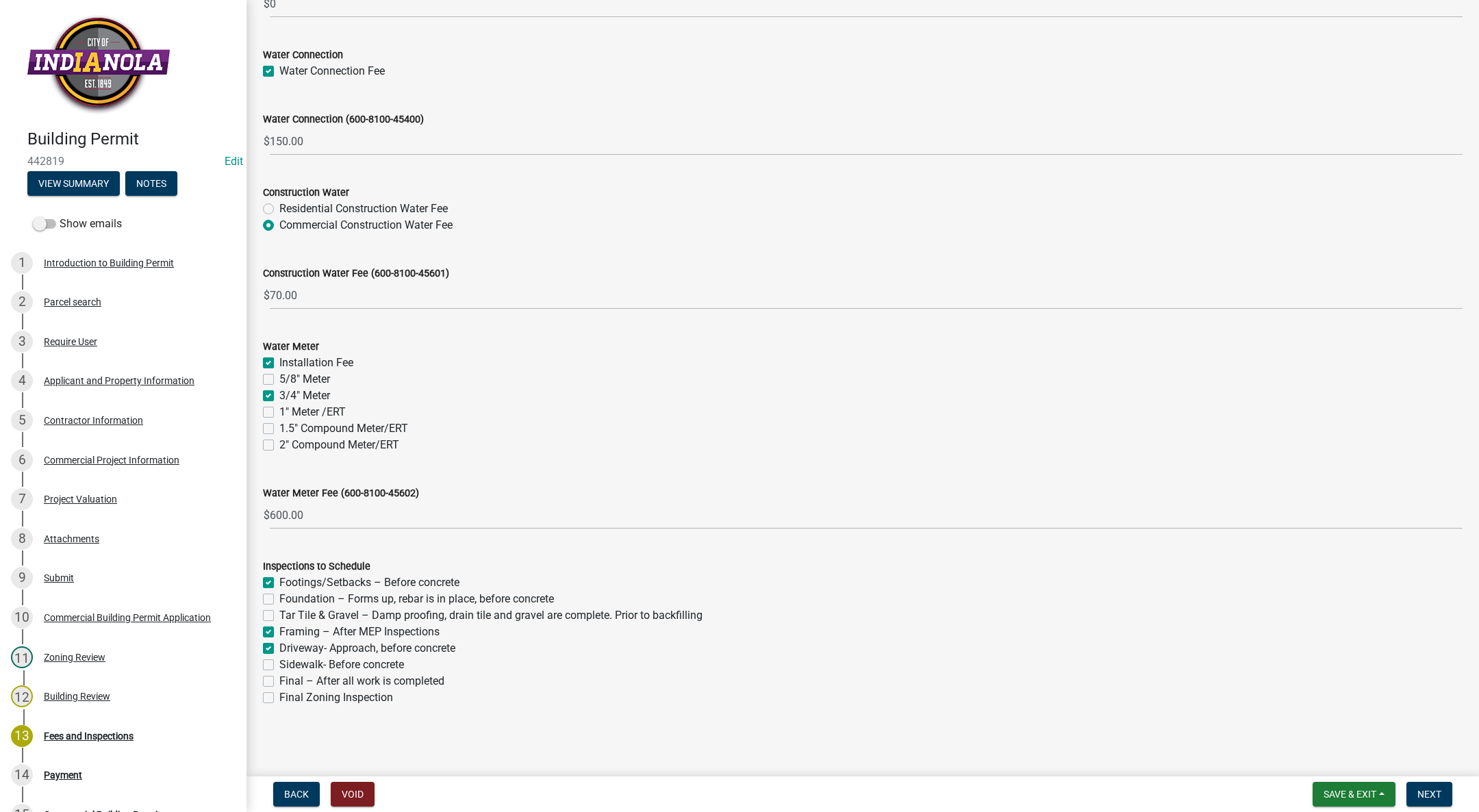
checkbox input "false"
checkbox input "true"
checkbox input "false"
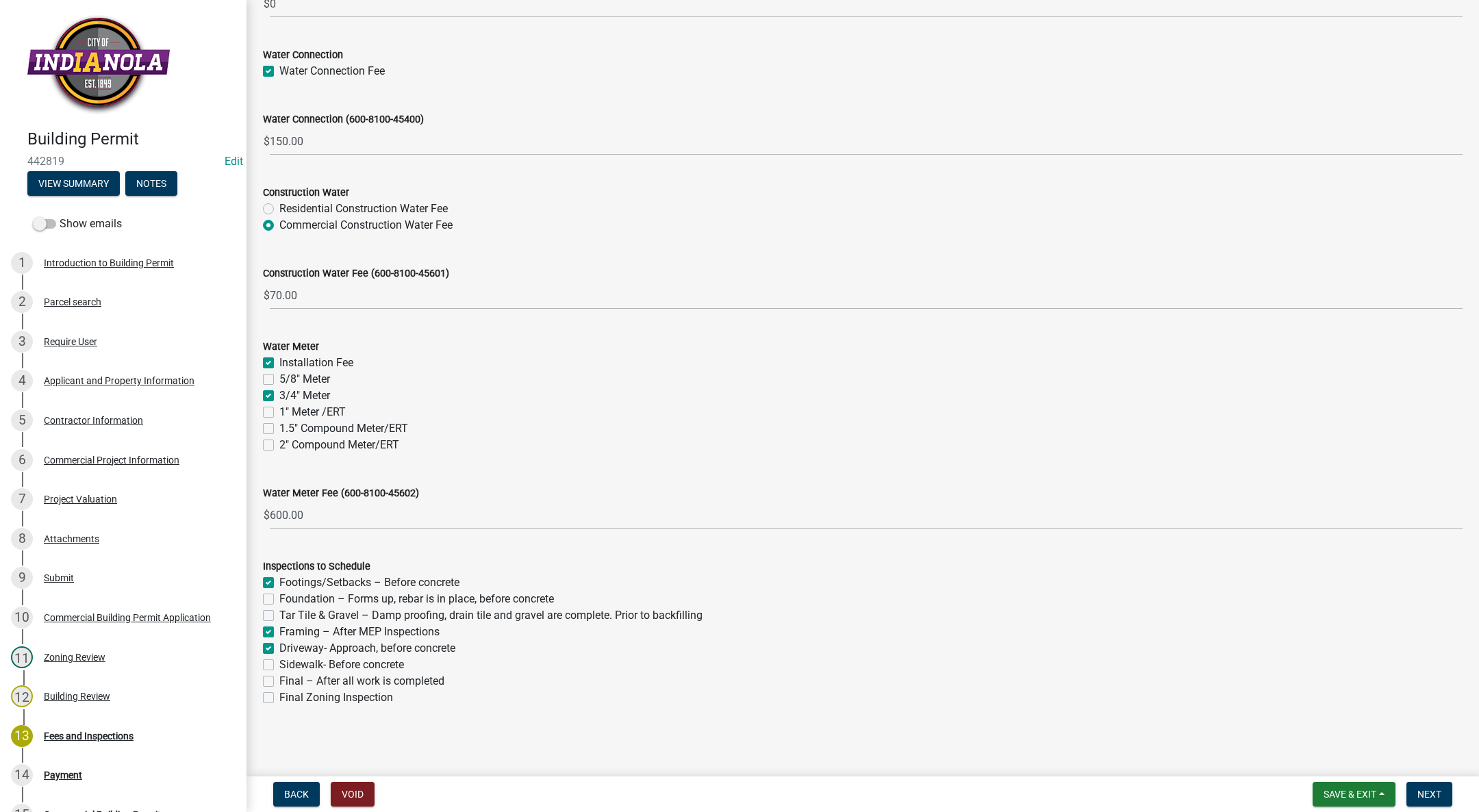
checkbox input "false"
click at [279, 662] on label "Sidewalk- Before concrete" at bounding box center [341, 664] width 124 height 16
click at [279, 662] on input "Sidewalk- Before concrete" at bounding box center [284, 660] width 9 height 9
checkbox input "true"
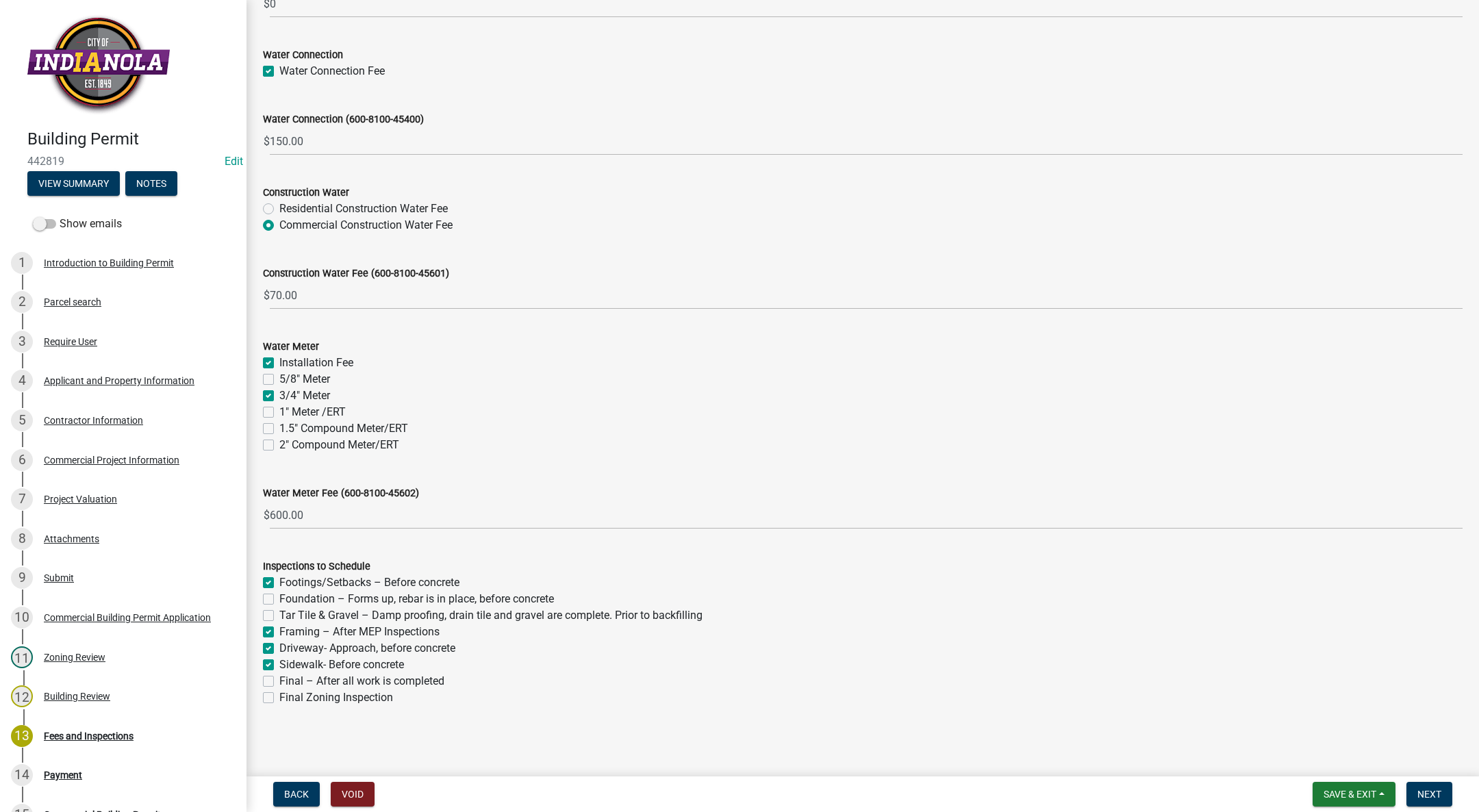
checkbox input "true"
checkbox input "false"
checkbox input "true"
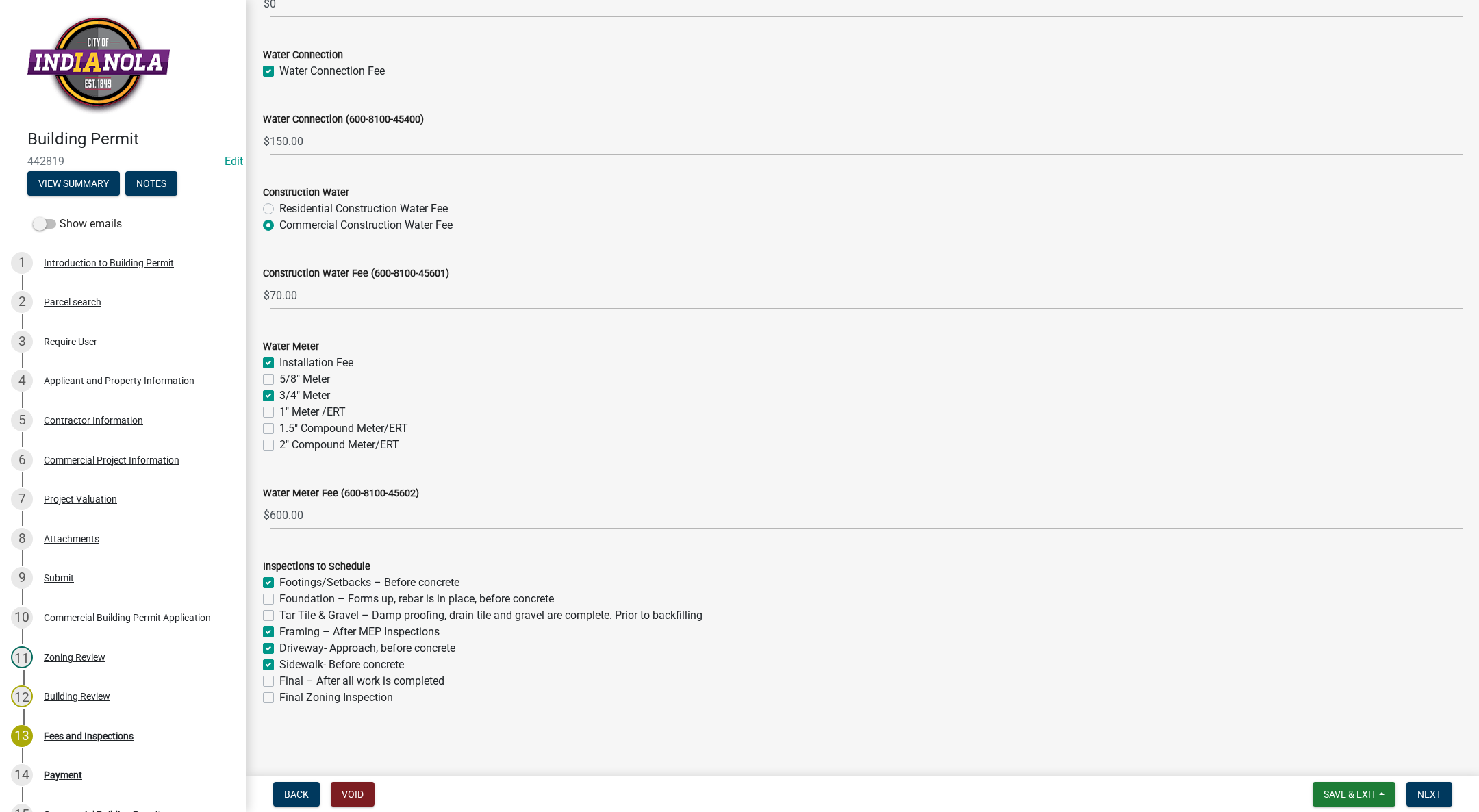
checkbox input "true"
checkbox input "false"
click at [279, 680] on label "Final – After all work is completed" at bounding box center [362, 680] width 165 height 16
click at [279, 680] on input "Final – After all work is completed" at bounding box center [284, 677] width 9 height 9
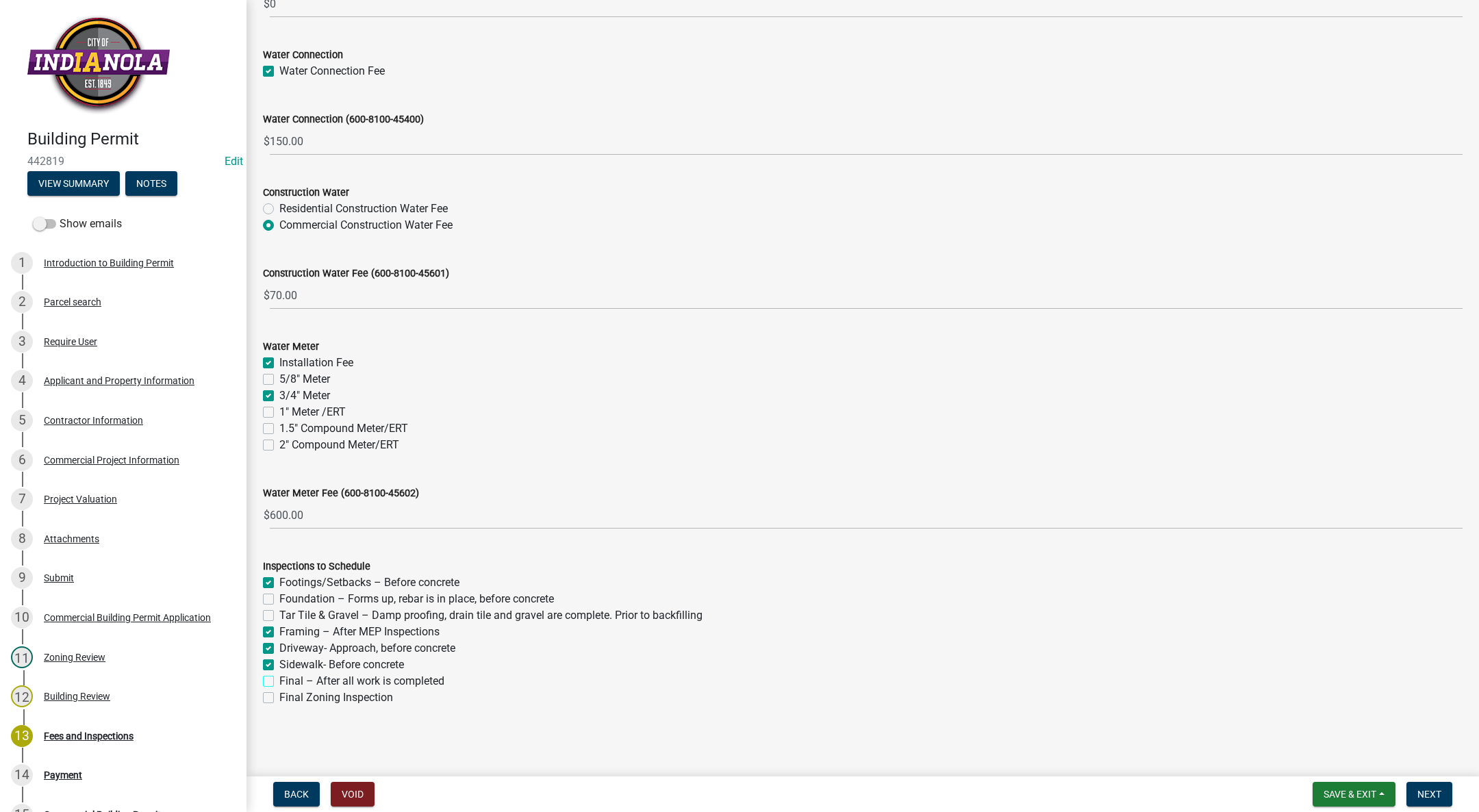
checkbox input "true"
checkbox input "false"
checkbox input "true"
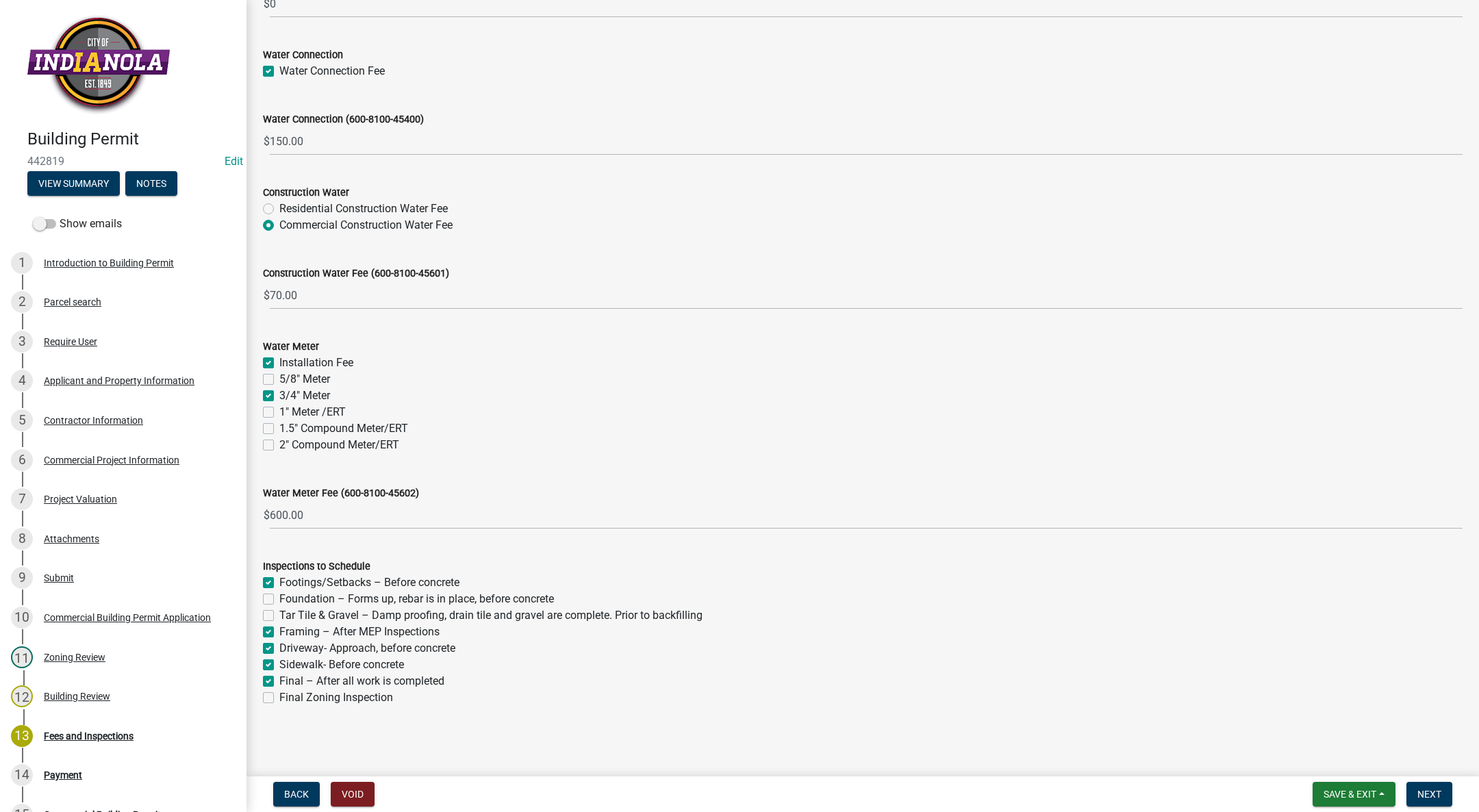
checkbox input "true"
click at [279, 695] on label "Final Zoning Inspection" at bounding box center [335, 697] width 113 height 16
click at [279, 695] on input "Final Zoning Inspection" at bounding box center [284, 694] width 9 height 9
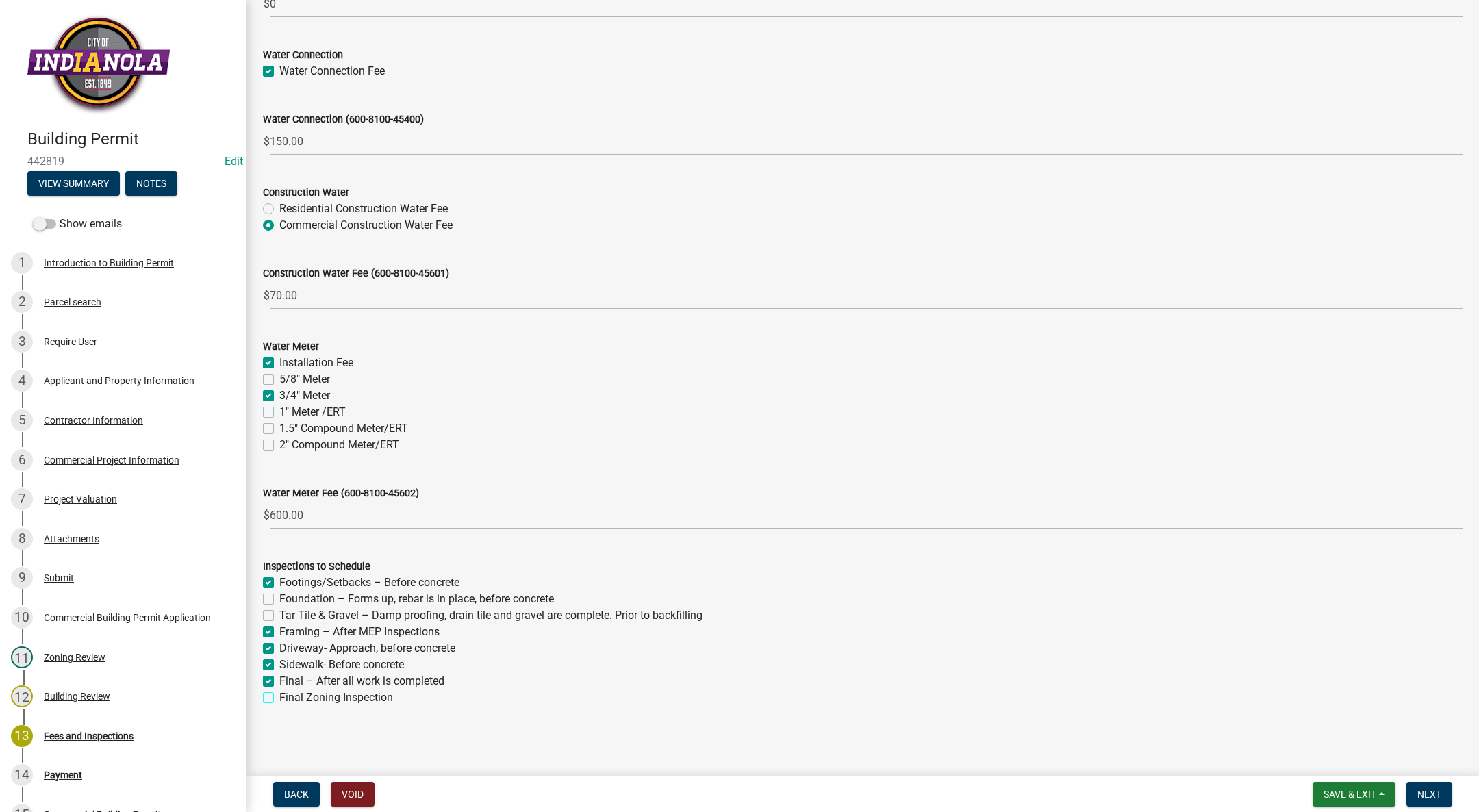
checkbox input "true"
checkbox input "false"
checkbox input "true"
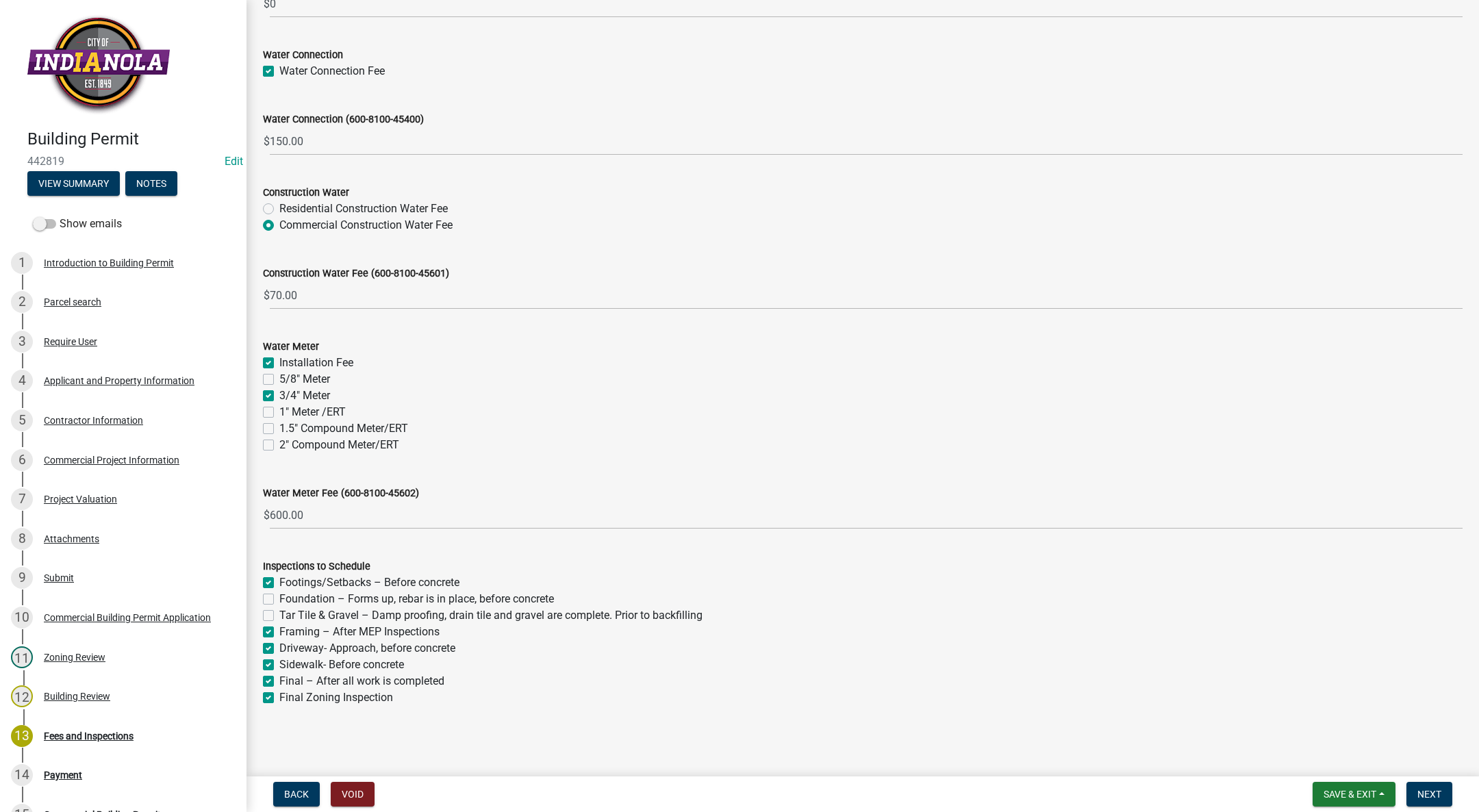
checkbox input "true"
click at [1427, 787] on button "Next" at bounding box center [1430, 793] width 46 height 25
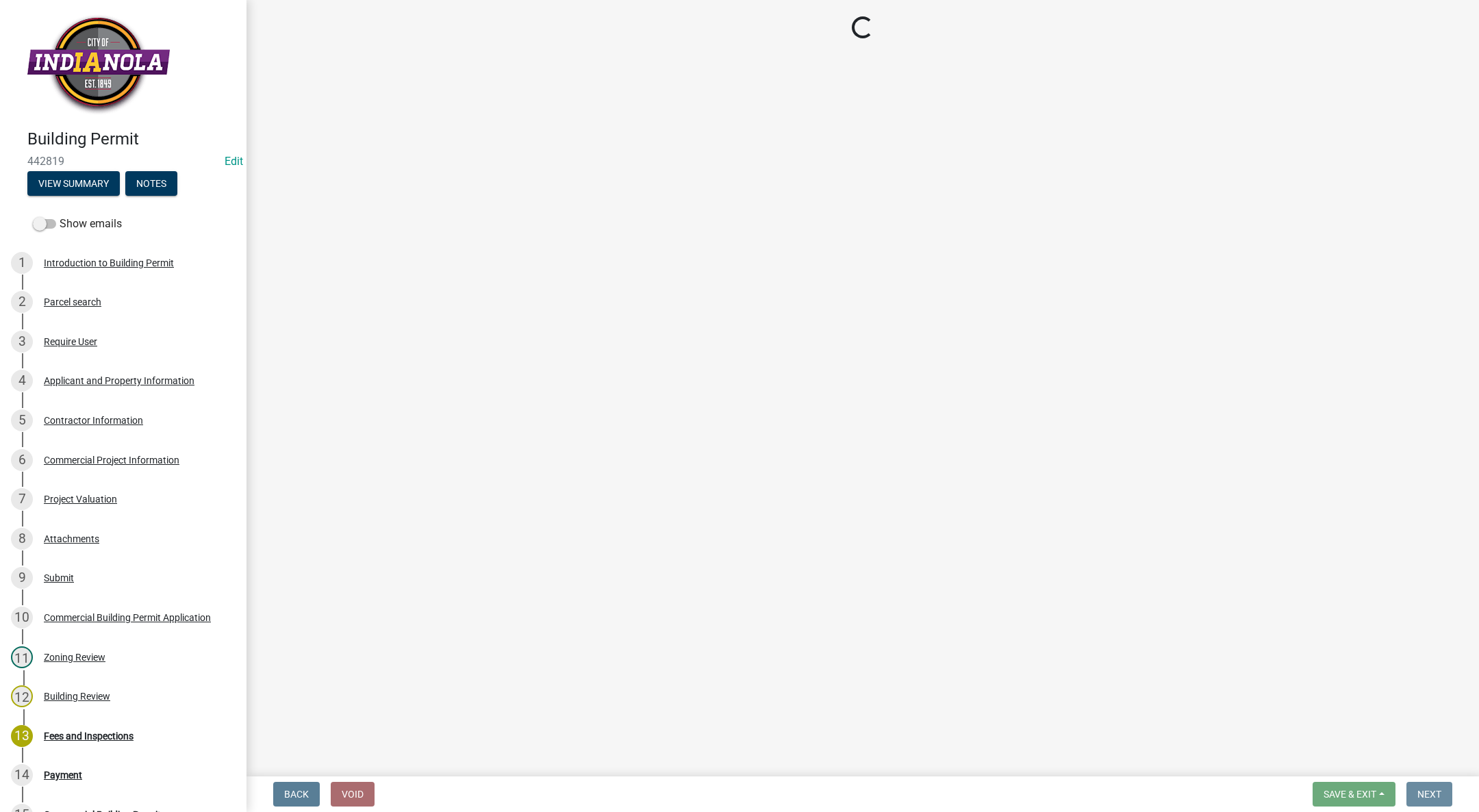
scroll to position [0, 0]
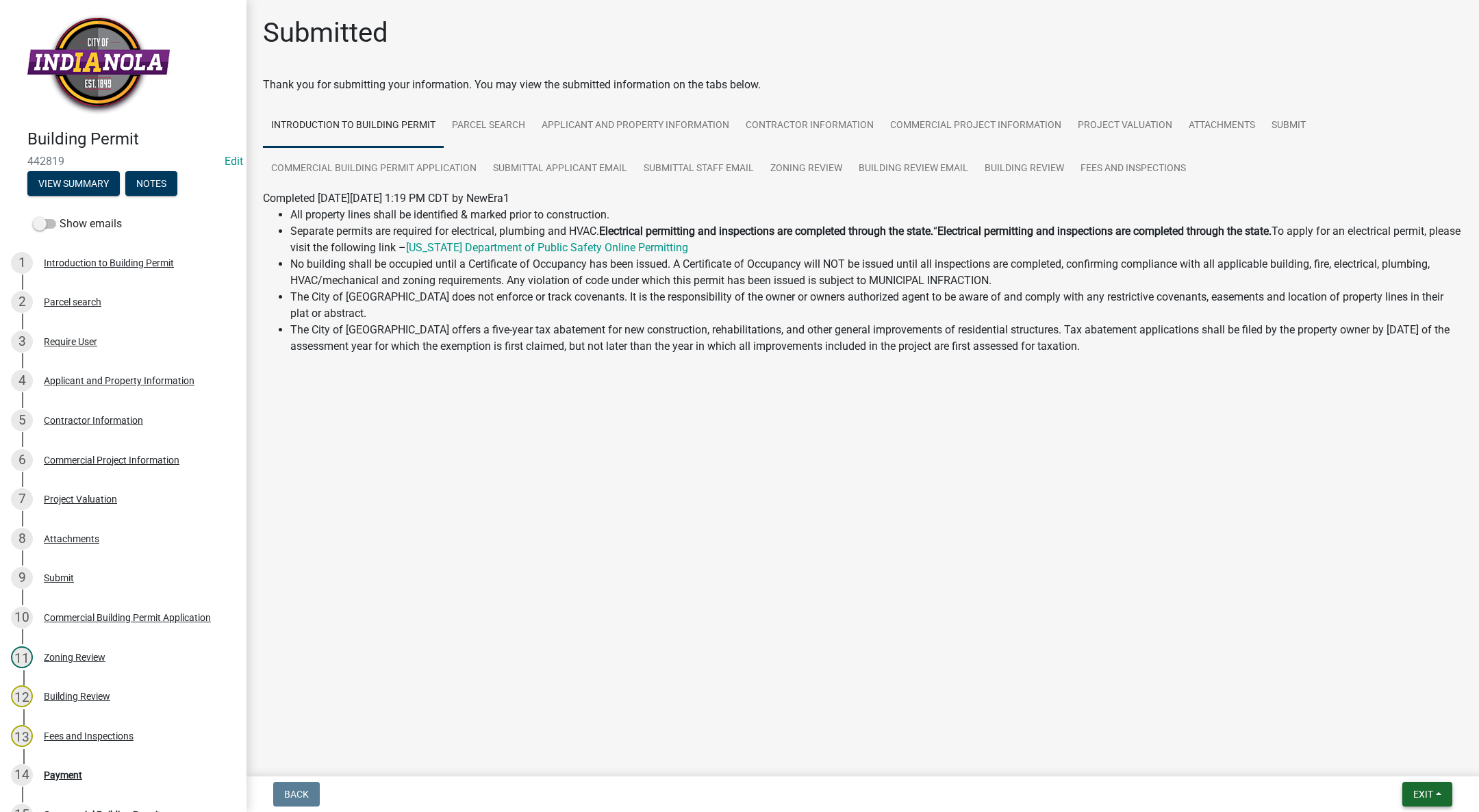
click at [1414, 794] on span "Exit" at bounding box center [1423, 793] width 20 height 11
click at [1412, 753] on button "Save & Exit" at bounding box center [1397, 758] width 110 height 33
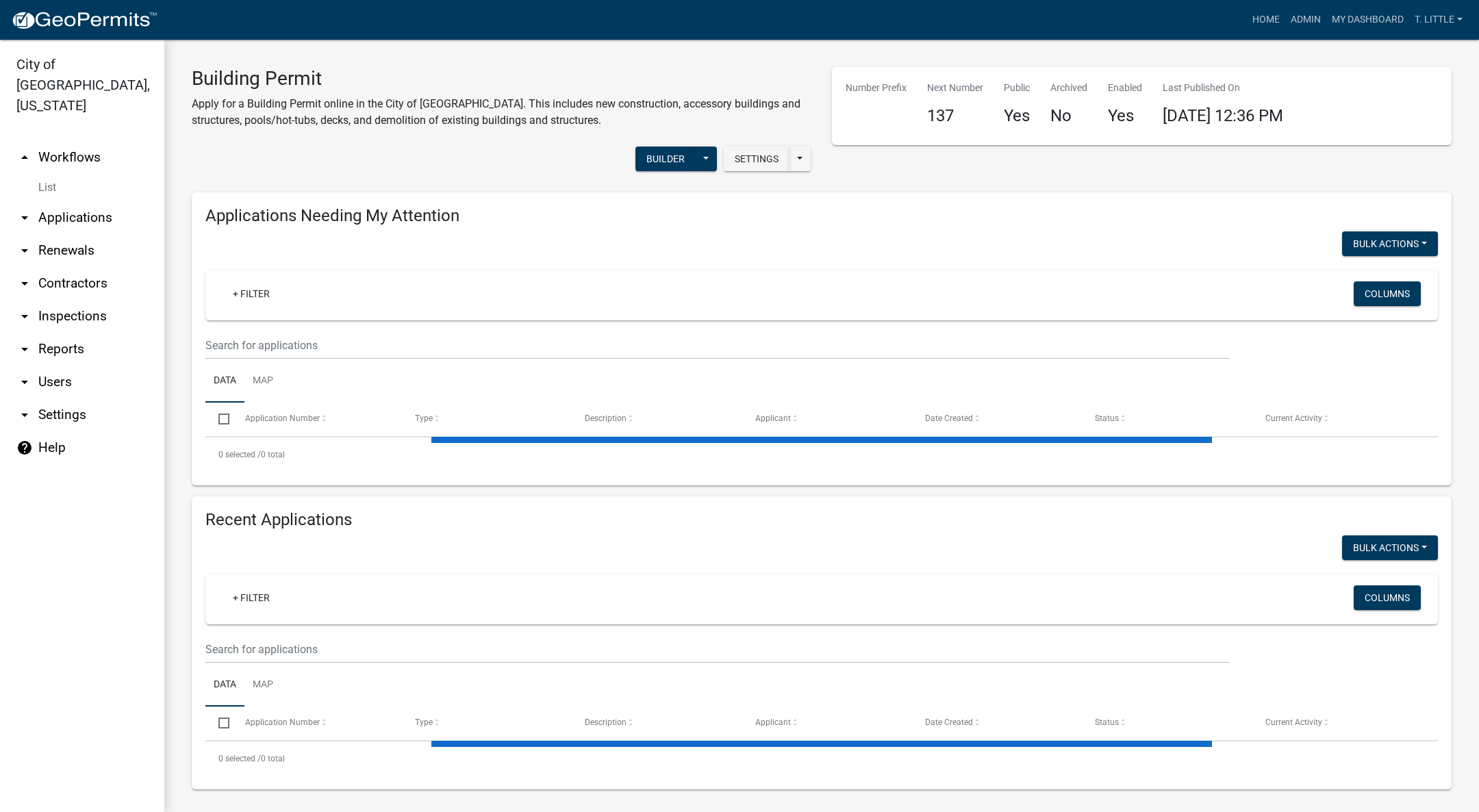
select select "3: 100"
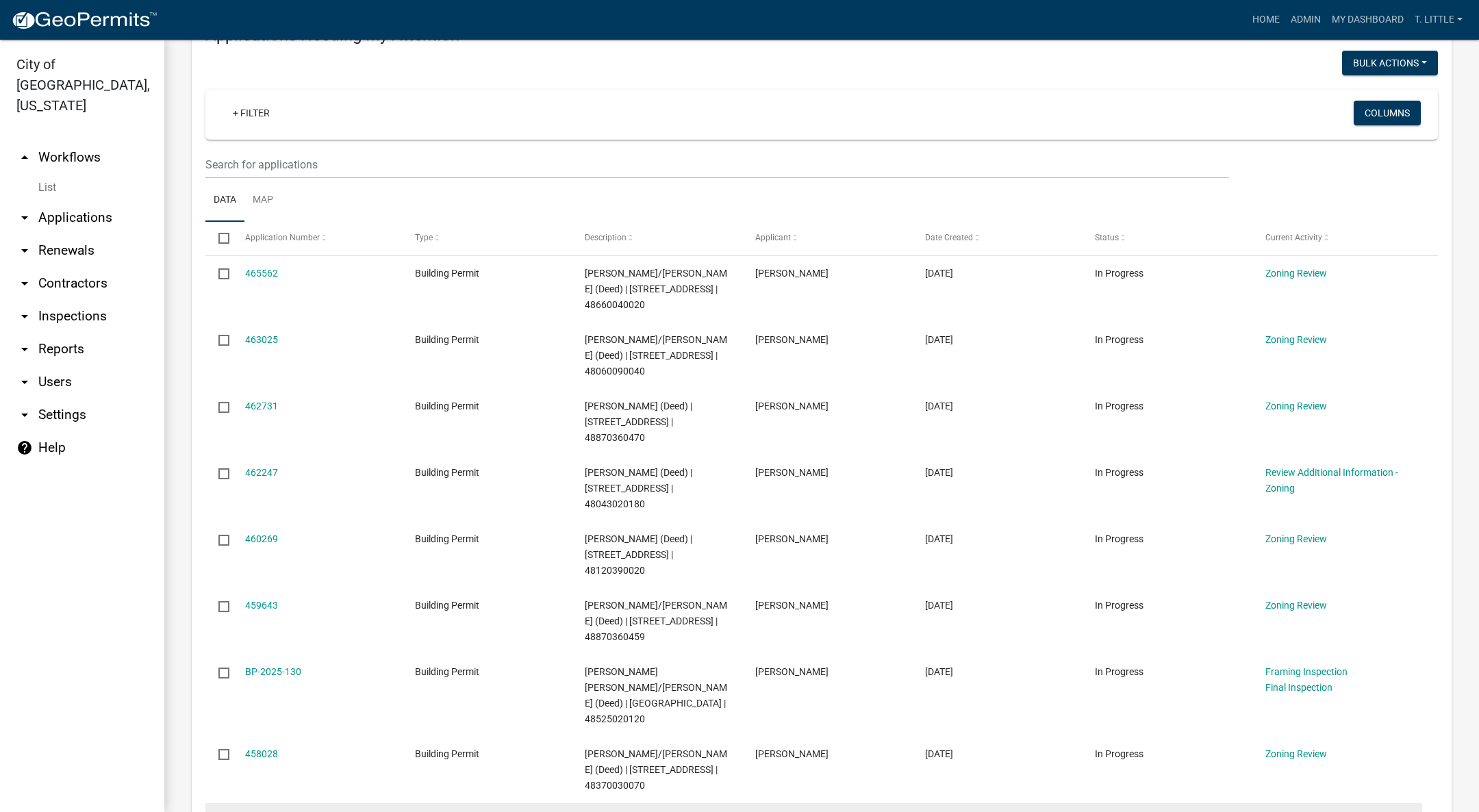
scroll to position [205, 0]
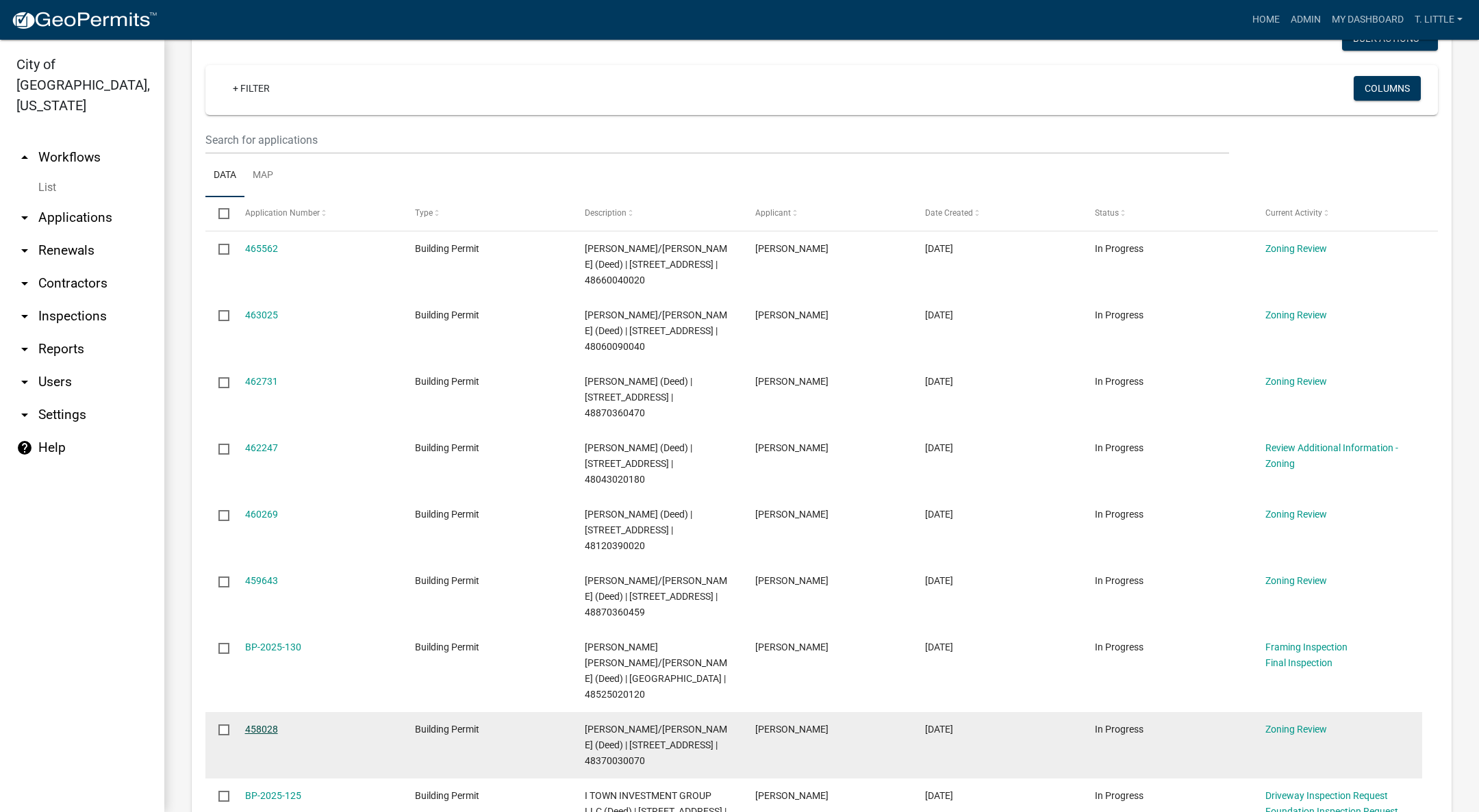
click at [269, 723] on link "458028" at bounding box center [261, 729] width 33 height 11
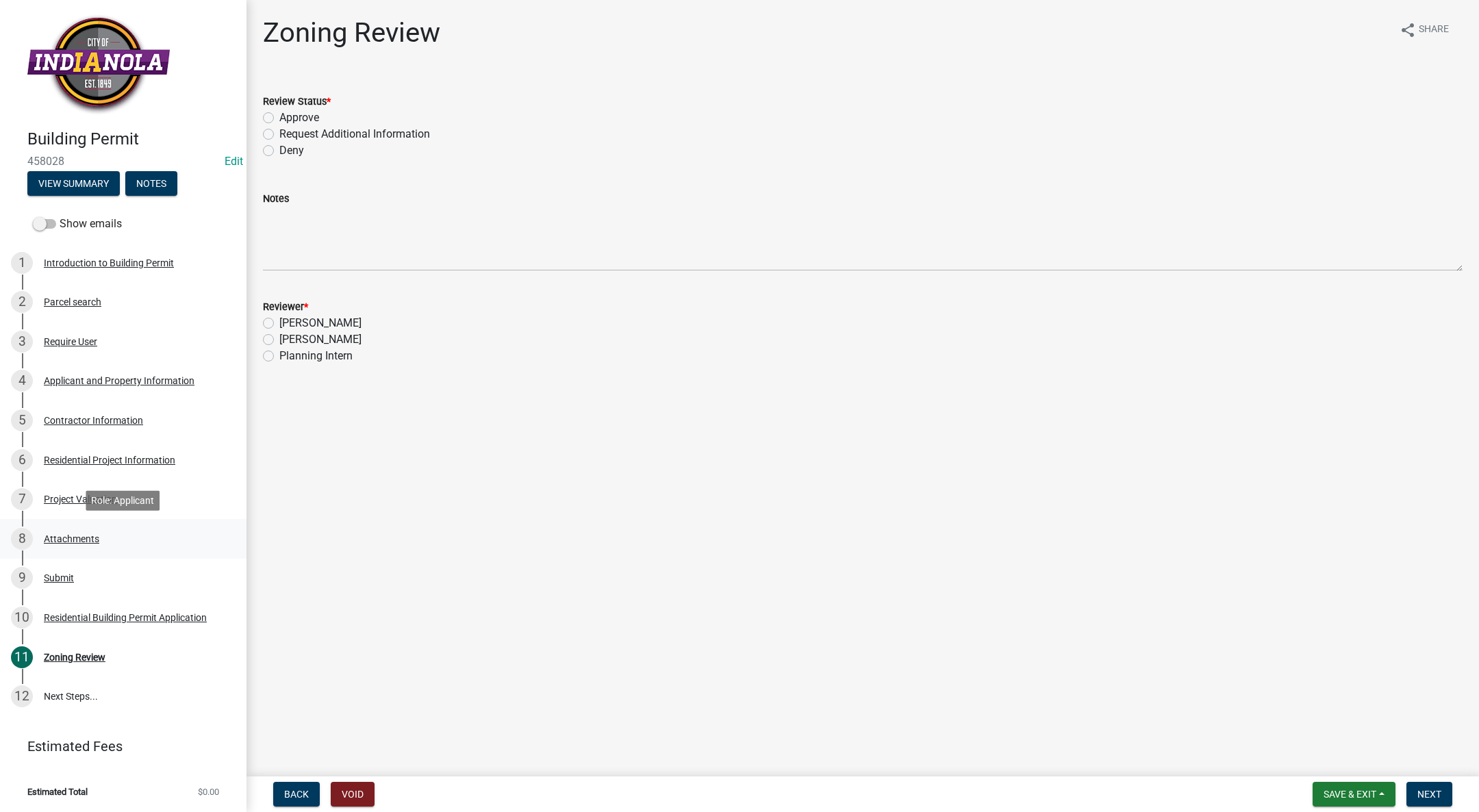
click at [71, 537] on div "Attachments" at bounding box center [71, 538] width 55 height 9
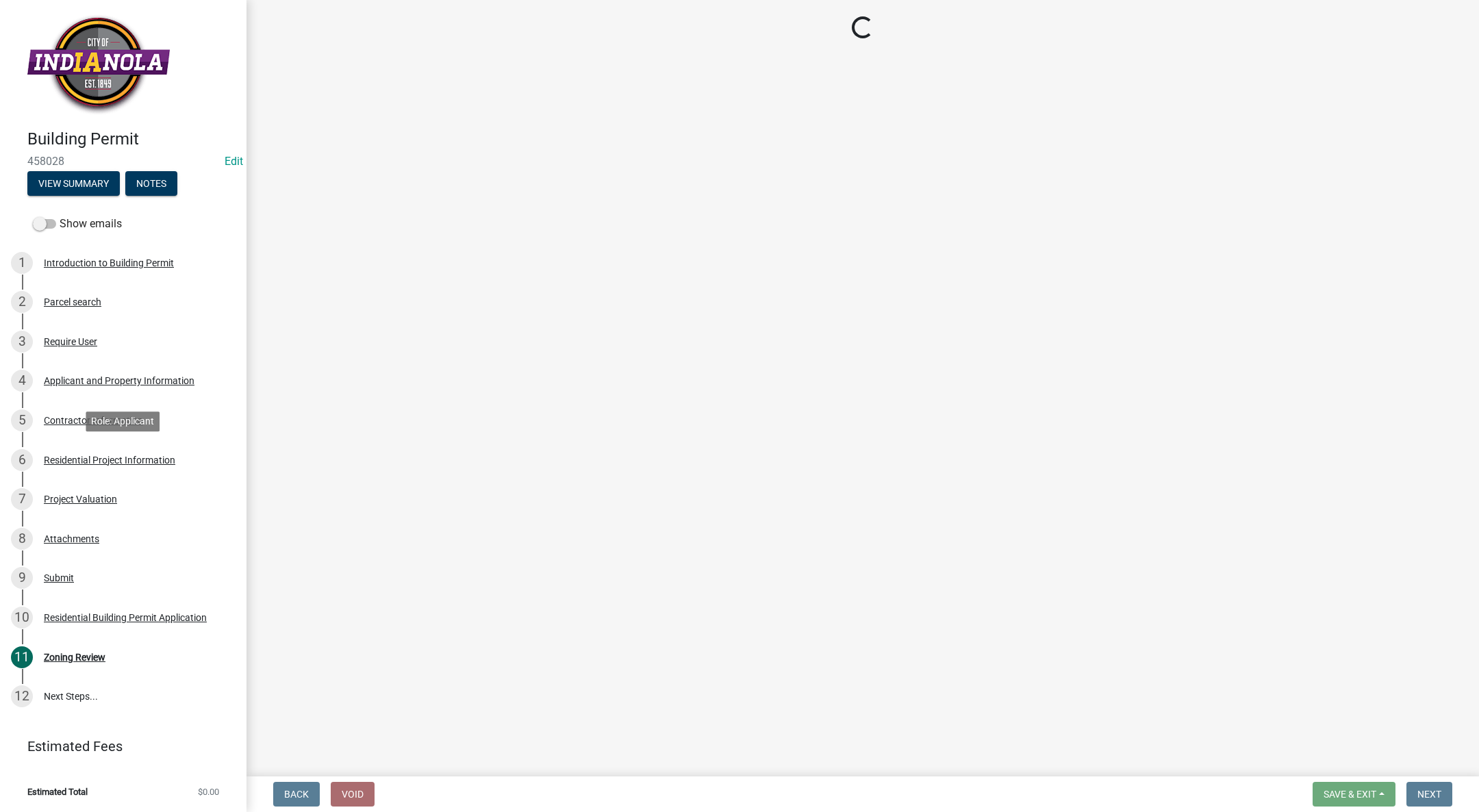
click at [110, 450] on div "6 Residential Project Information" at bounding box center [118, 460] width 214 height 22
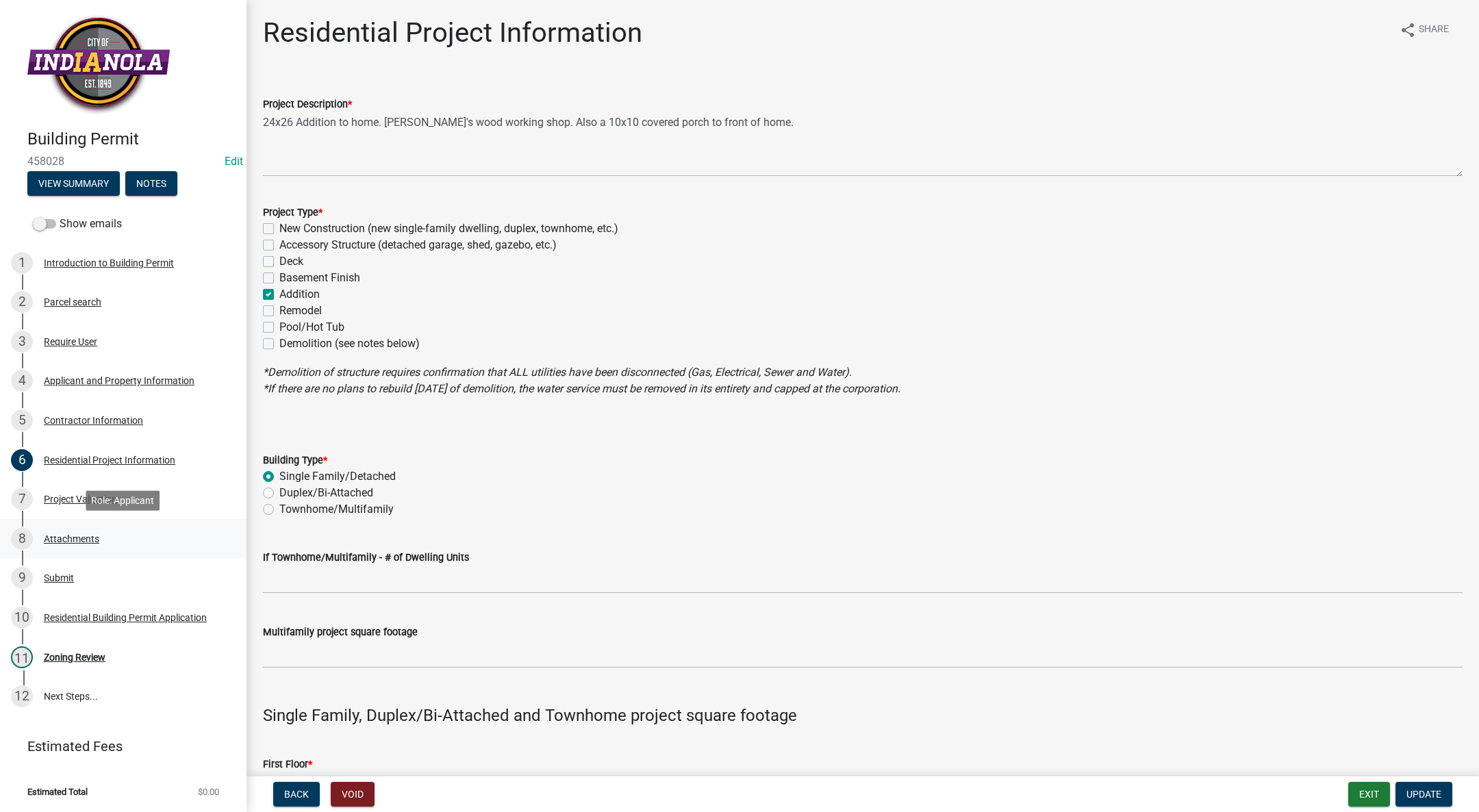
click at [76, 529] on div "8 Attachments" at bounding box center [118, 539] width 214 height 22
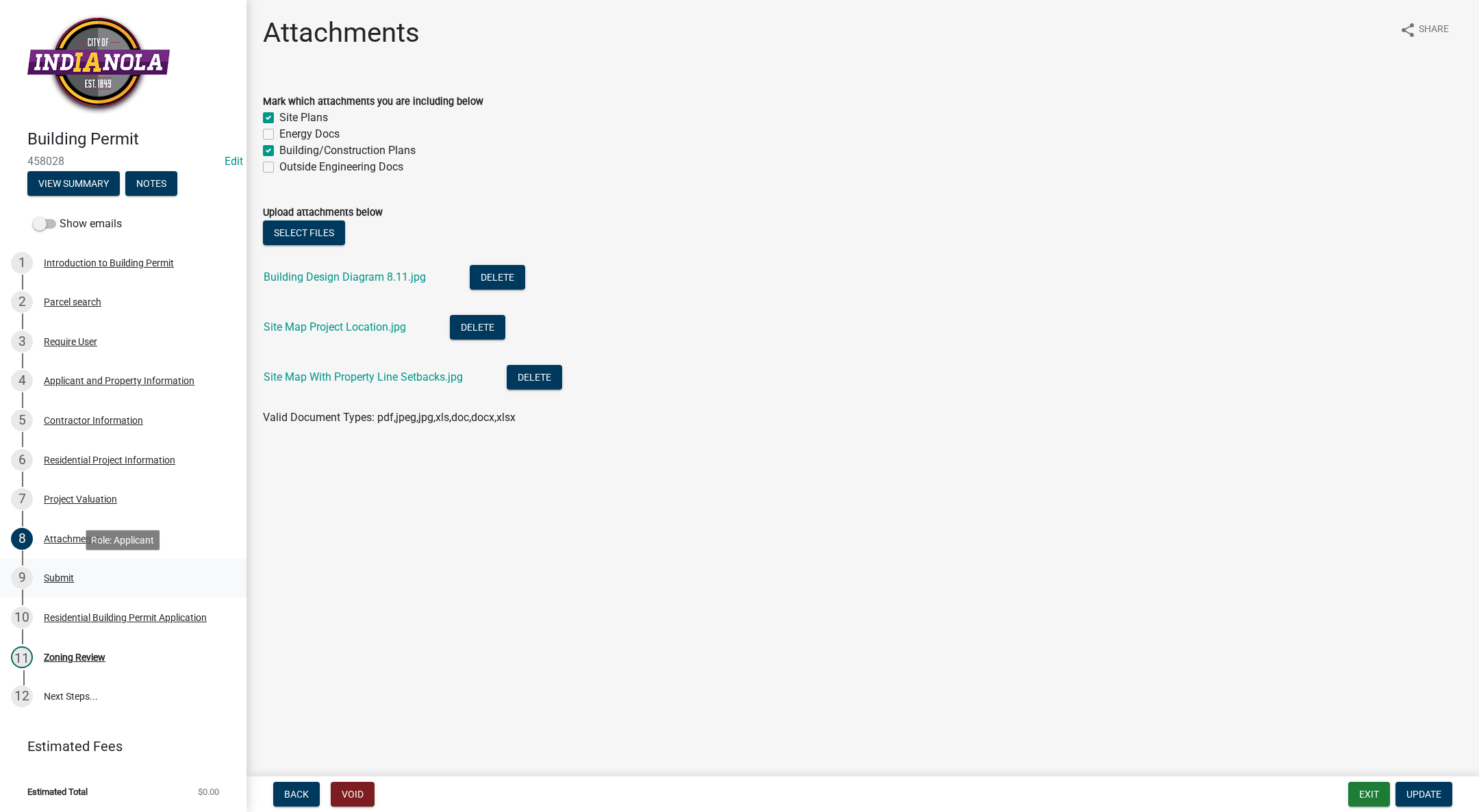
click at [85, 569] on div "9 Submit" at bounding box center [118, 578] width 214 height 22
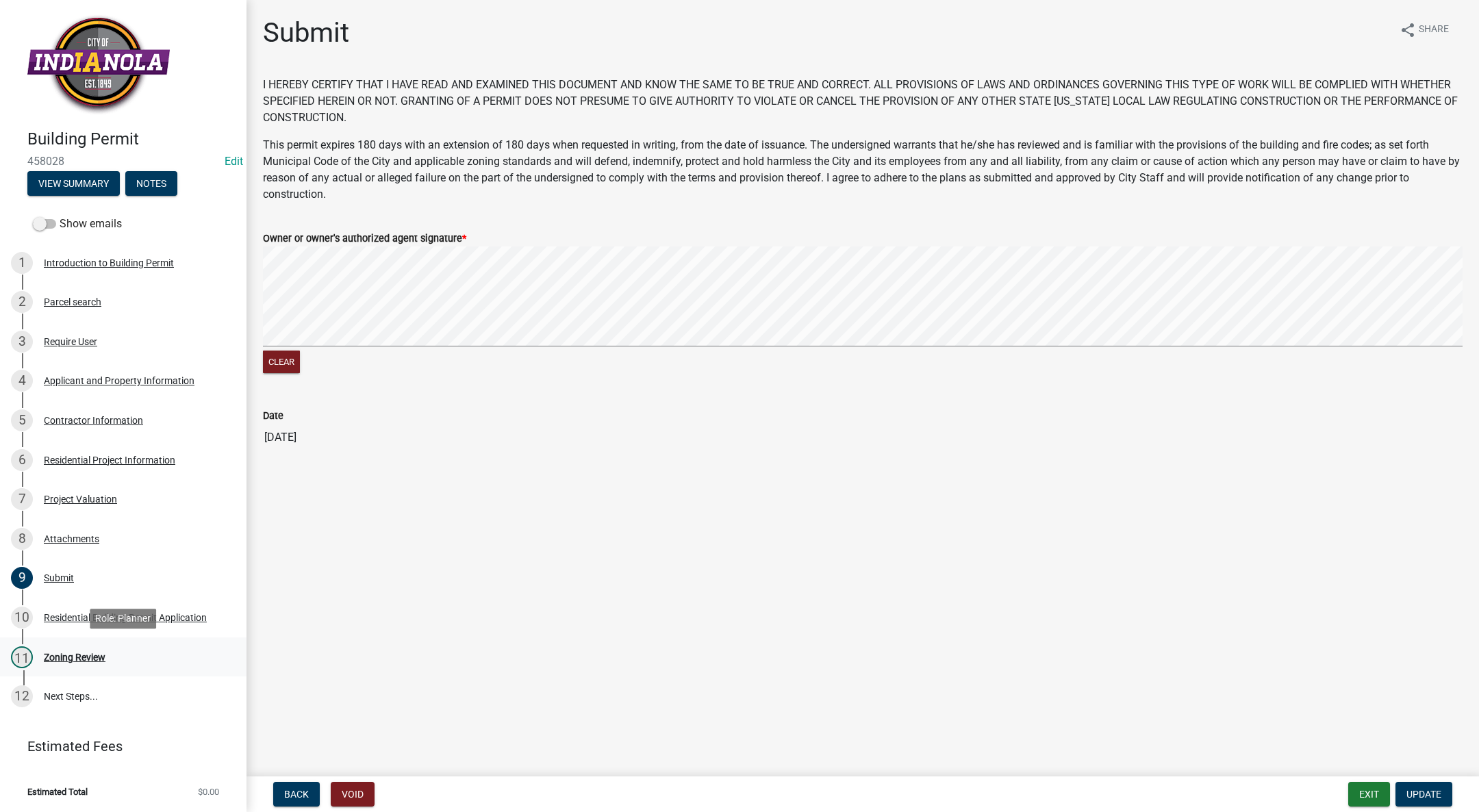
click at [66, 652] on div "Zoning Review" at bounding box center [74, 656] width 61 height 9
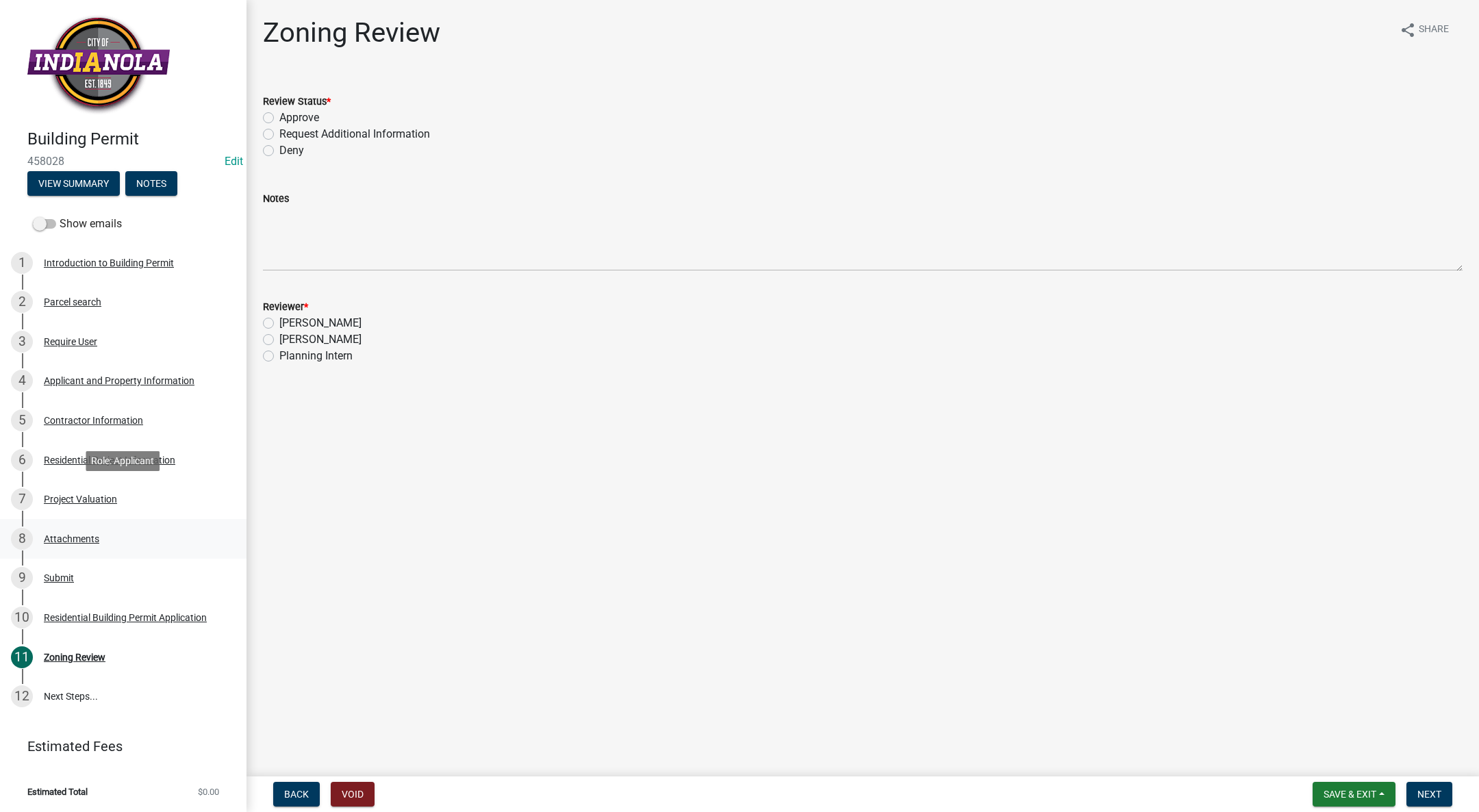
click at [113, 521] on link "8 Attachments" at bounding box center [123, 539] width 246 height 40
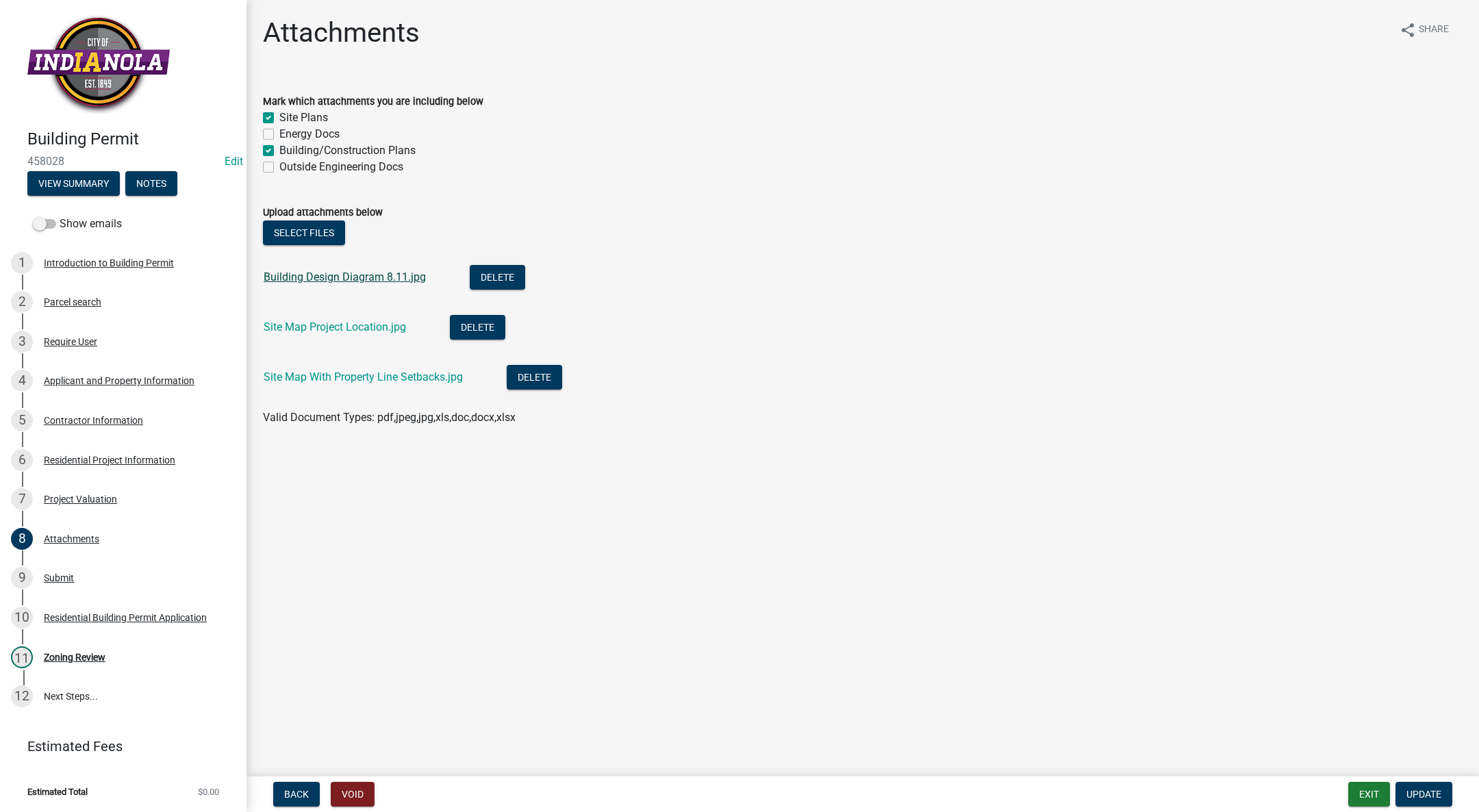
click at [335, 271] on link "Building Design Diagram 8.11.jpg" at bounding box center [345, 277] width 163 height 13
click at [348, 324] on link "Site Map Project Location.jpg" at bounding box center [335, 326] width 142 height 13
click at [320, 374] on link "Site Map With Property Line Setbacks.jpg" at bounding box center [364, 376] width 199 height 13
click at [134, 495] on div "7 Project Valuation" at bounding box center [118, 499] width 214 height 22
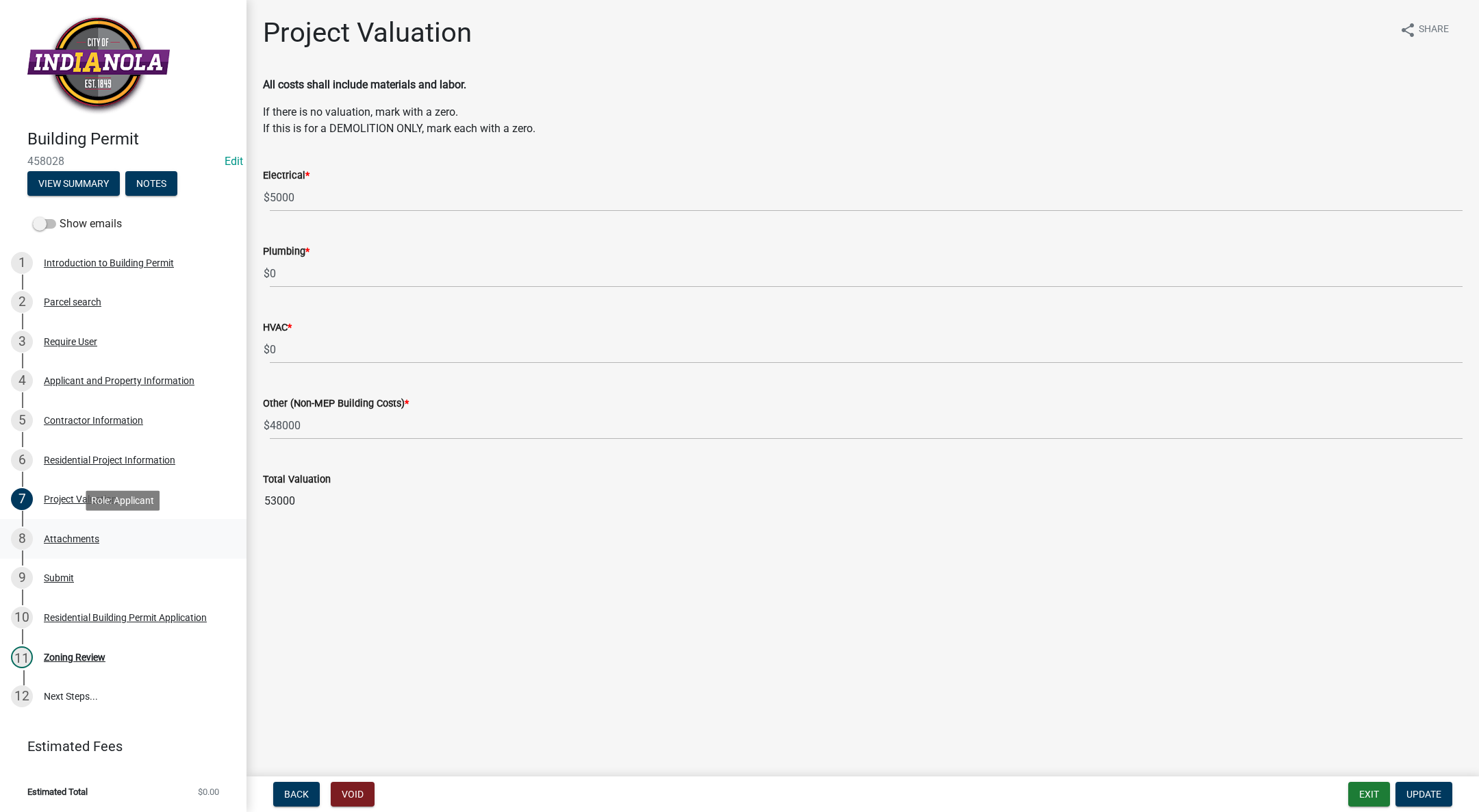
click at [123, 531] on div "8 Attachments" at bounding box center [118, 539] width 214 height 22
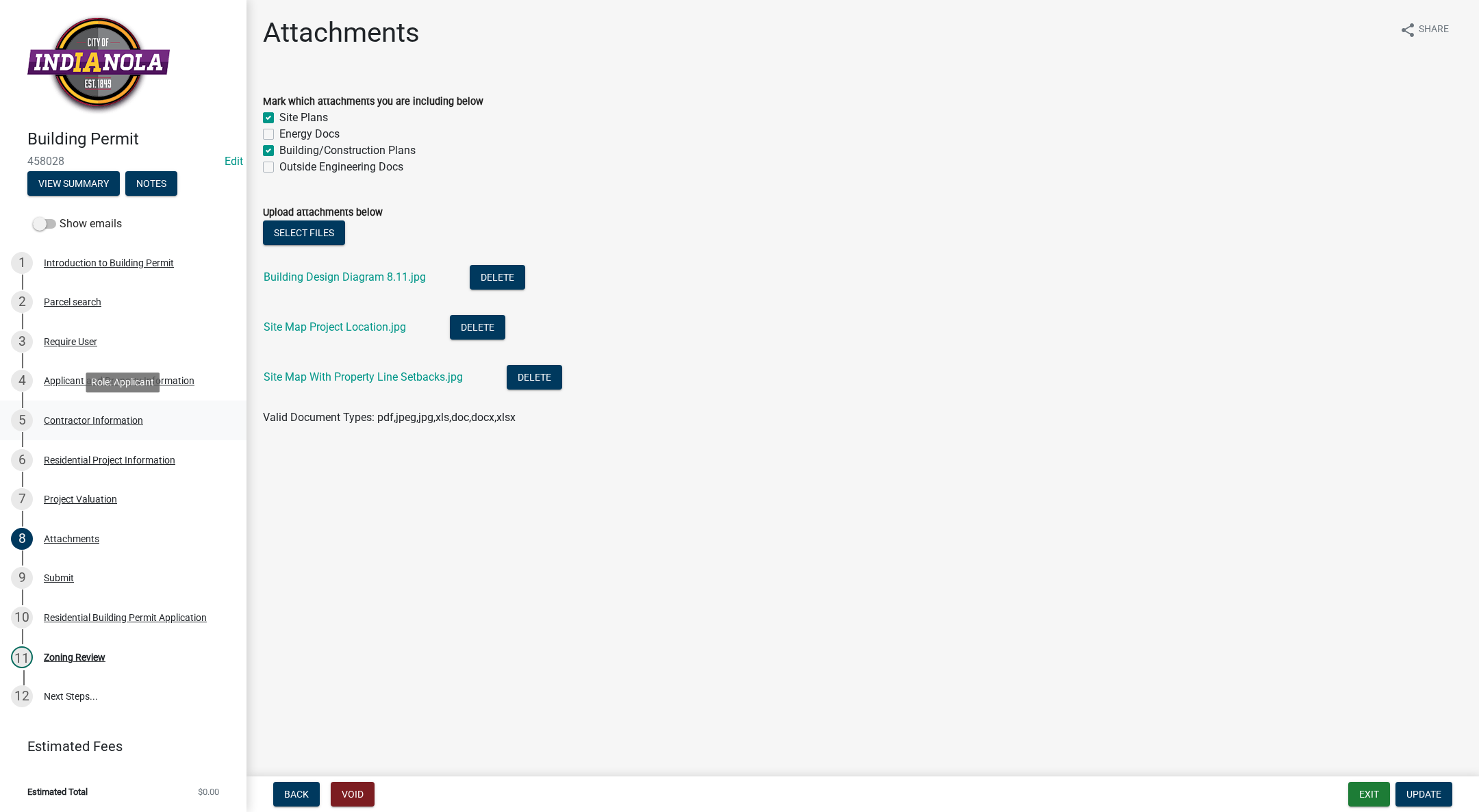
click at [117, 410] on div "5 Contractor Information" at bounding box center [118, 420] width 214 height 22
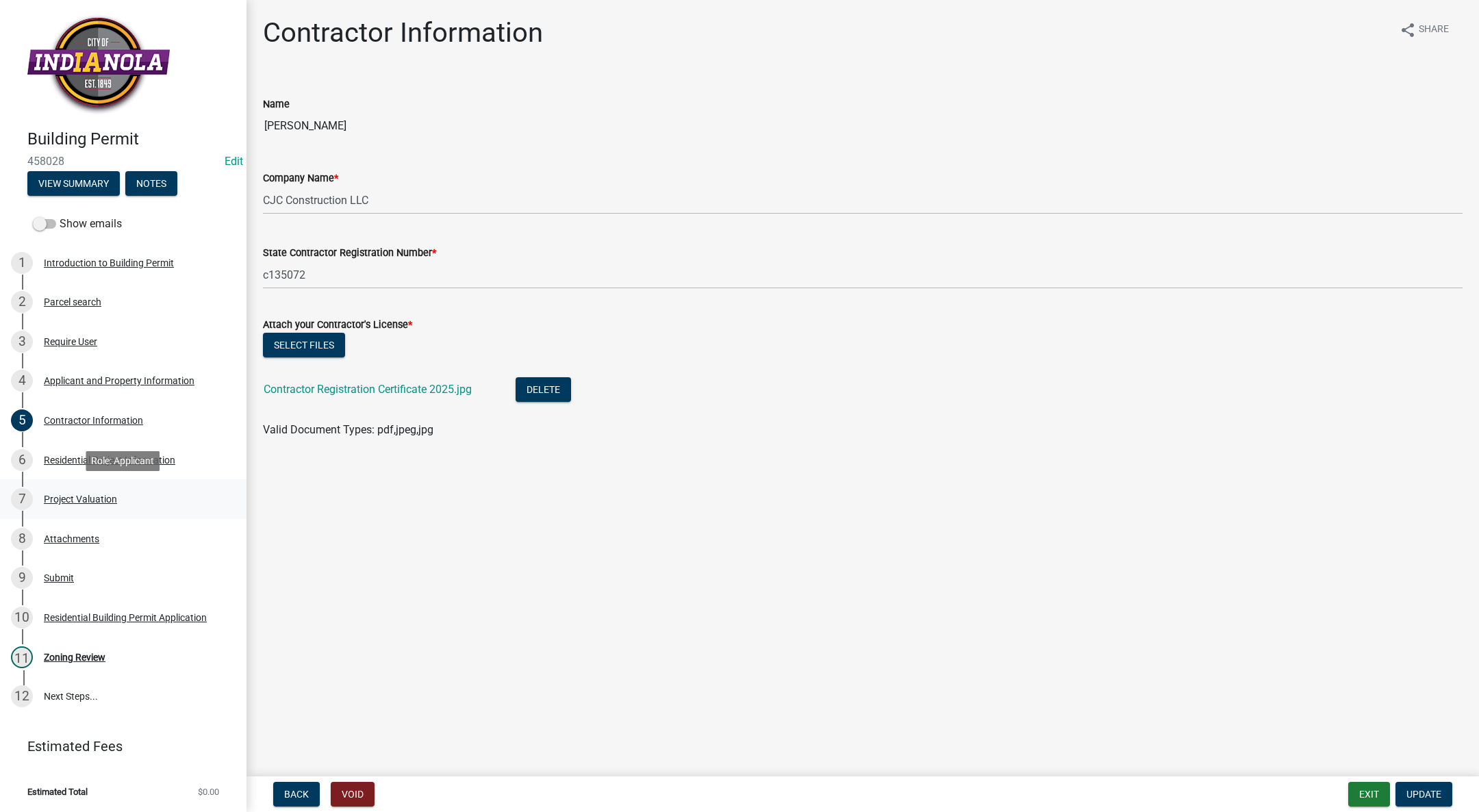
click at [103, 491] on div "7 Project Valuation" at bounding box center [118, 499] width 214 height 22
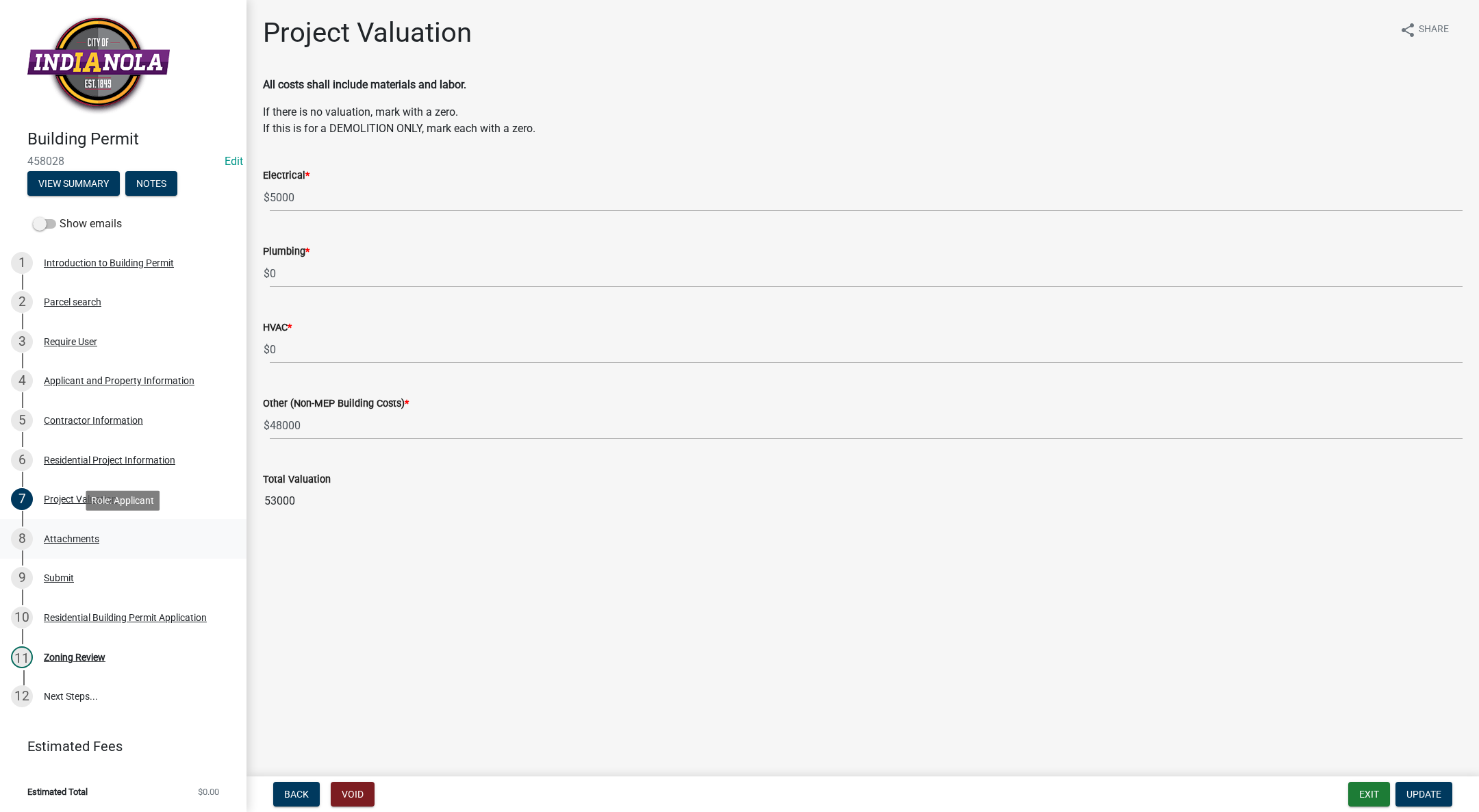
click at [84, 529] on div "8 Attachments" at bounding box center [118, 539] width 214 height 22
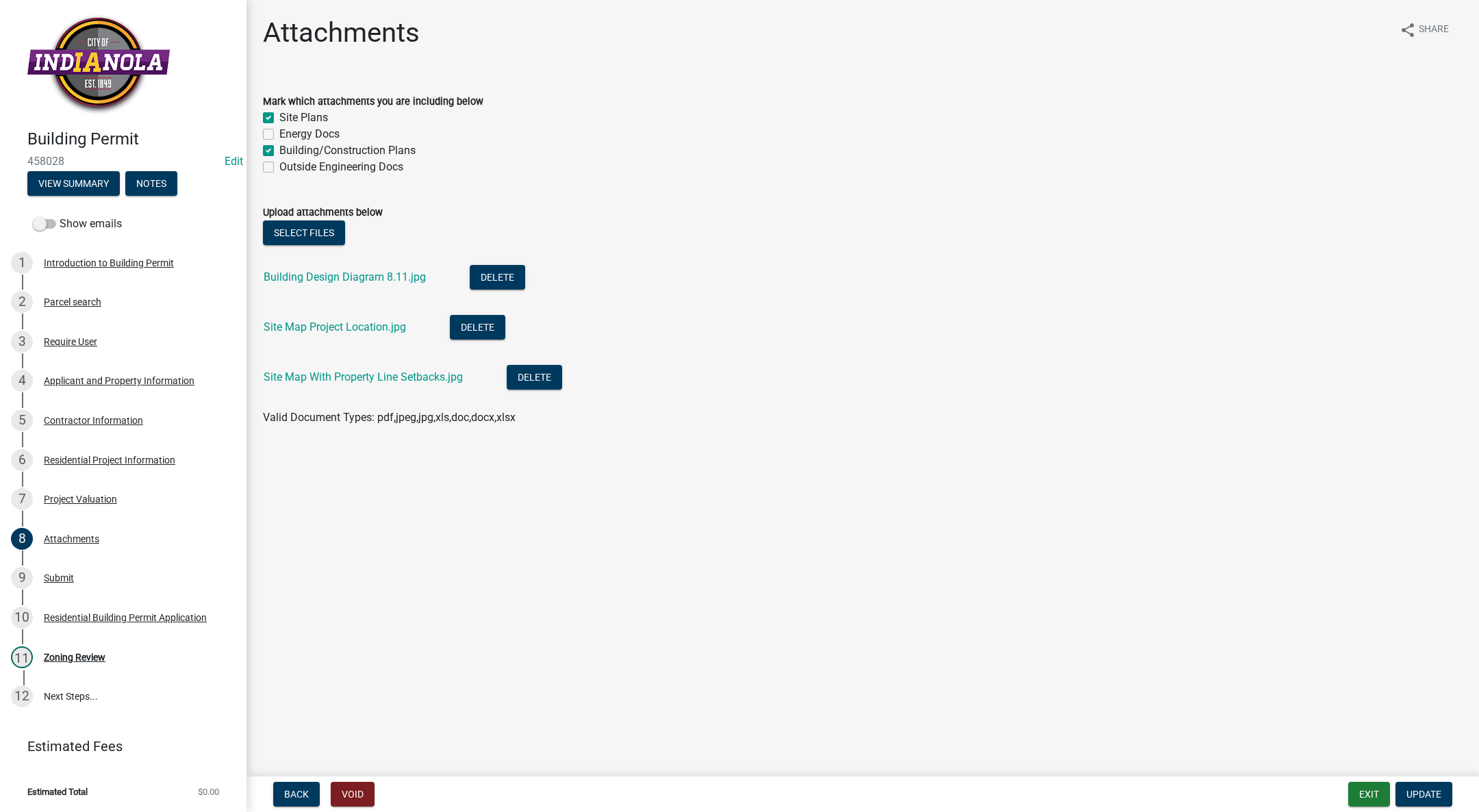
click at [348, 369] on div "Site Map With Property Line Setbacks.jpg" at bounding box center [375, 379] width 221 height 28
click at [341, 375] on link "Site Map With Property Line Setbacks.jpg" at bounding box center [364, 376] width 199 height 13
click at [289, 323] on link "Site Map Project Location.jpg" at bounding box center [335, 326] width 142 height 13
click at [118, 449] on div "6 Residential Project Information" at bounding box center [118, 460] width 214 height 22
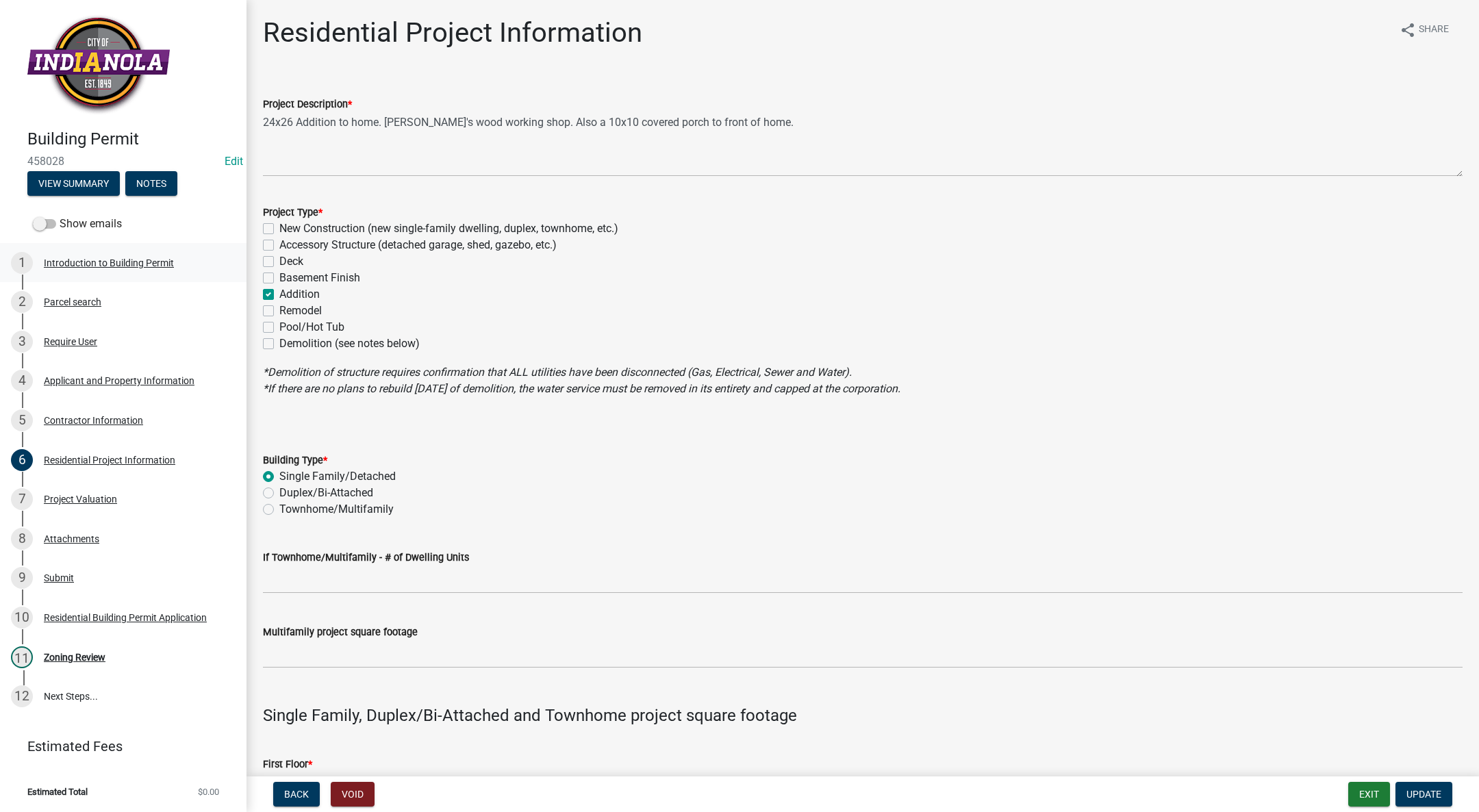
click at [114, 264] on div "Introduction to Building Permit" at bounding box center [108, 262] width 130 height 9
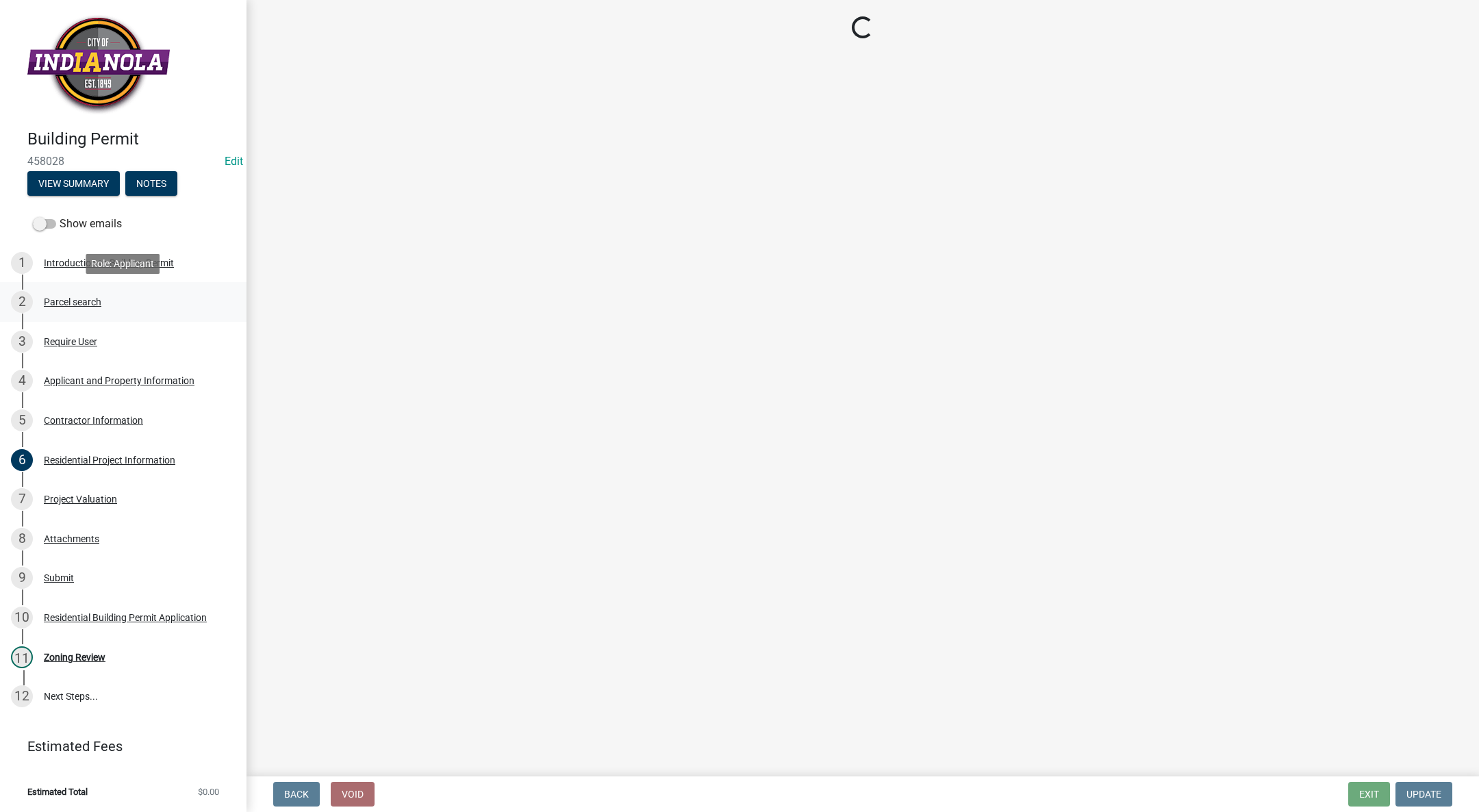
click at [92, 297] on div "Parcel search" at bounding box center [72, 301] width 58 height 9
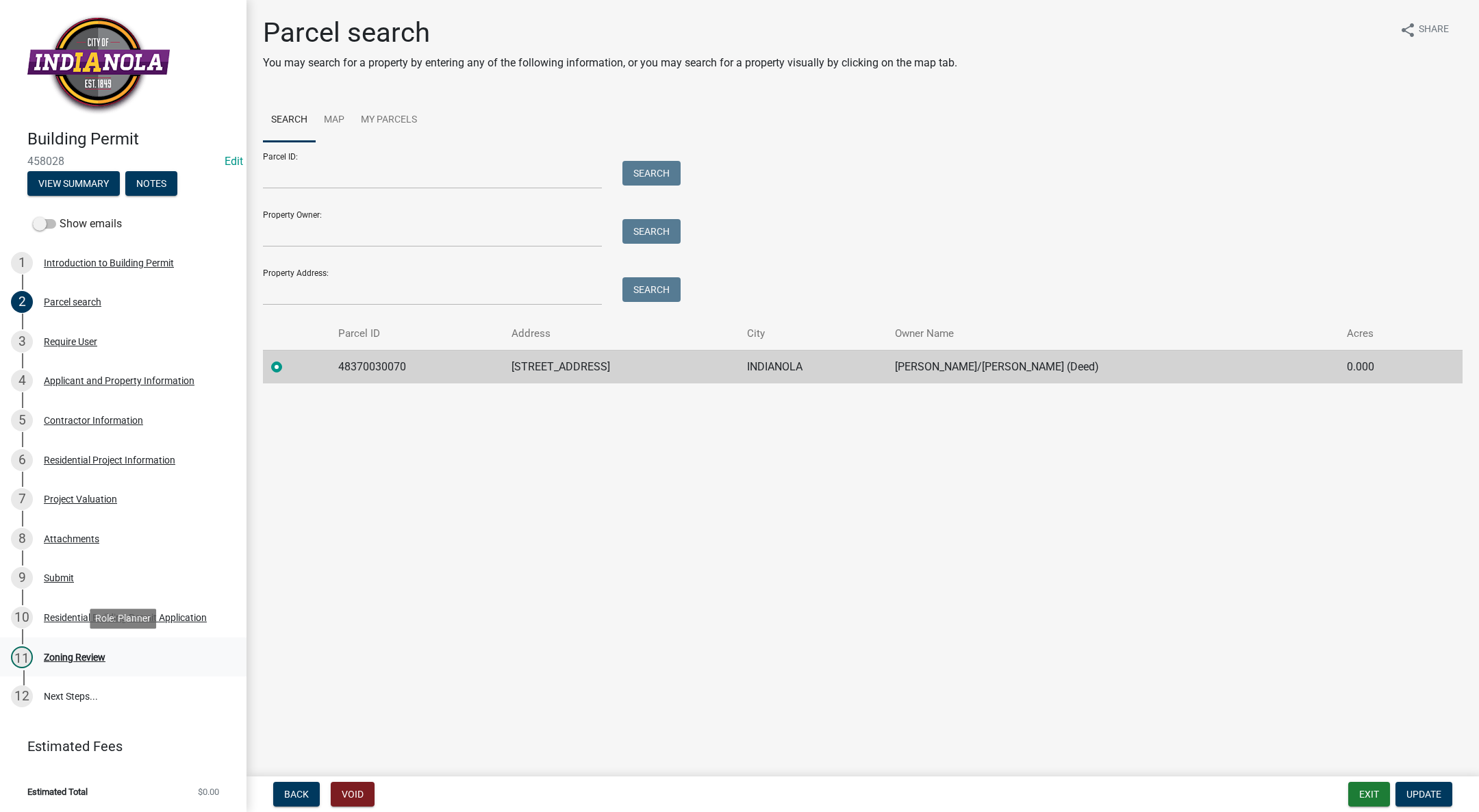
click at [70, 667] on link "11 Zoning Review" at bounding box center [123, 657] width 246 height 40
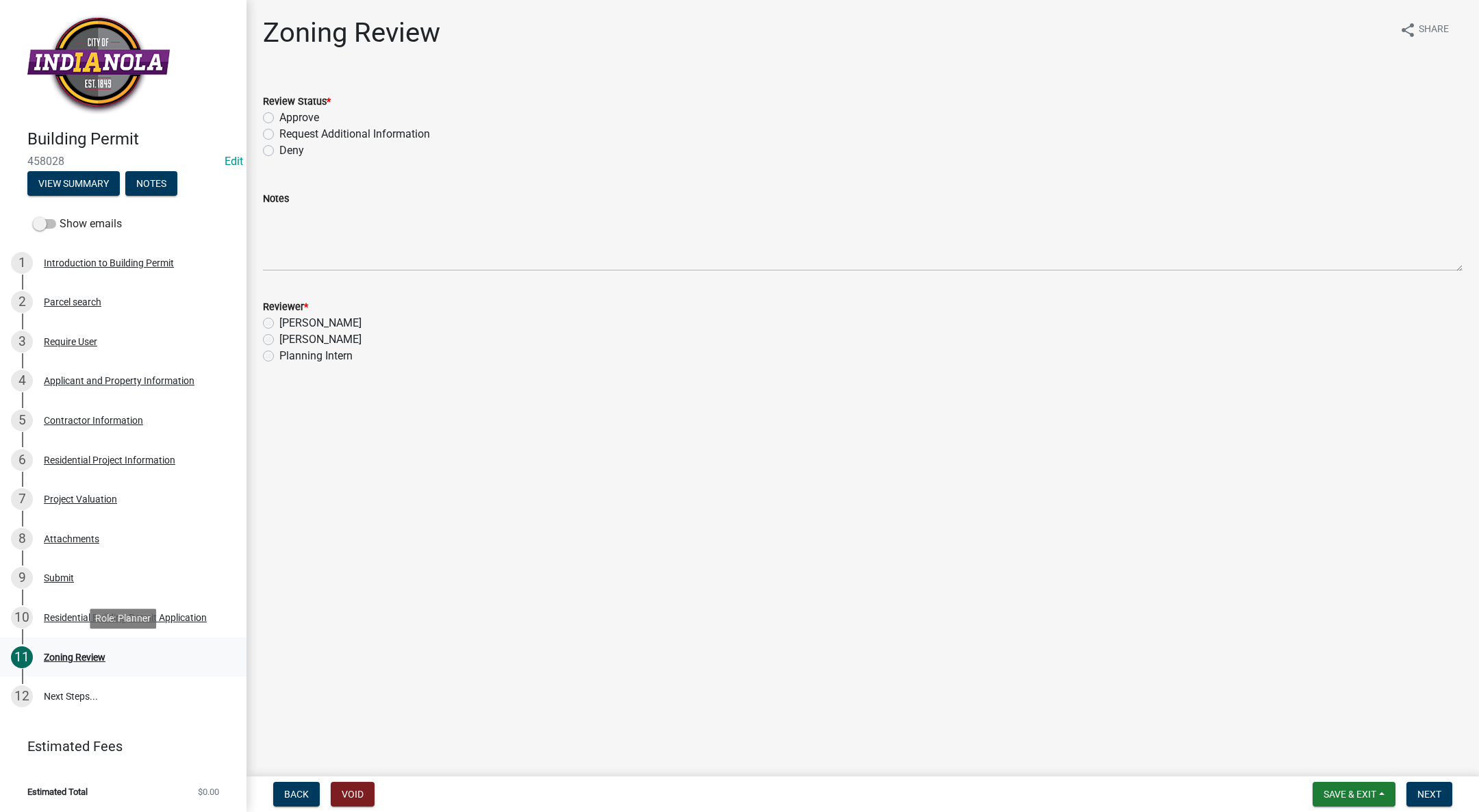
click at [75, 657] on div "Zoning Review" at bounding box center [74, 656] width 61 height 9
click at [138, 383] on div "Applicant and Property Information" at bounding box center [118, 380] width 151 height 9
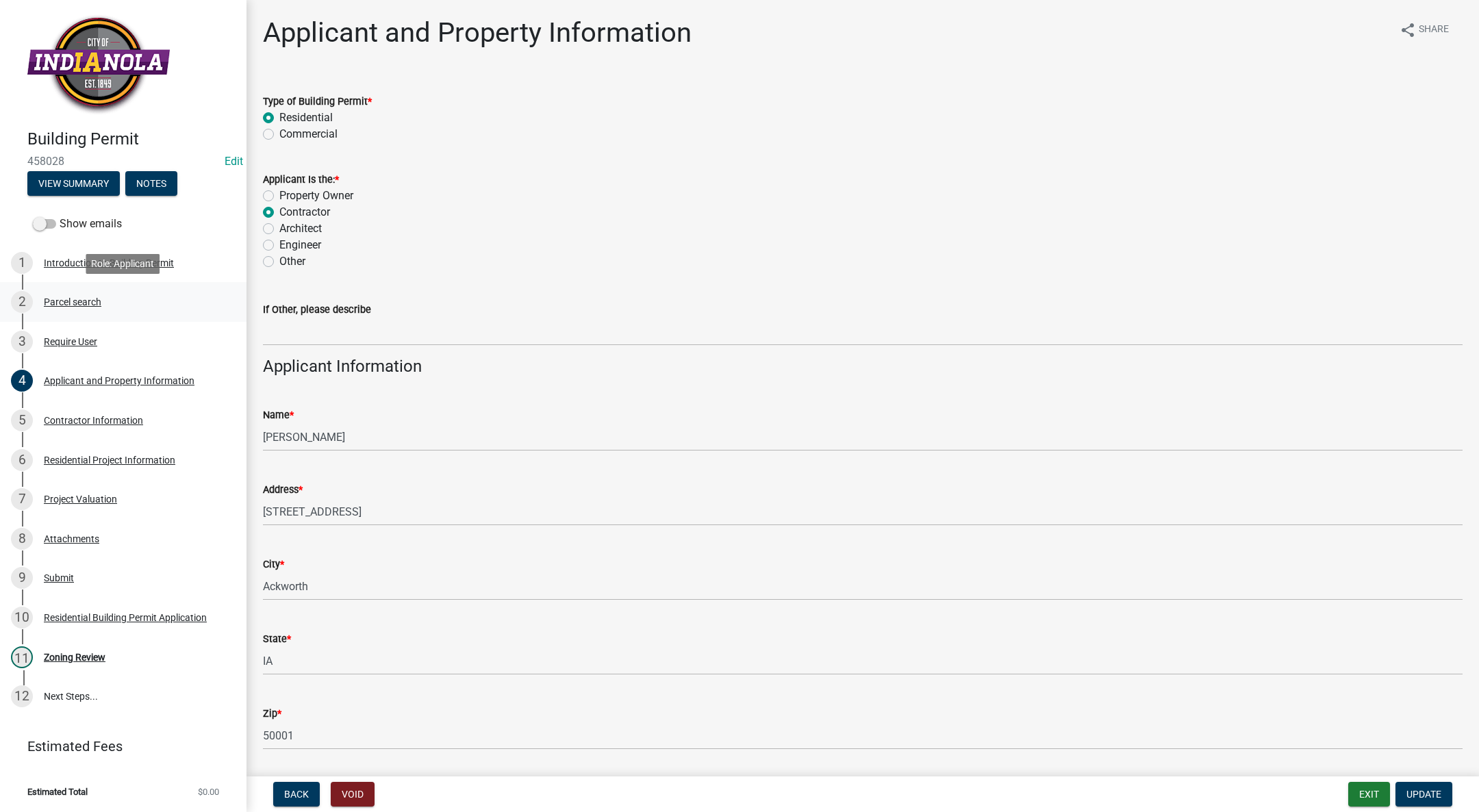
click at [75, 299] on div "Parcel search" at bounding box center [72, 301] width 58 height 9
